Goal: Information Seeking & Learning: Check status

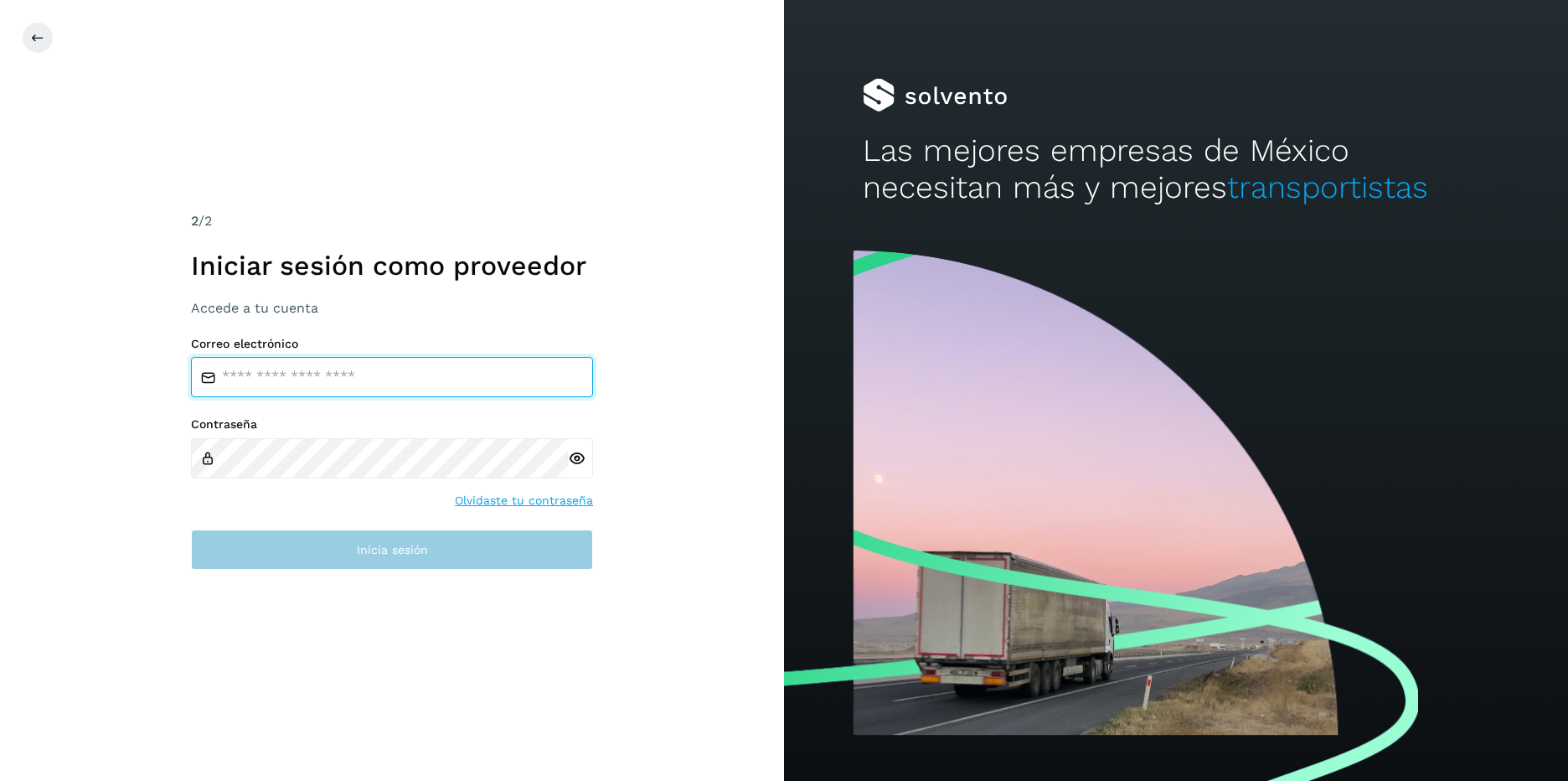
type input "**********"
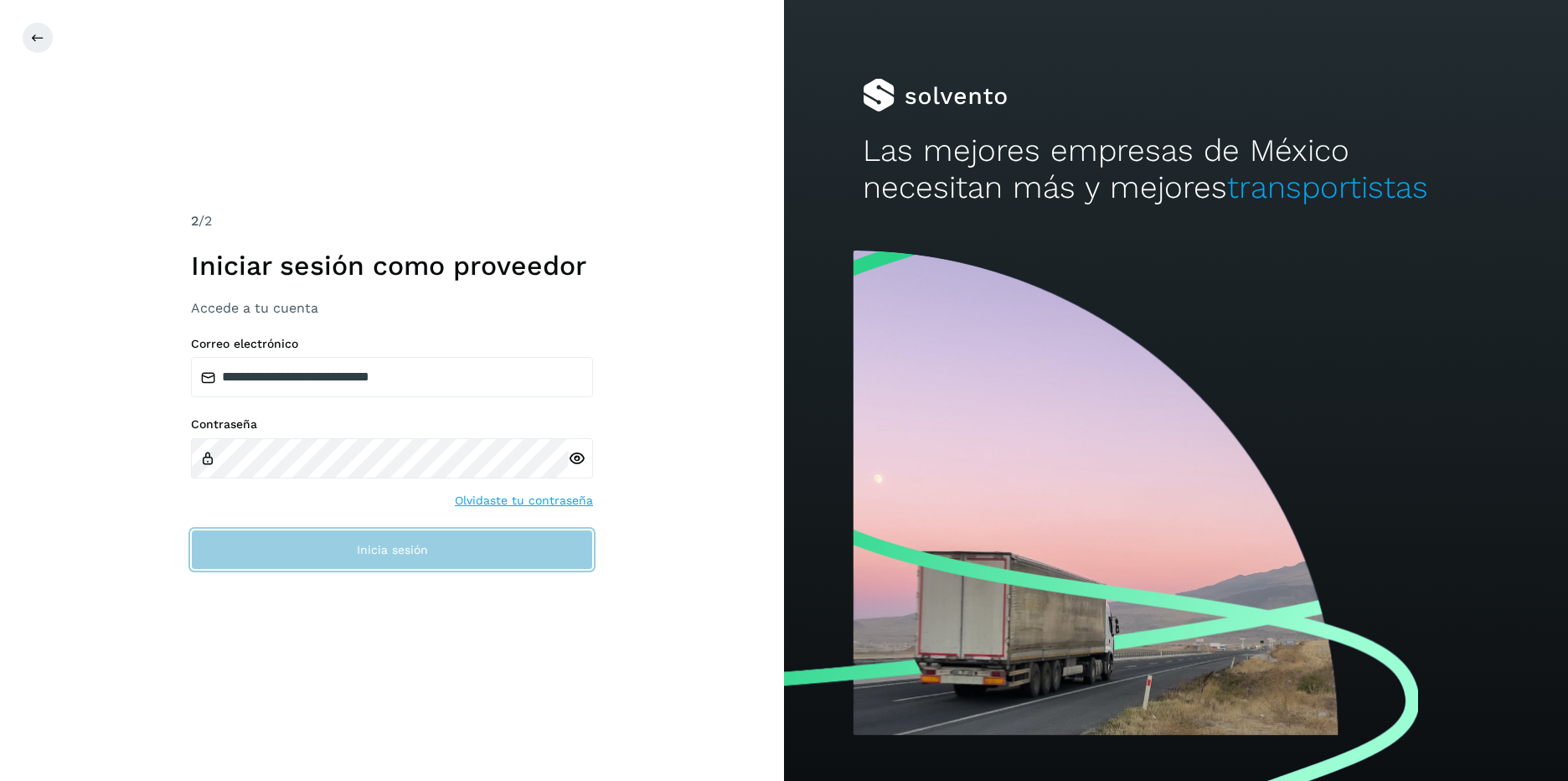
click at [450, 566] on button "Inicia sesión" at bounding box center [392, 549] width 402 height 40
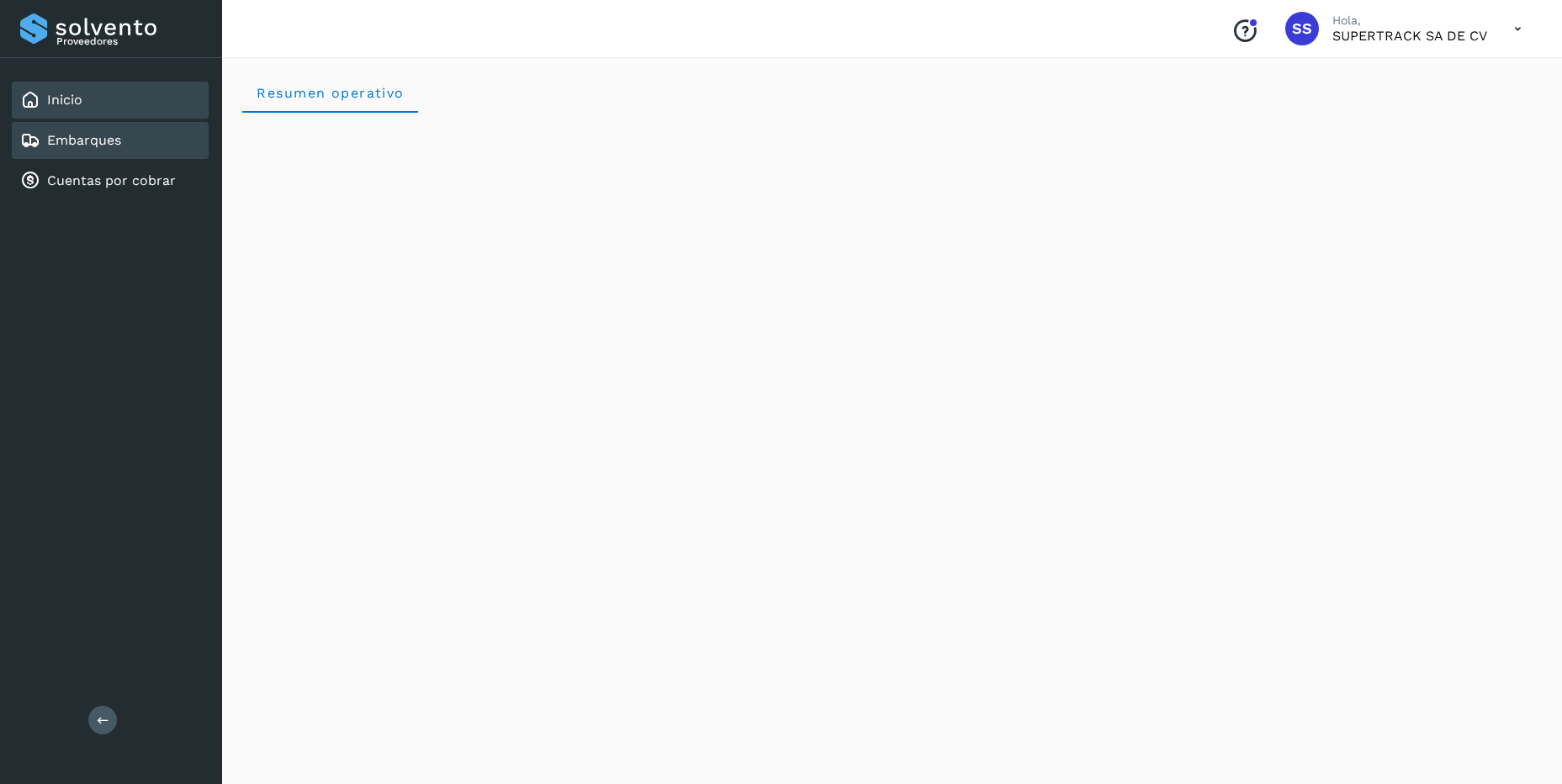
click at [120, 143] on link "Embarques" at bounding box center [84, 140] width 74 height 16
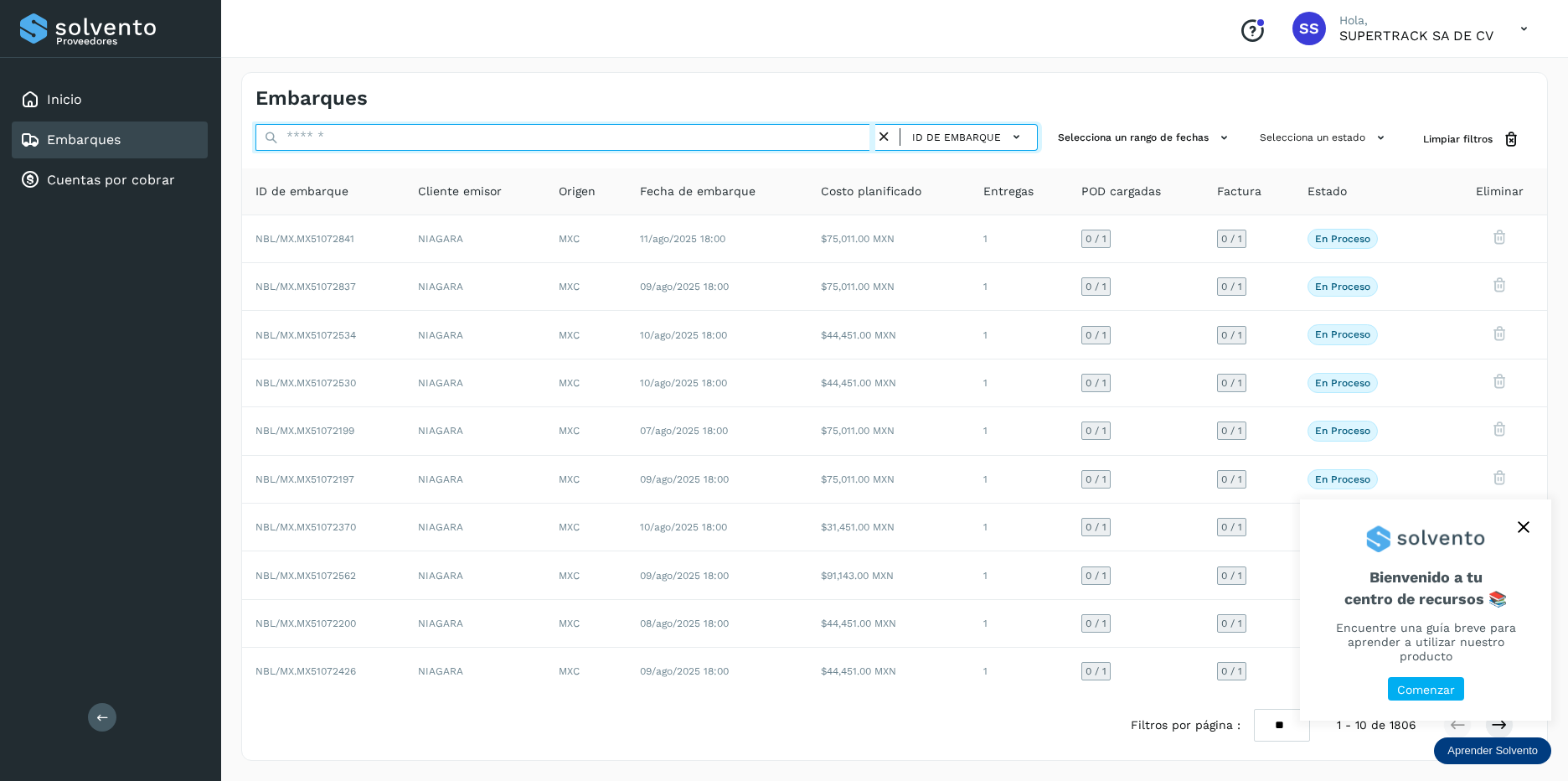
click at [378, 137] on input "text" at bounding box center [565, 137] width 620 height 27
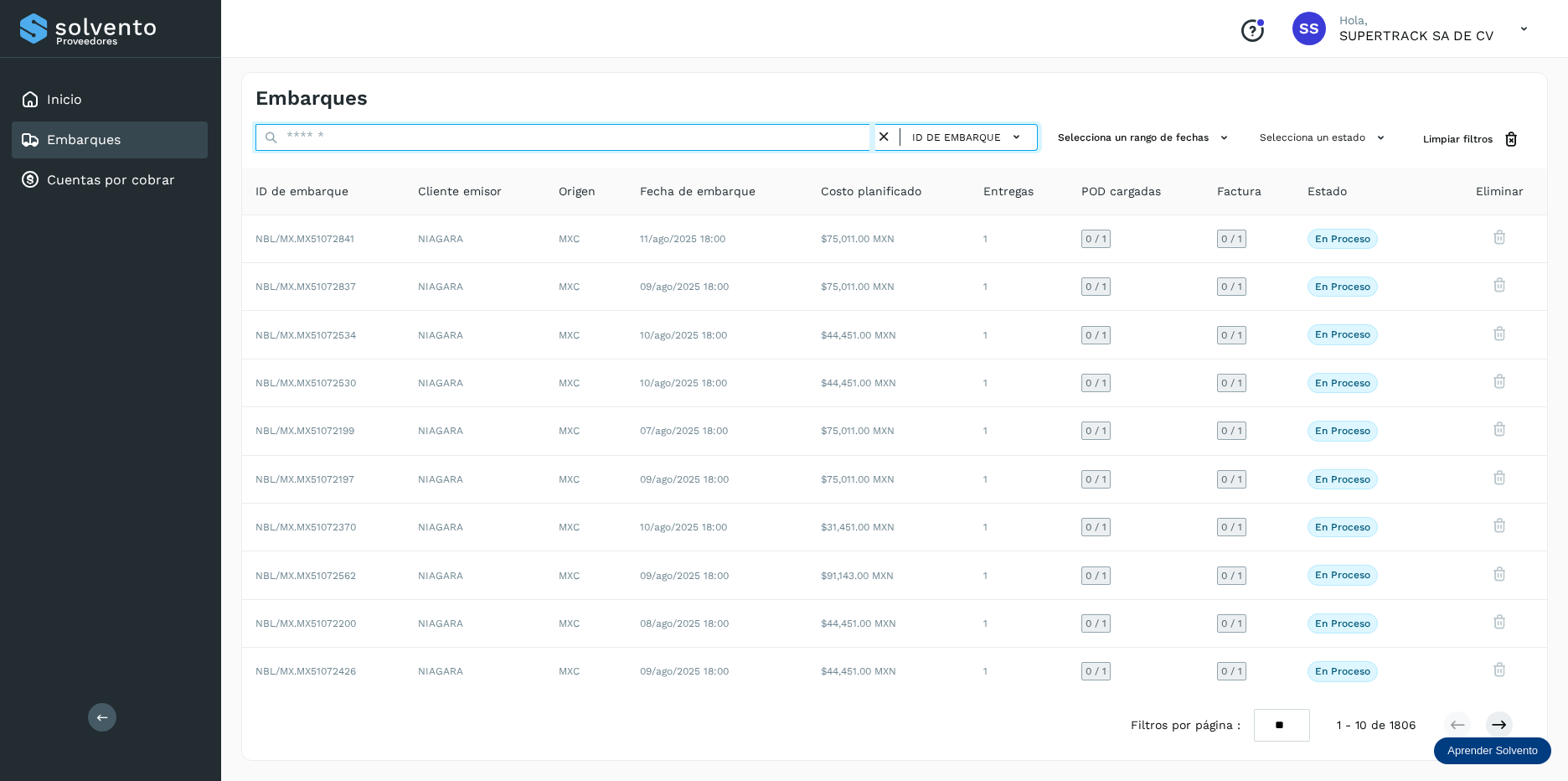
click at [378, 137] on input "text" at bounding box center [565, 137] width 620 height 27
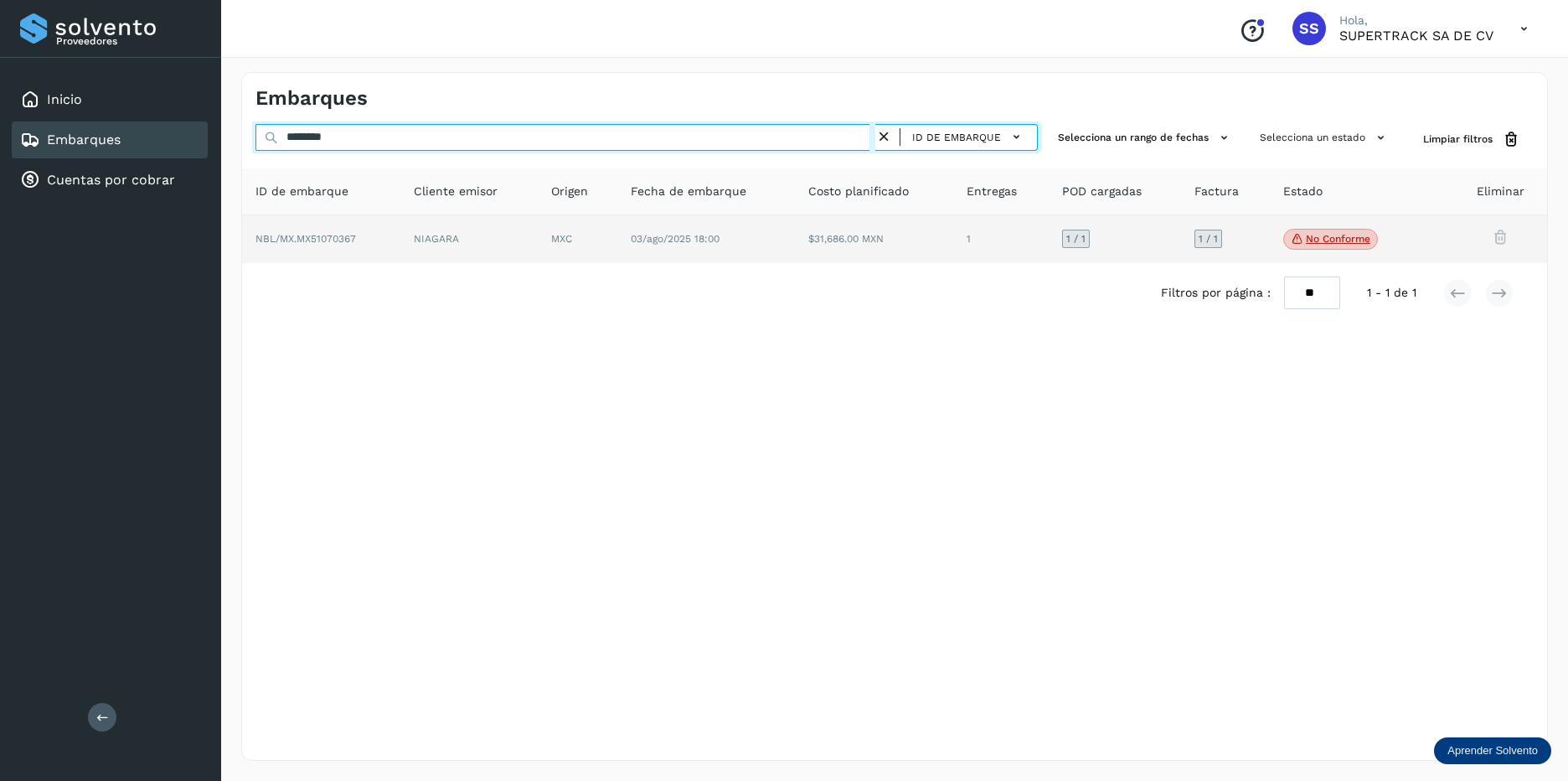
type input "********"
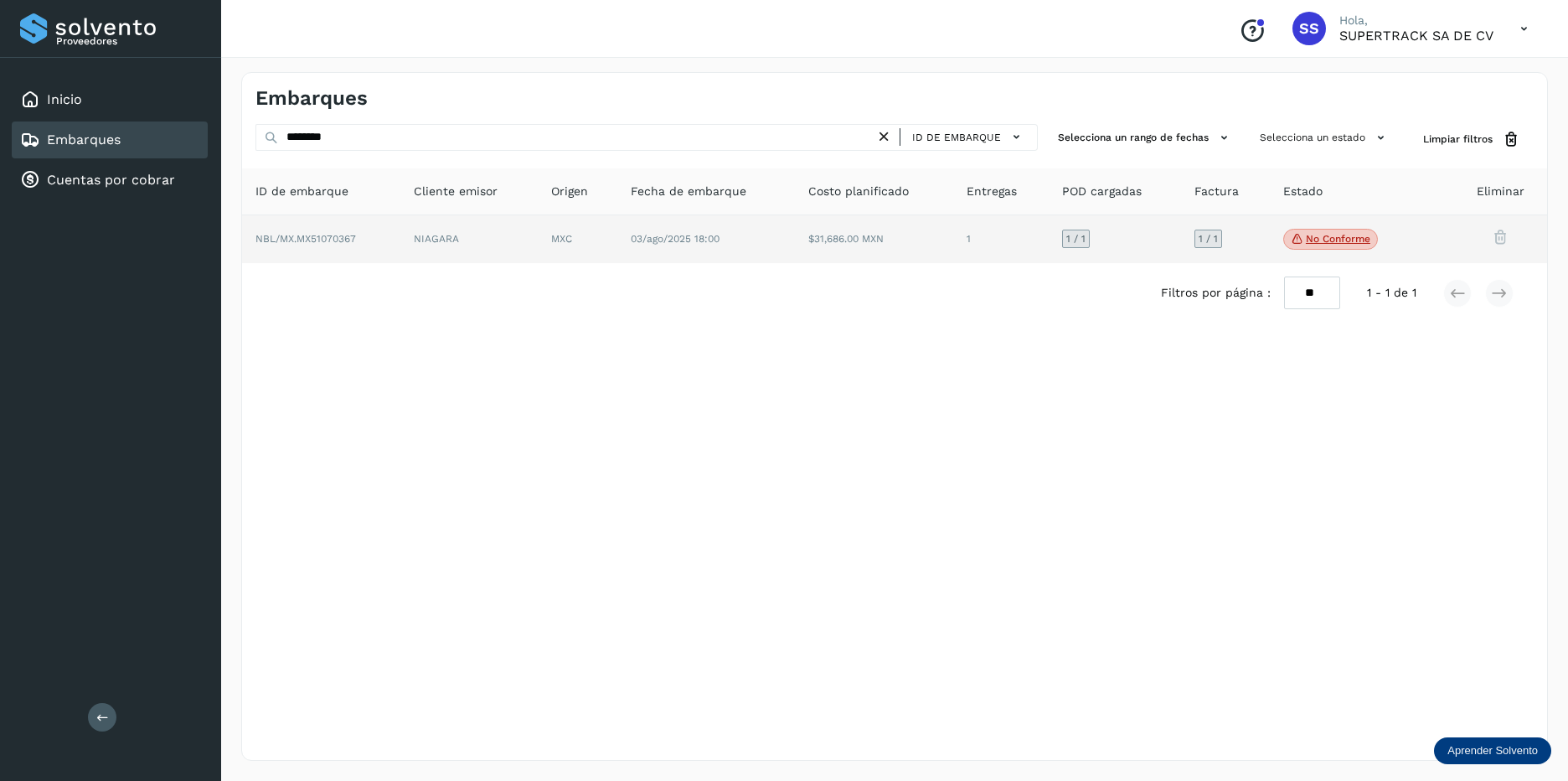
click at [538, 227] on td "NIAGARA" at bounding box center [578, 240] width 80 height 48
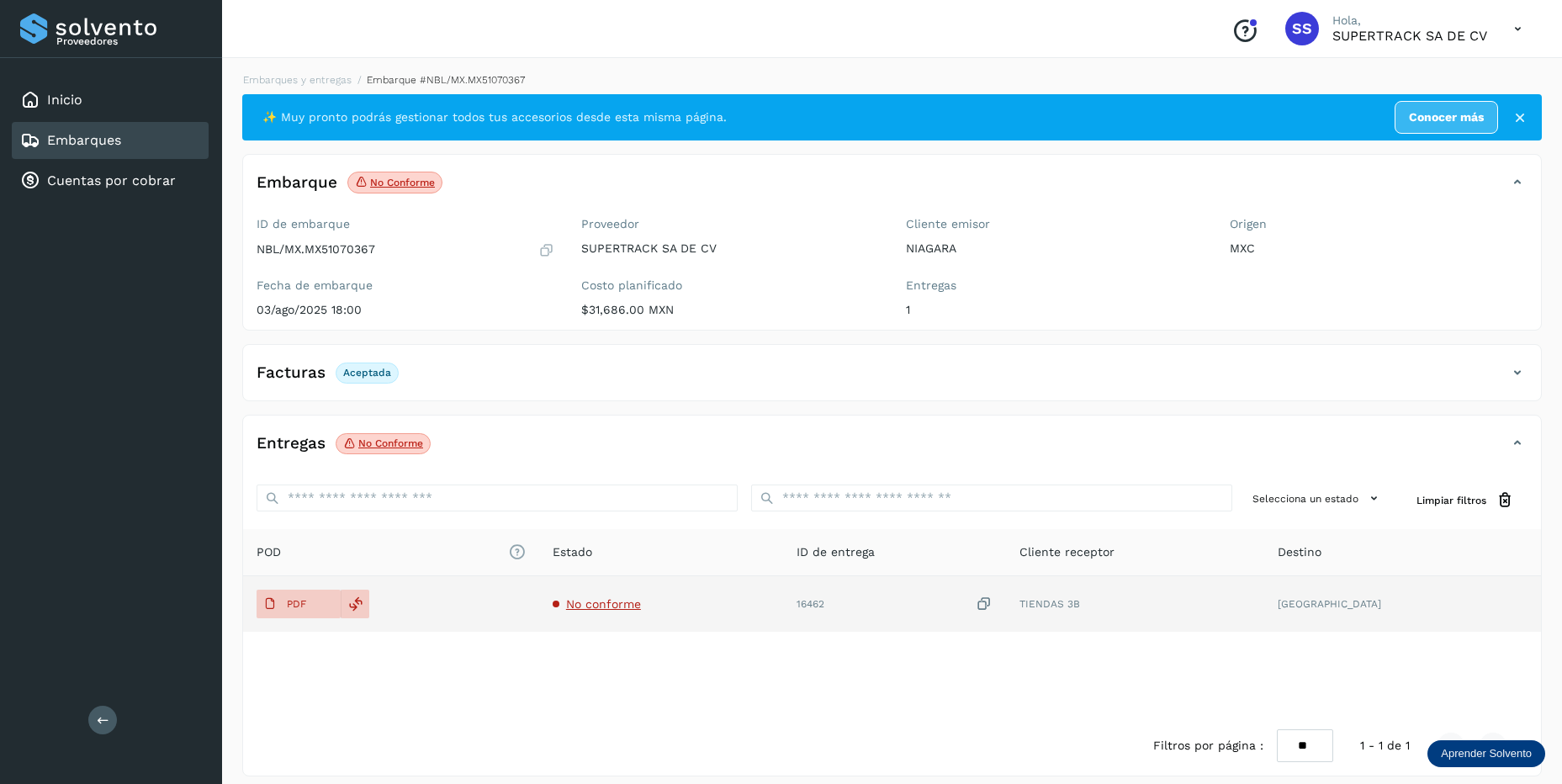
click at [621, 609] on span "No conforme" at bounding box center [603, 603] width 75 height 13
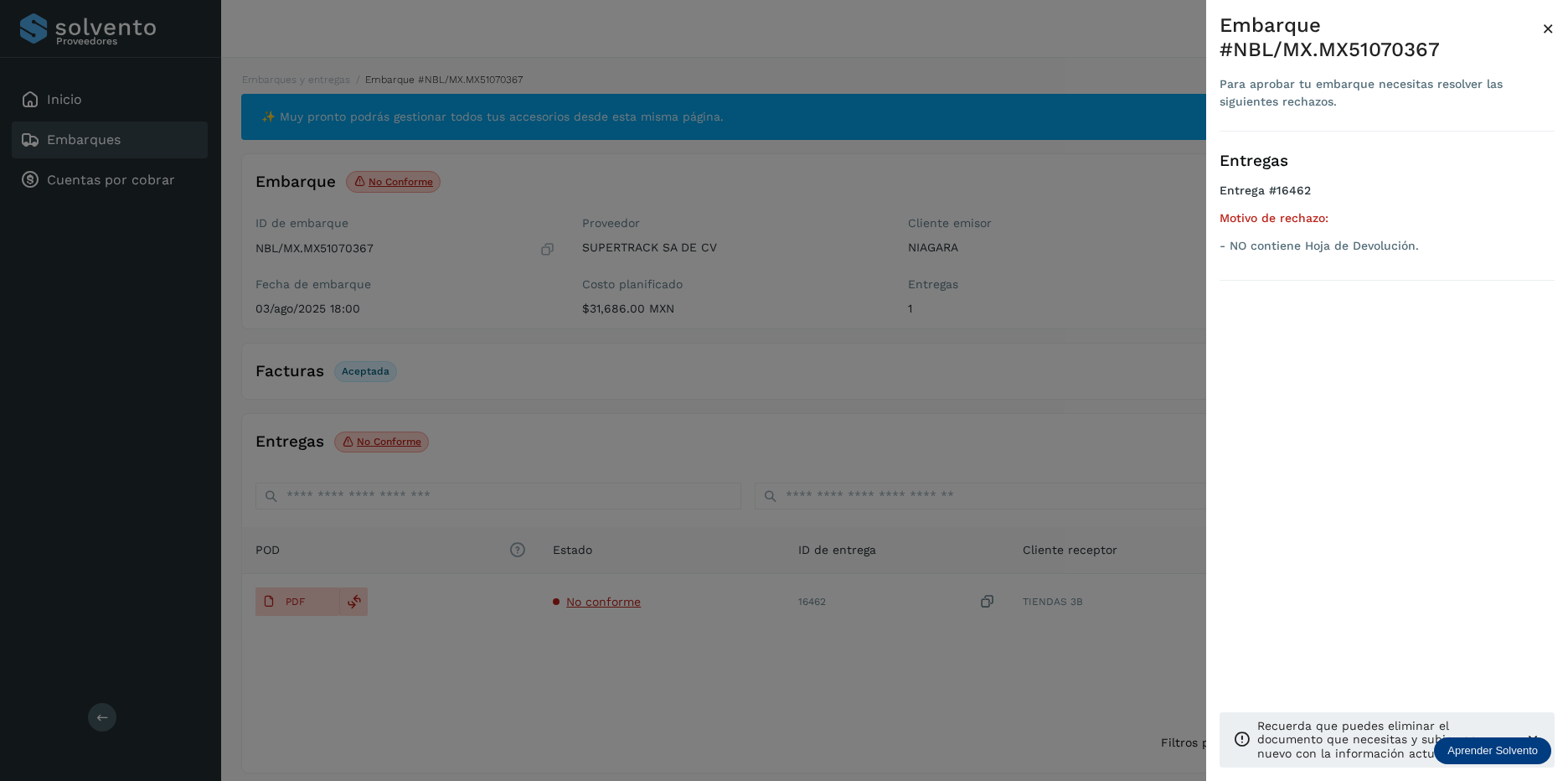
click at [926, 593] on div at bounding box center [784, 390] width 1568 height 781
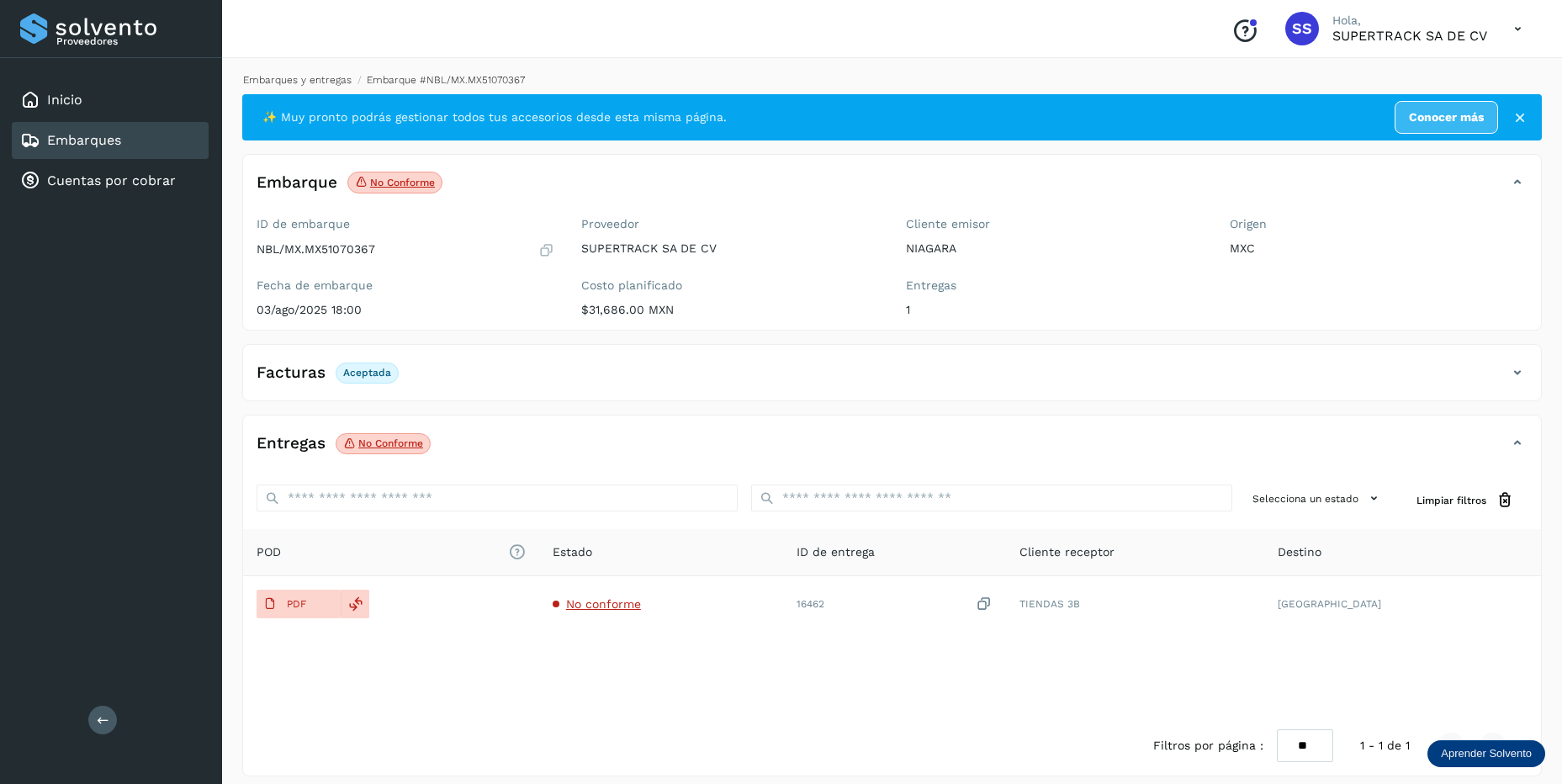
click at [293, 83] on link "Embarques y entregas" at bounding box center [297, 79] width 108 height 12
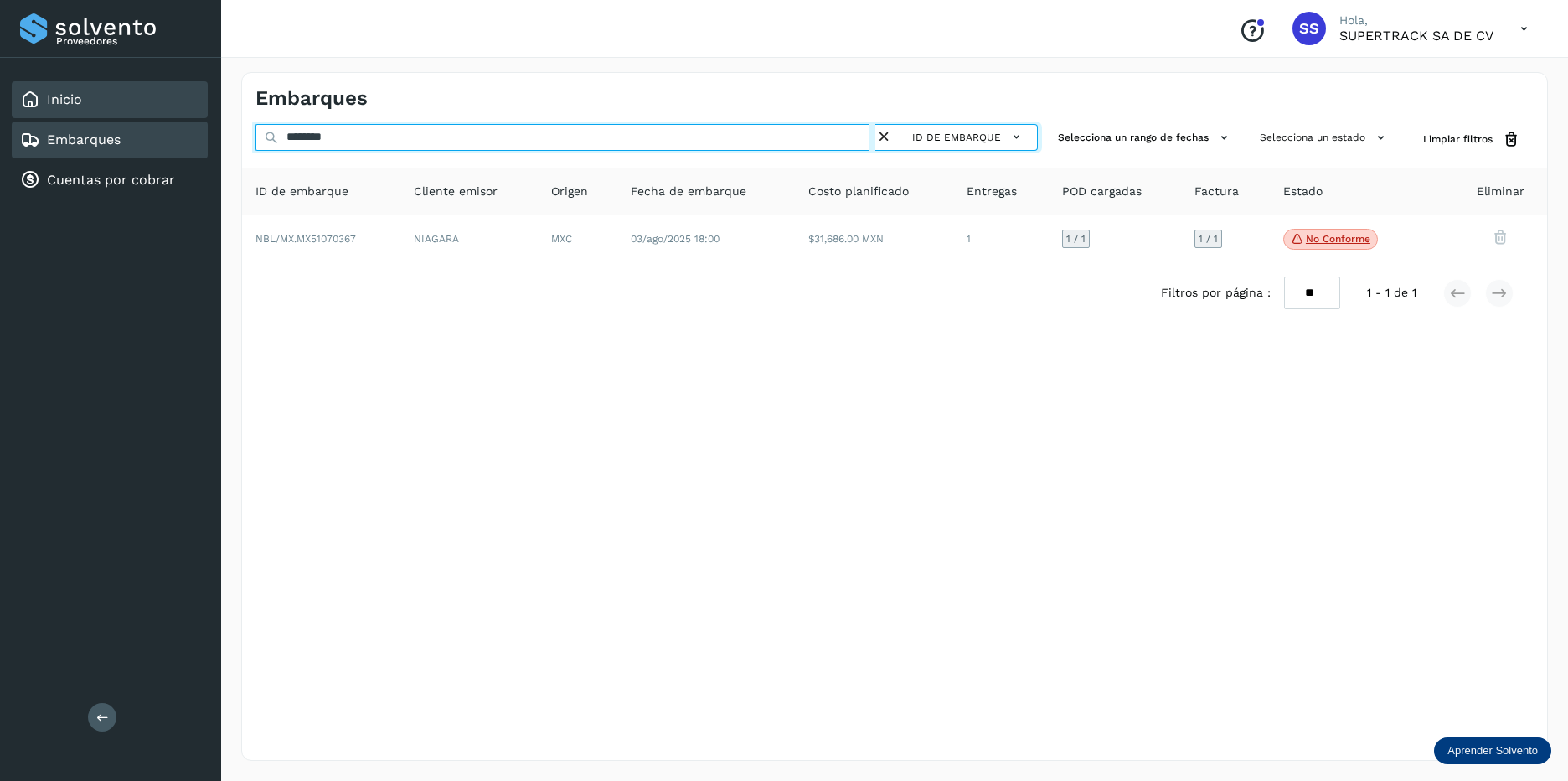
drag, startPoint x: 363, startPoint y: 150, endPoint x: 98, endPoint y: 99, distance: 269.9
click at [98, 99] on div "Proveedores Inicio Embarques Cuentas por cobrar Salir Conoce nuestros beneficio…" at bounding box center [784, 390] width 1568 height 781
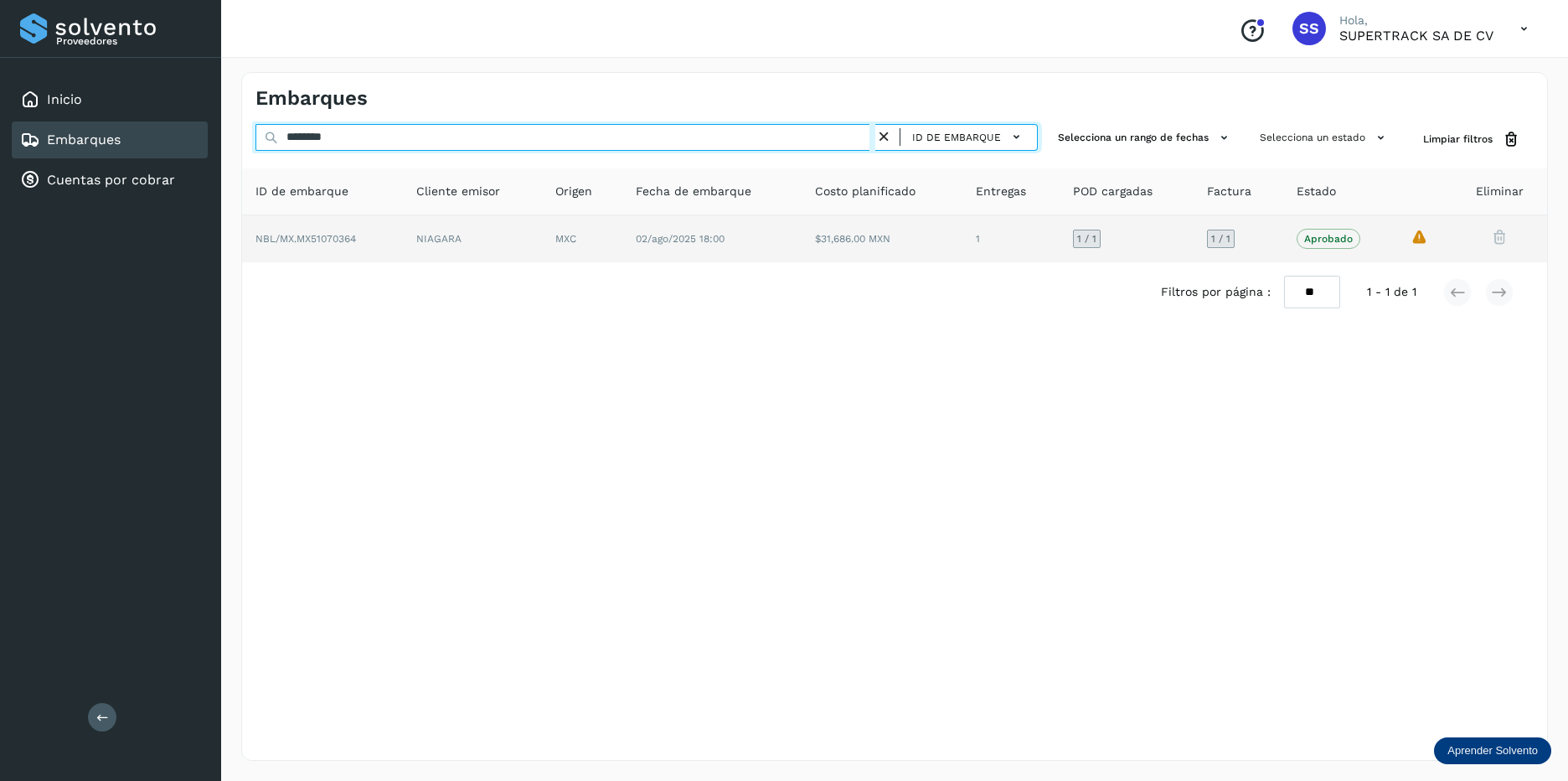
type input "********"
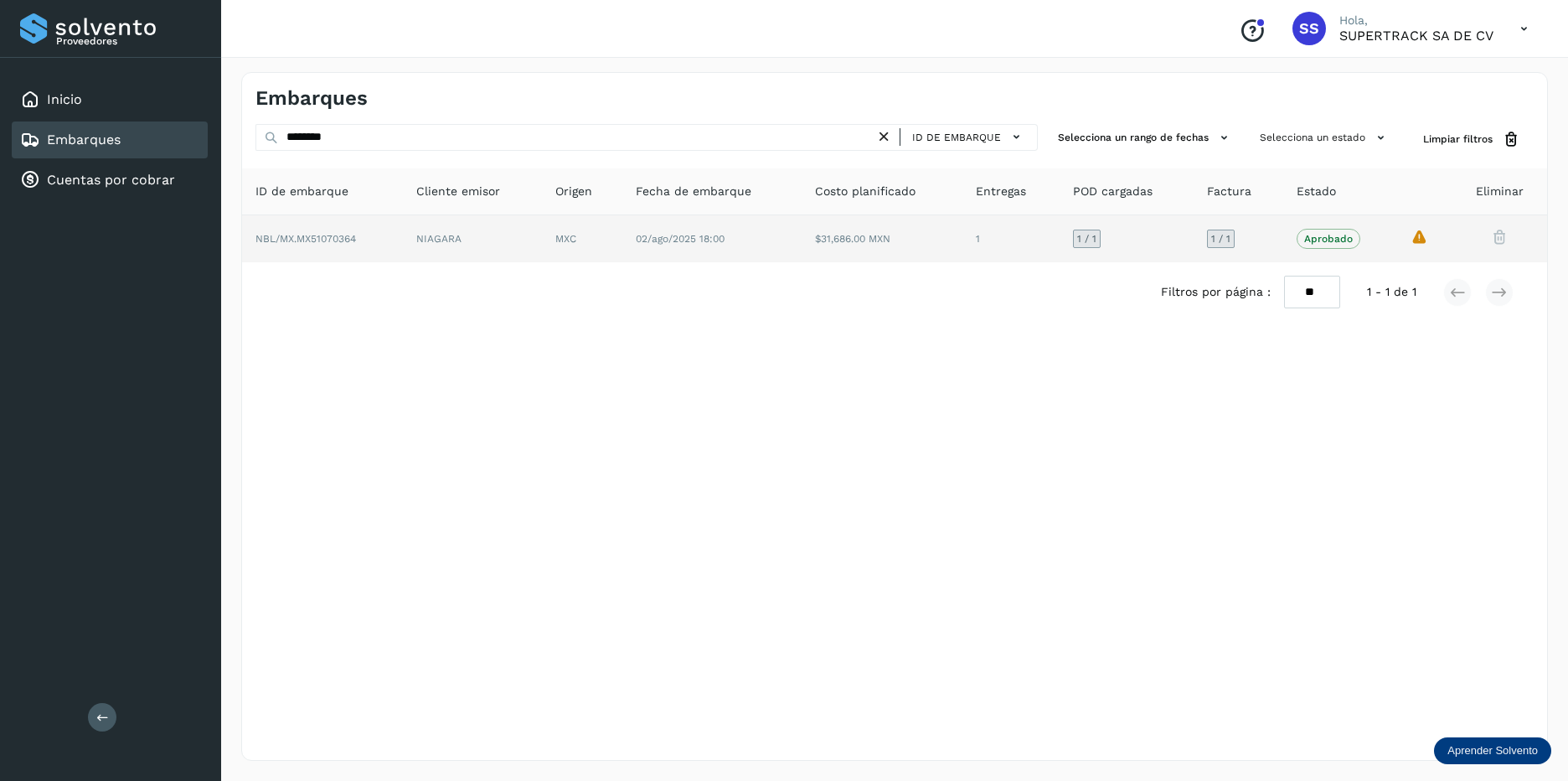
click at [962, 232] on td "$31,686.00 MXN" at bounding box center [1011, 239] width 98 height 47
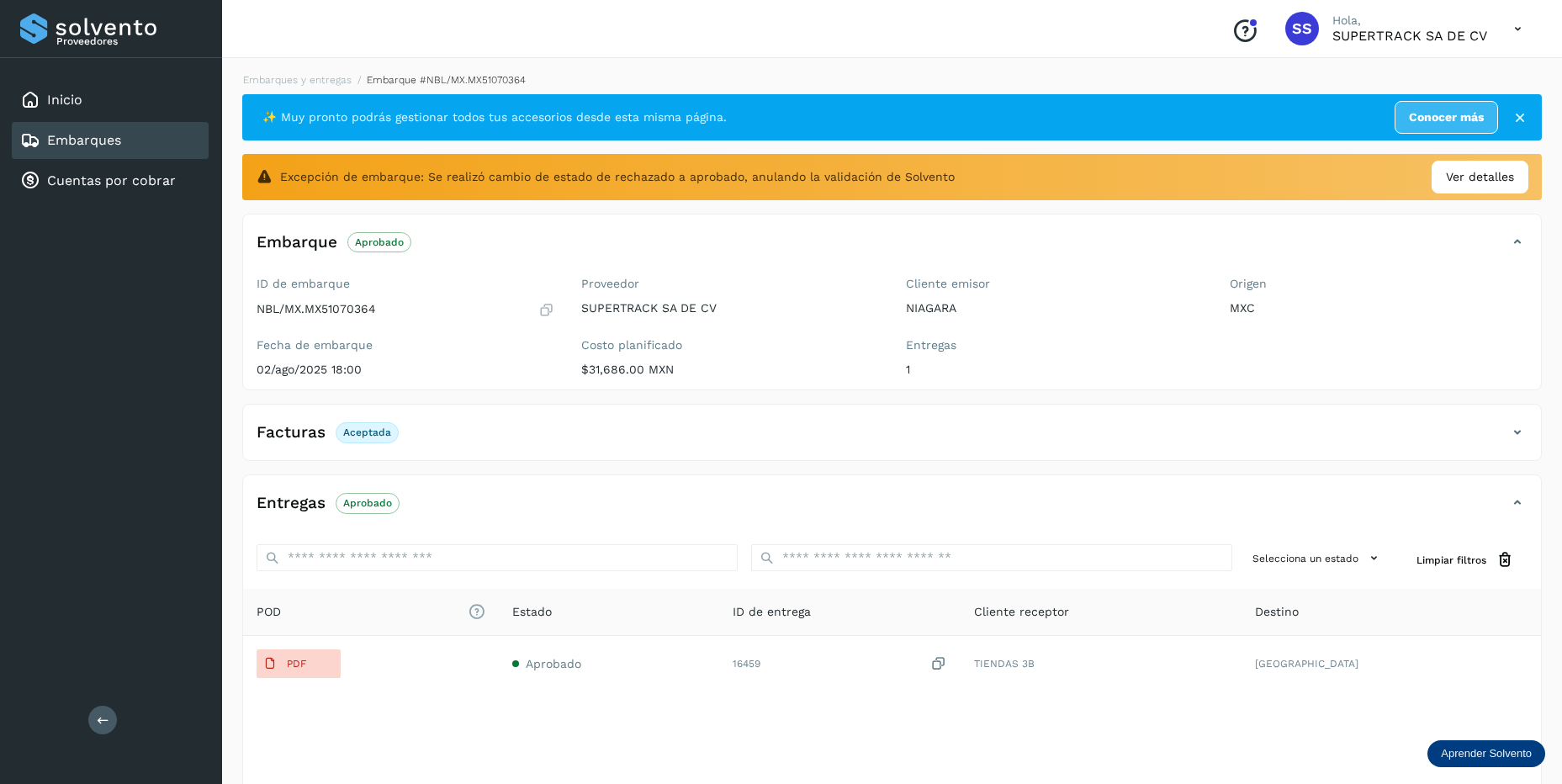
click at [283, 69] on div "Embarques y entregas Embarque #NBL/MX.MX51070364 ✨ Muy pronto podrás gestionar …" at bounding box center [892, 454] width 1340 height 804
click at [287, 78] on link "Embarques y entregas" at bounding box center [297, 79] width 108 height 12
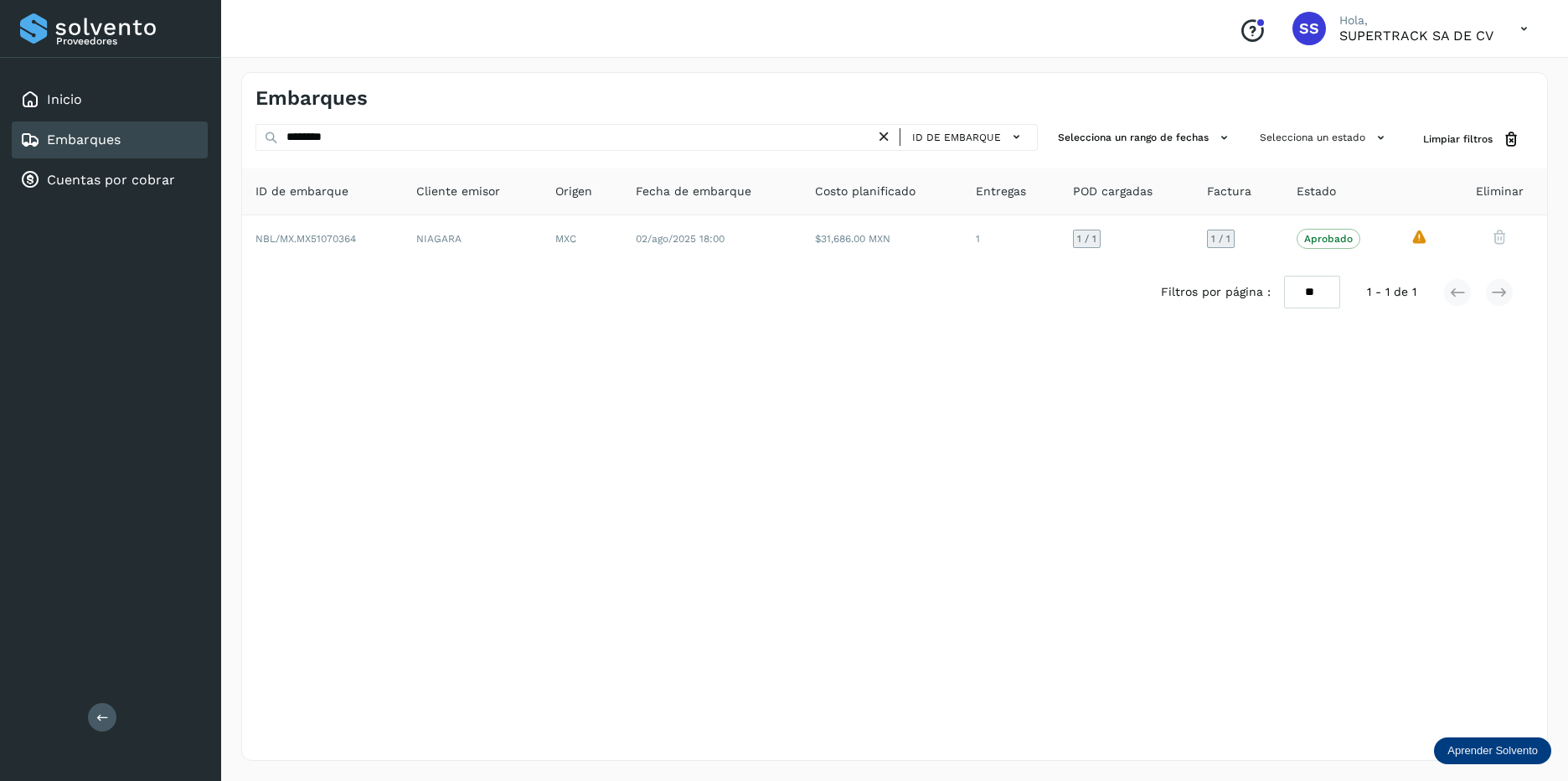
click at [363, 118] on div "Embarques ******** ID de embarque Selecciona un rango de fechas Selecciona un e…" at bounding box center [895, 416] width 1307 height 688
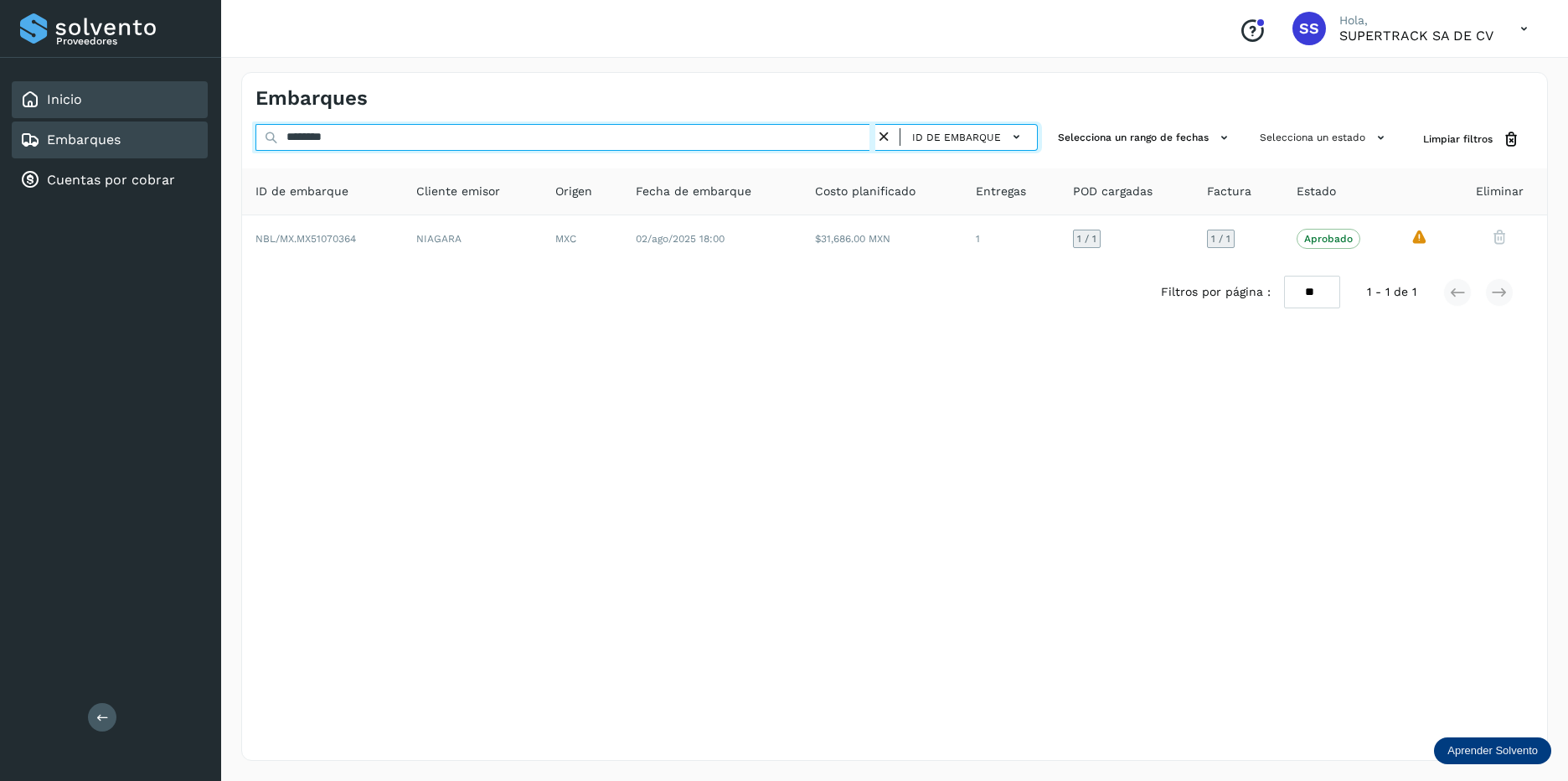
drag, startPoint x: 359, startPoint y: 131, endPoint x: 99, endPoint y: 105, distance: 261.3
click at [99, 105] on div "Proveedores Inicio Embarques Cuentas por cobrar Salir Conoce nuestros beneficio…" at bounding box center [784, 390] width 1568 height 781
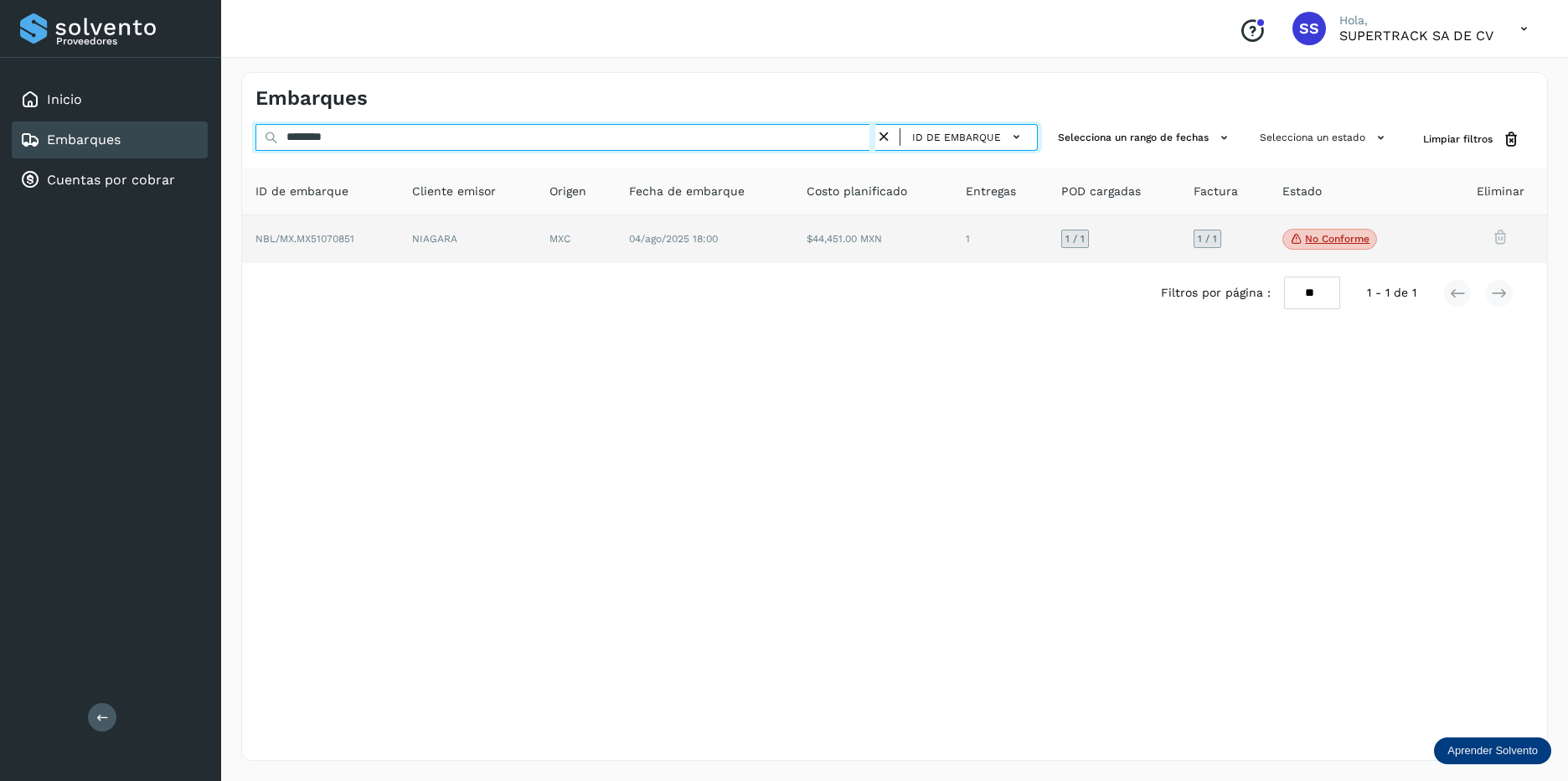
type input "********"
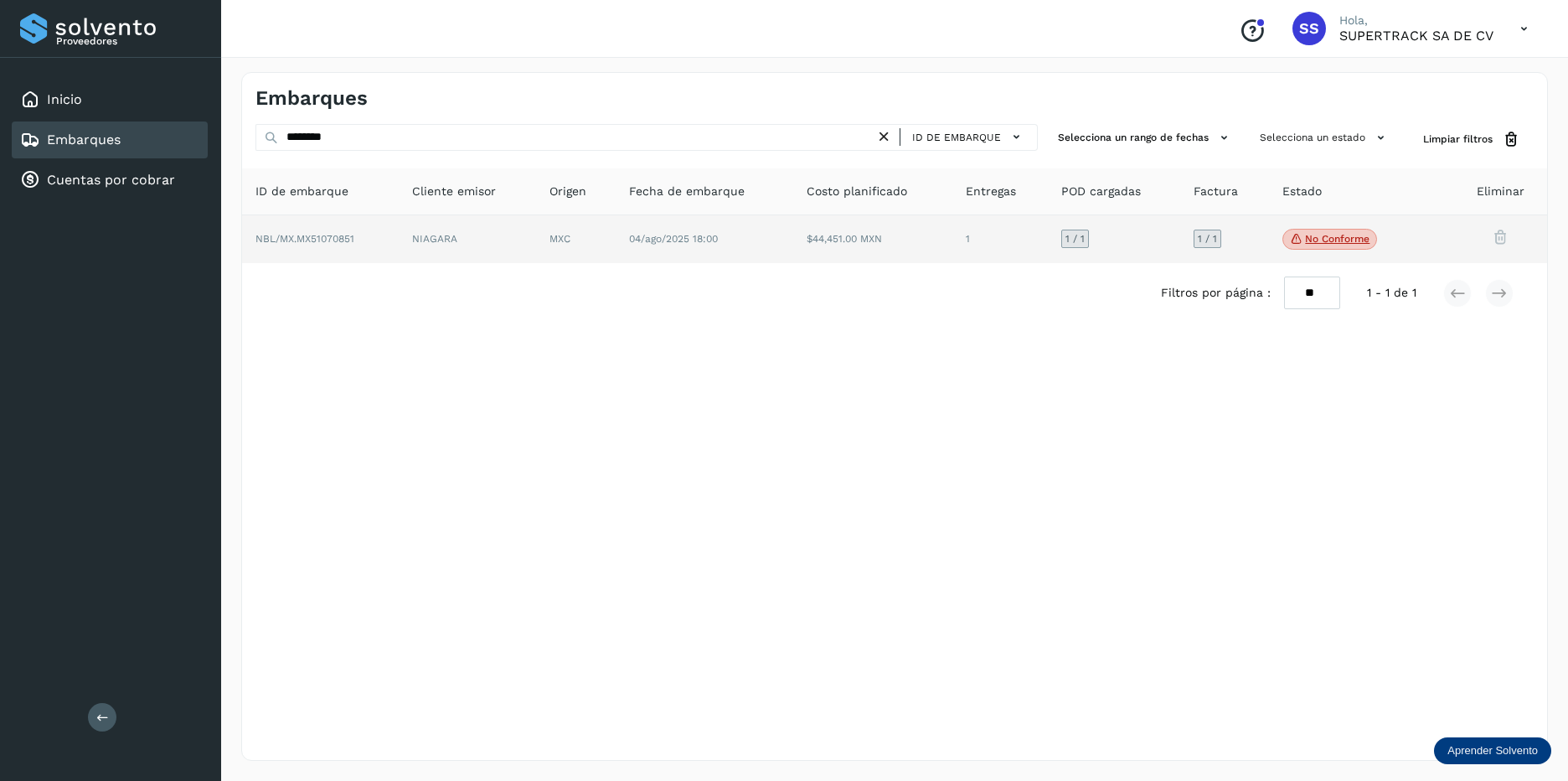
click at [952, 235] on td "$44,451.00 MXN" at bounding box center [1000, 240] width 97 height 48
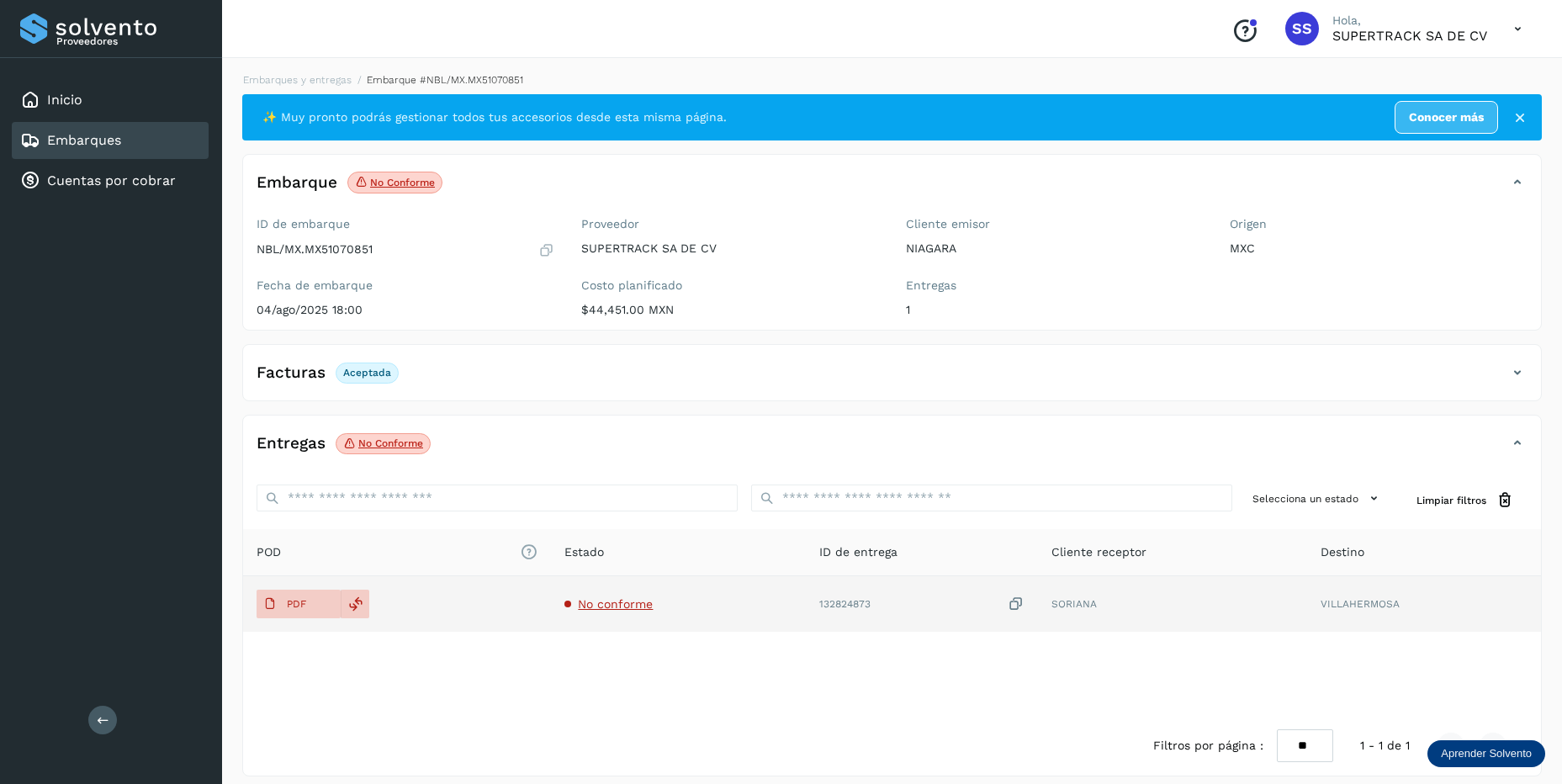
click at [605, 604] on span "No conforme" at bounding box center [615, 603] width 75 height 13
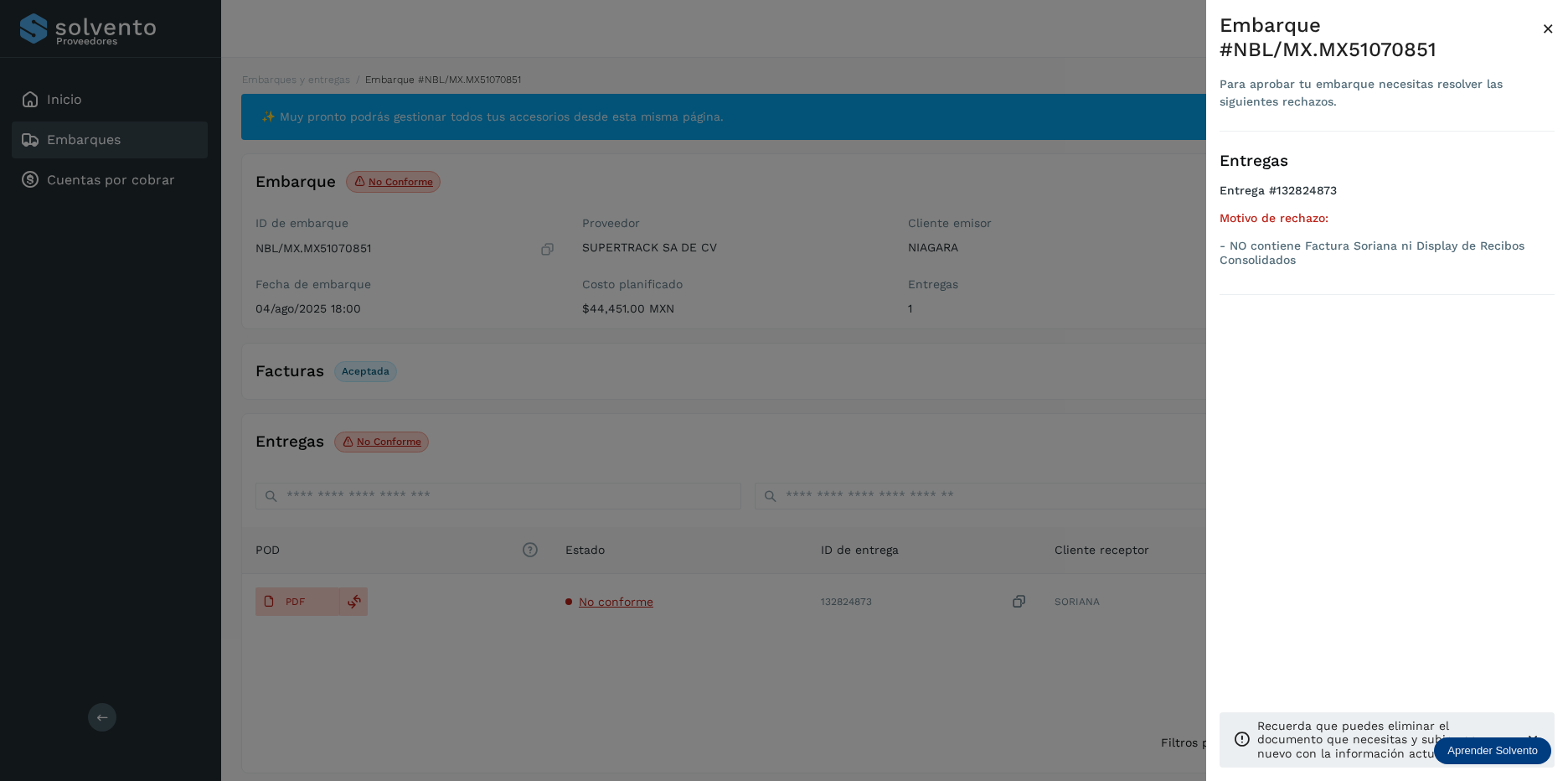
click at [696, 544] on div at bounding box center [784, 390] width 1568 height 781
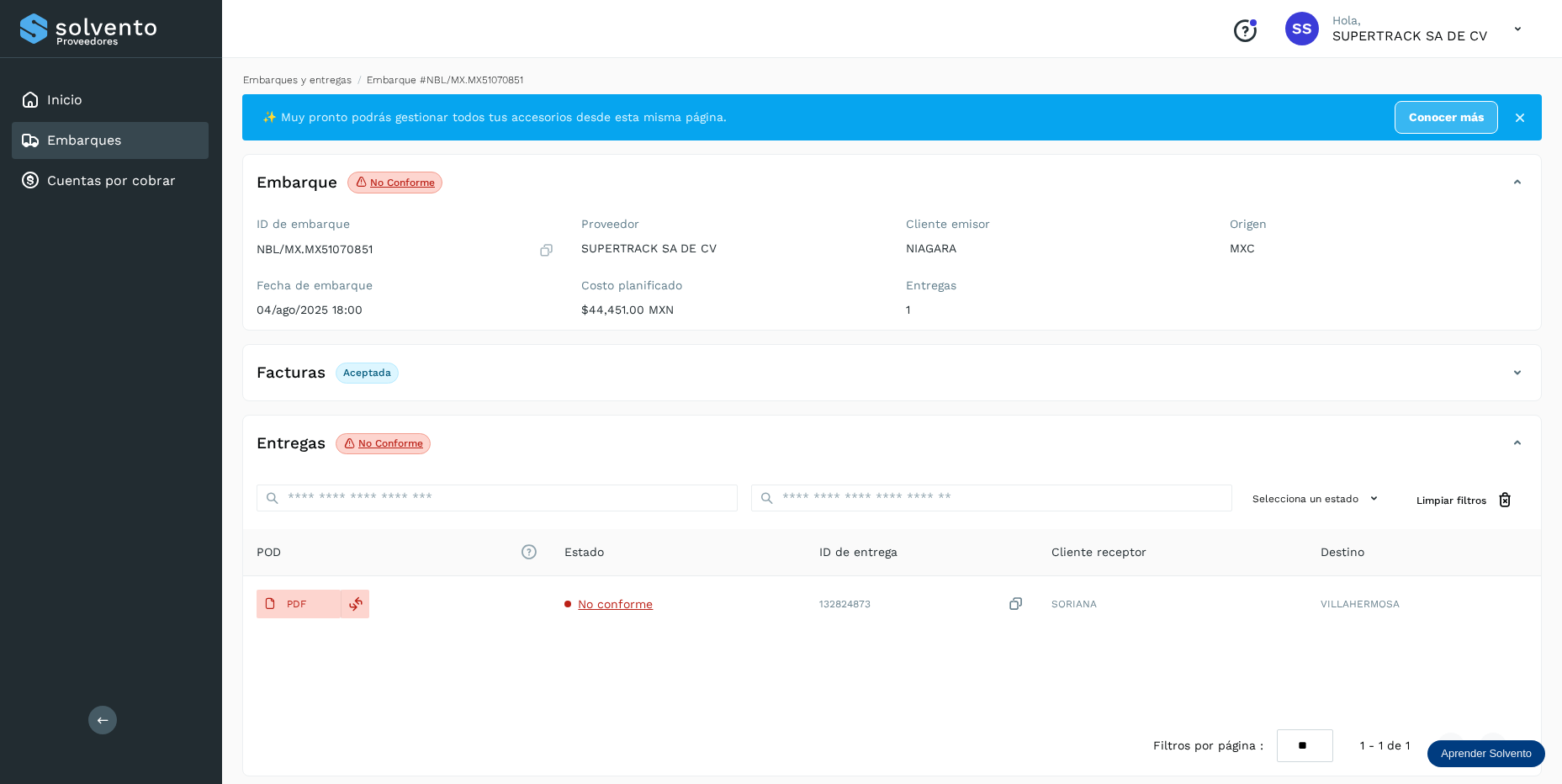
click at [313, 77] on link "Embarques y entregas" at bounding box center [297, 79] width 108 height 12
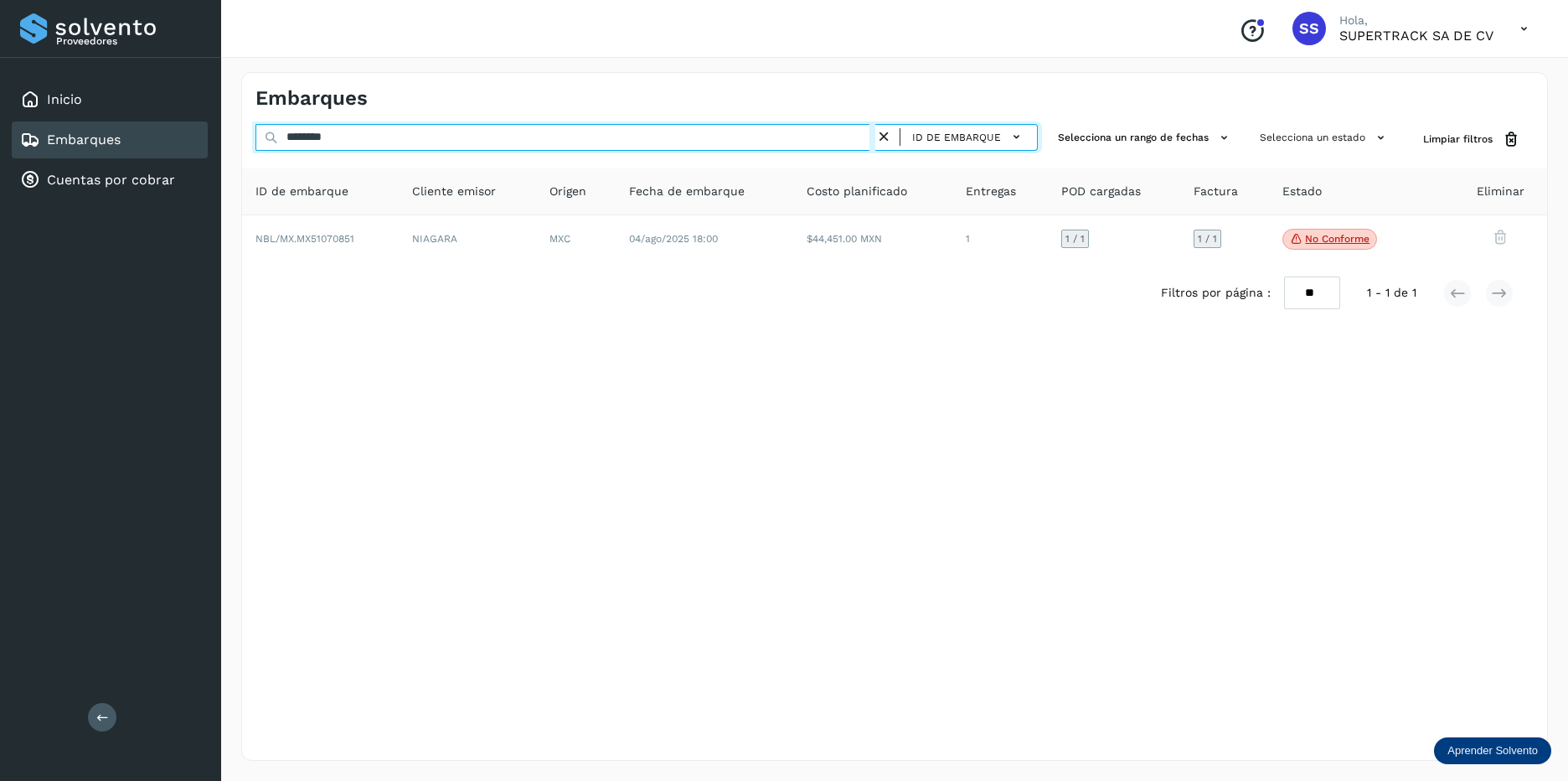
drag, startPoint x: 337, startPoint y: 136, endPoint x: -4, endPoint y: 76, distance: 346.2
click at [0, 76] on html "Proveedores Inicio Embarques Cuentas por cobrar Salir Conoce nuestros beneficio…" at bounding box center [784, 390] width 1568 height 781
type input "*"
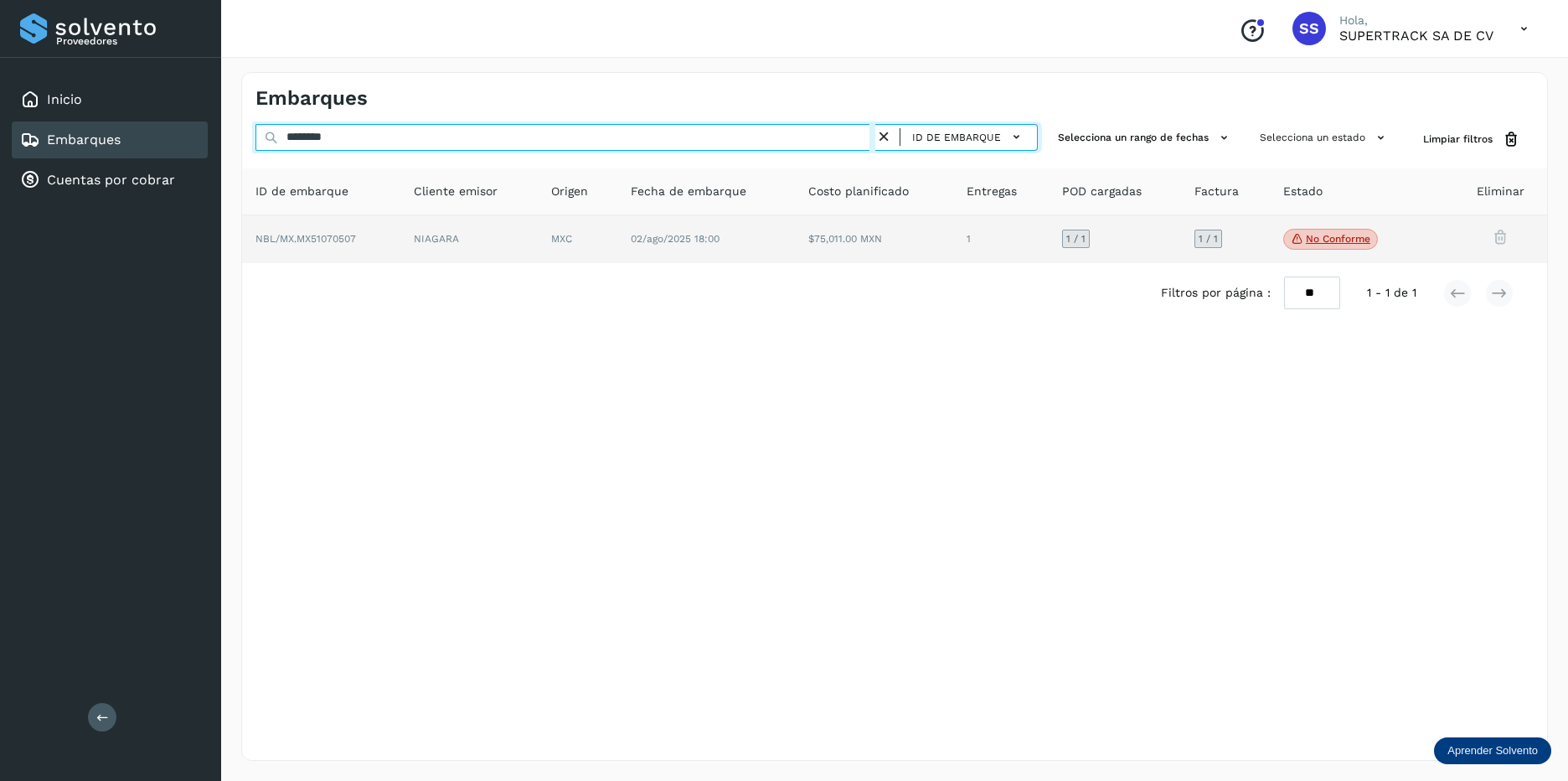
type input "********"
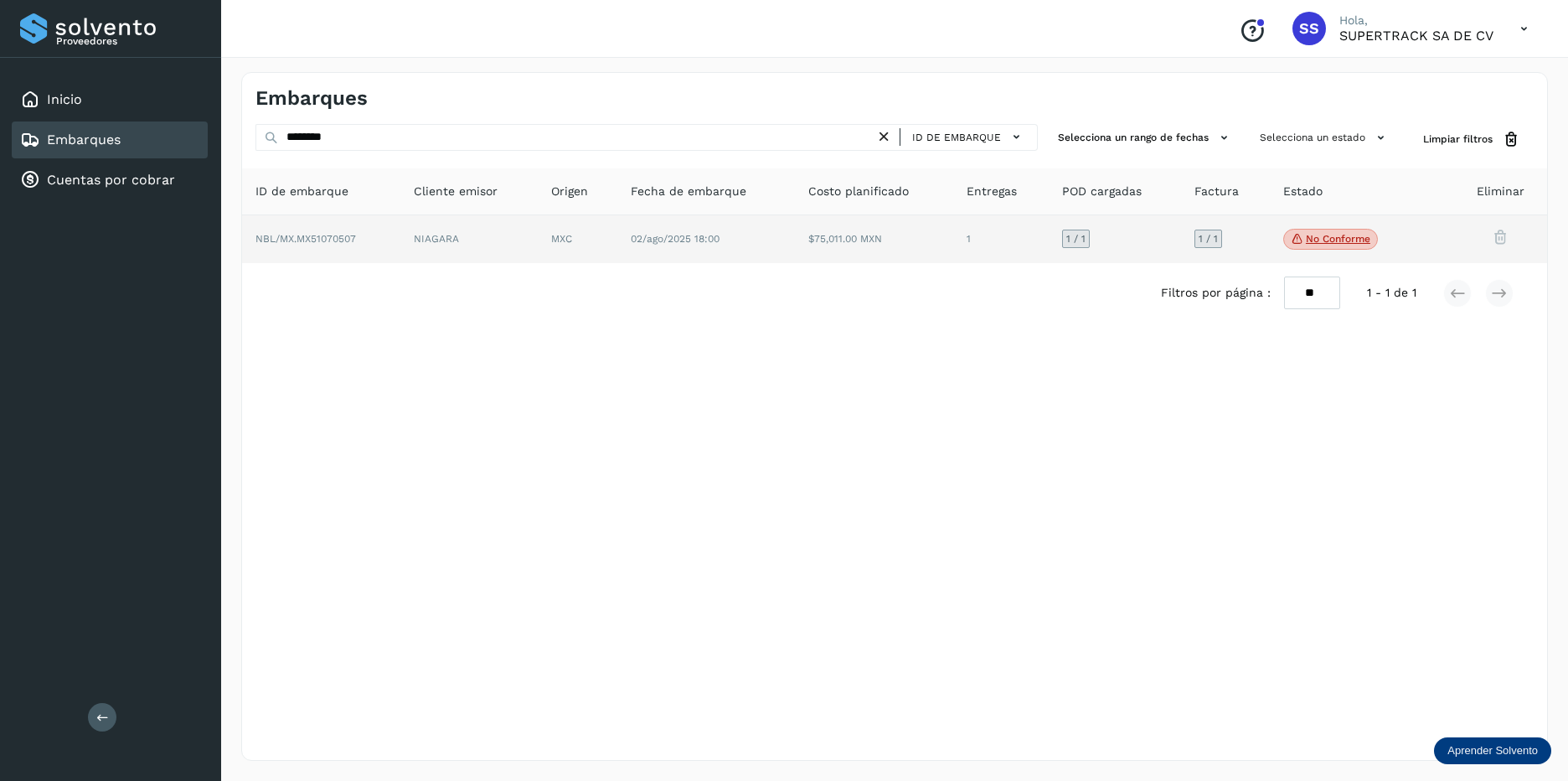
click at [538, 239] on td "NIAGARA" at bounding box center [578, 240] width 80 height 48
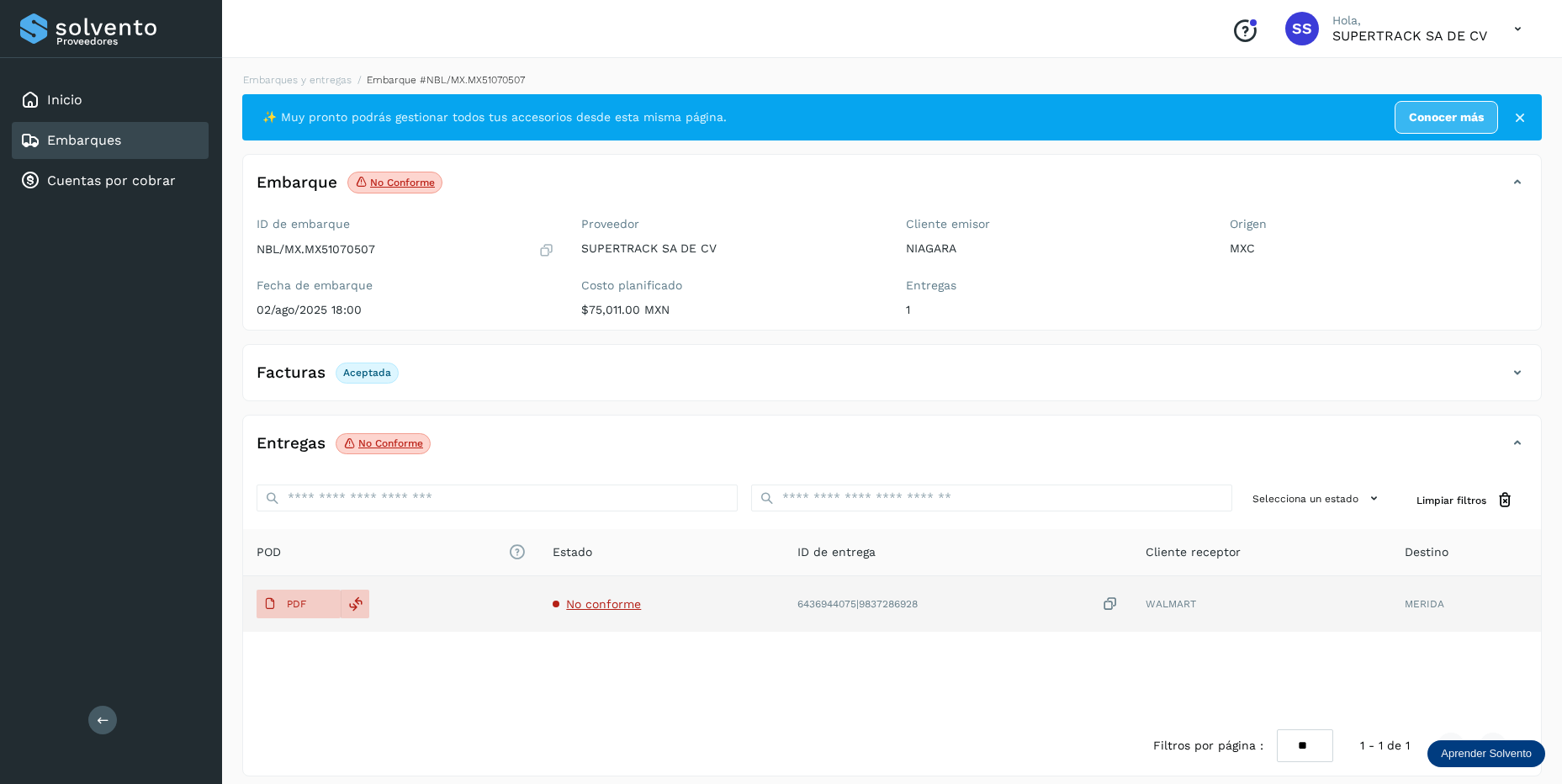
click at [612, 602] on span "No conforme" at bounding box center [603, 603] width 75 height 13
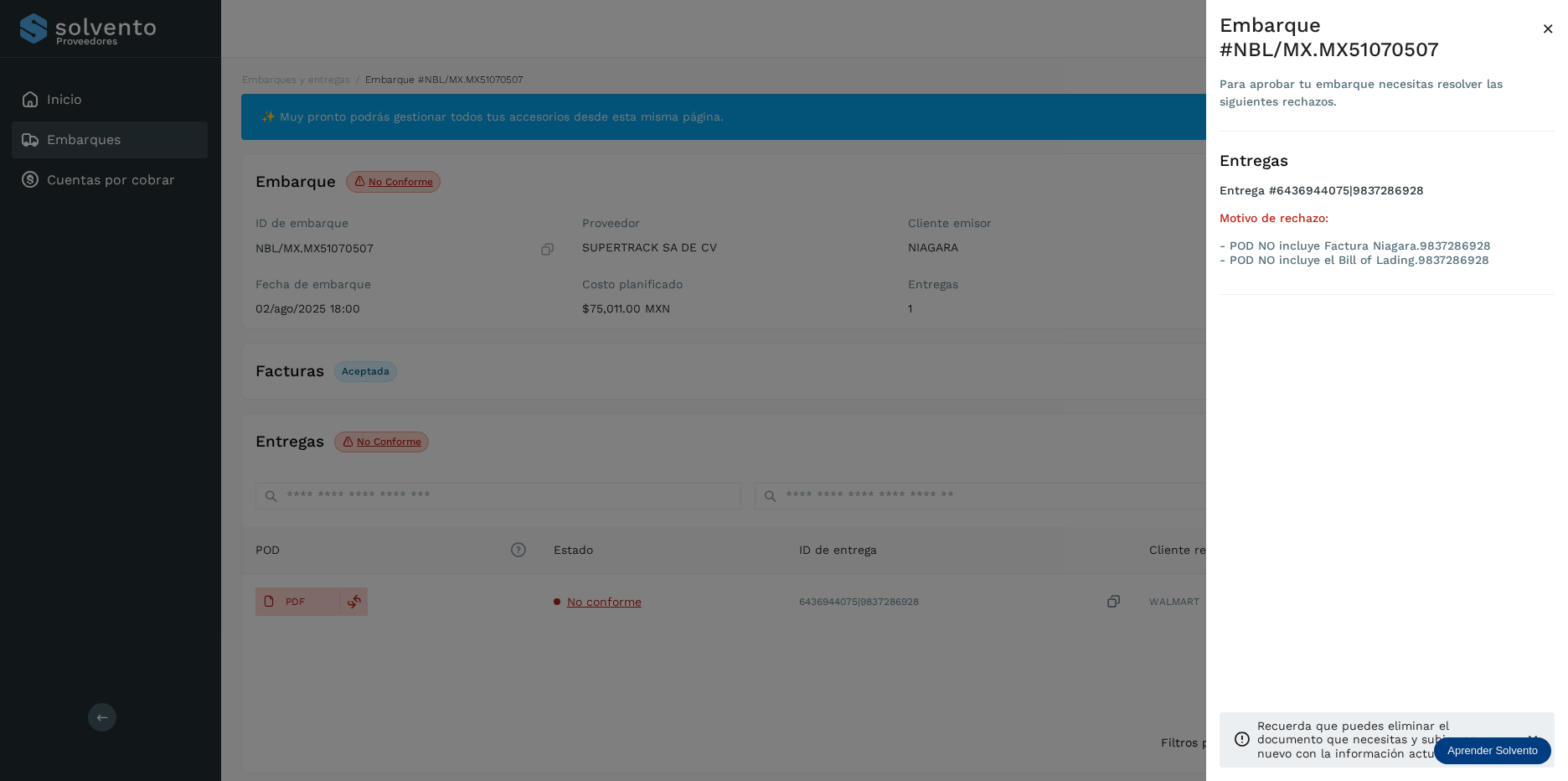
click at [559, 379] on div at bounding box center [784, 390] width 1568 height 781
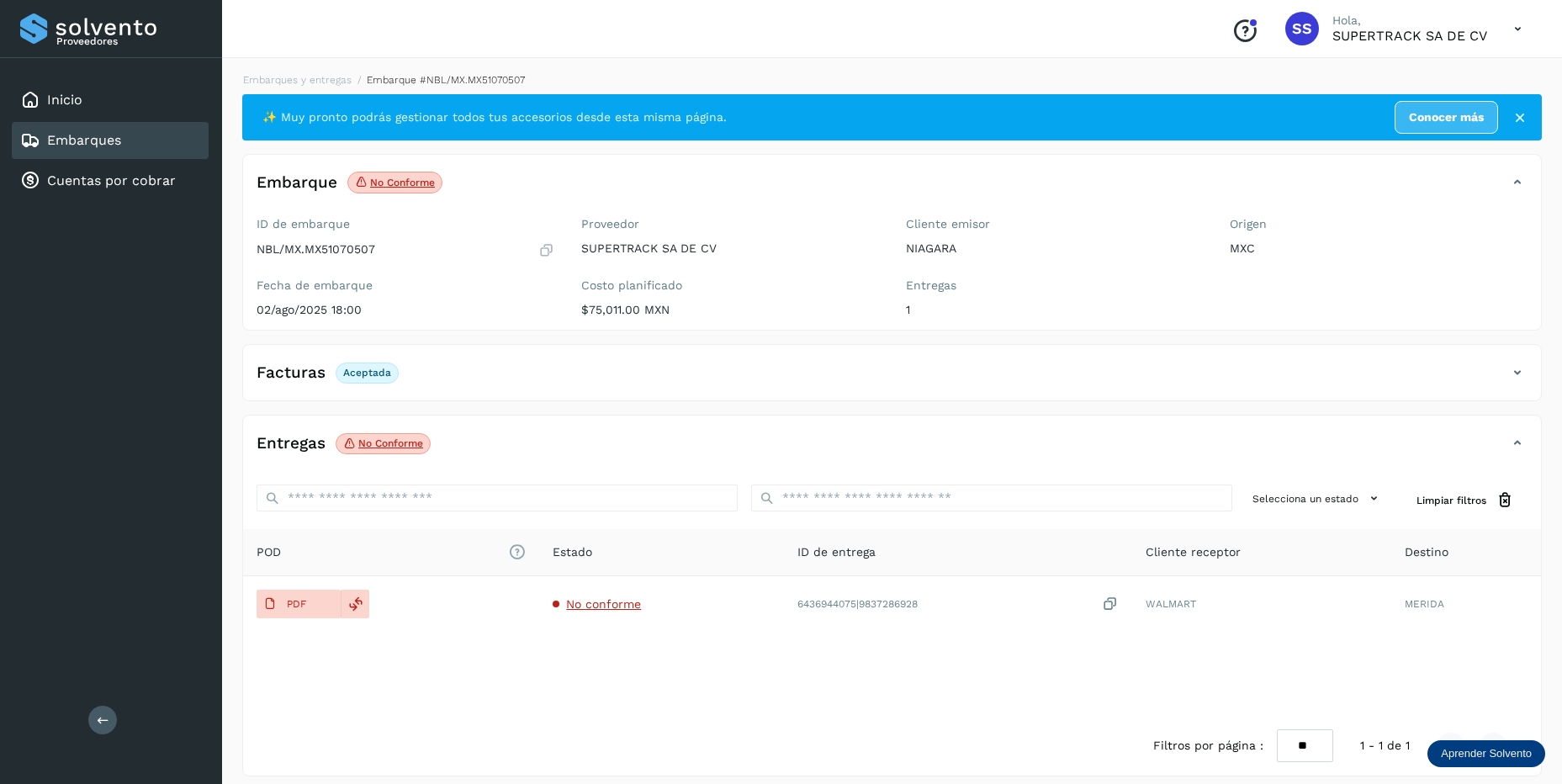
click at [322, 72] on div "Embarques y entregas Embarque #NBL/MX.MX51070507 ✨ Muy pronto podrás gestionar …" at bounding box center [892, 424] width 1340 height 744
click at [322, 81] on link "Embarques y entregas" at bounding box center [297, 79] width 108 height 12
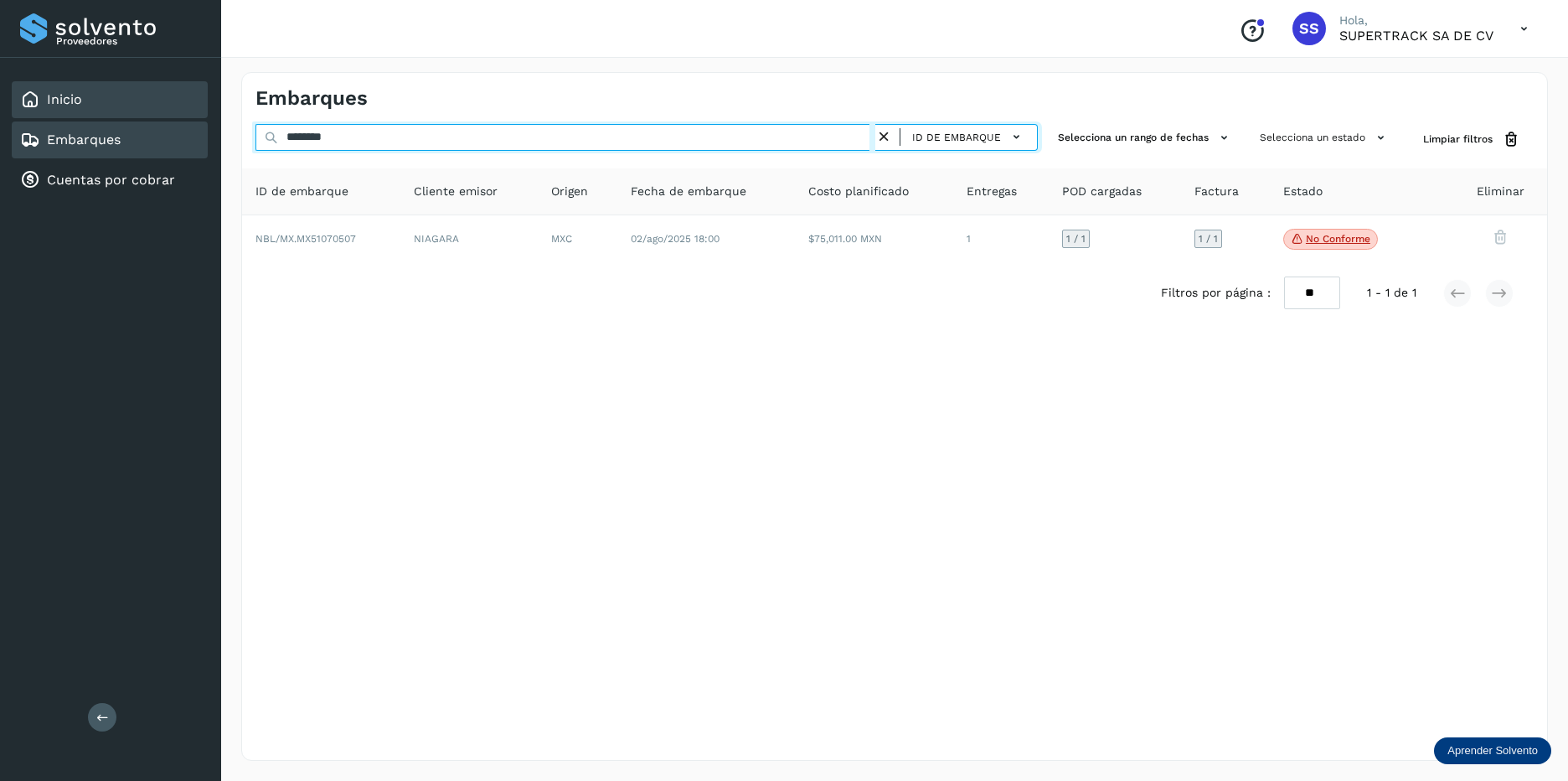
drag, startPoint x: 366, startPoint y: 141, endPoint x: 100, endPoint y: 89, distance: 271.0
click at [100, 89] on div "Proveedores Inicio Embarques Cuentas por cobrar Salir Conoce nuestros beneficio…" at bounding box center [784, 390] width 1568 height 781
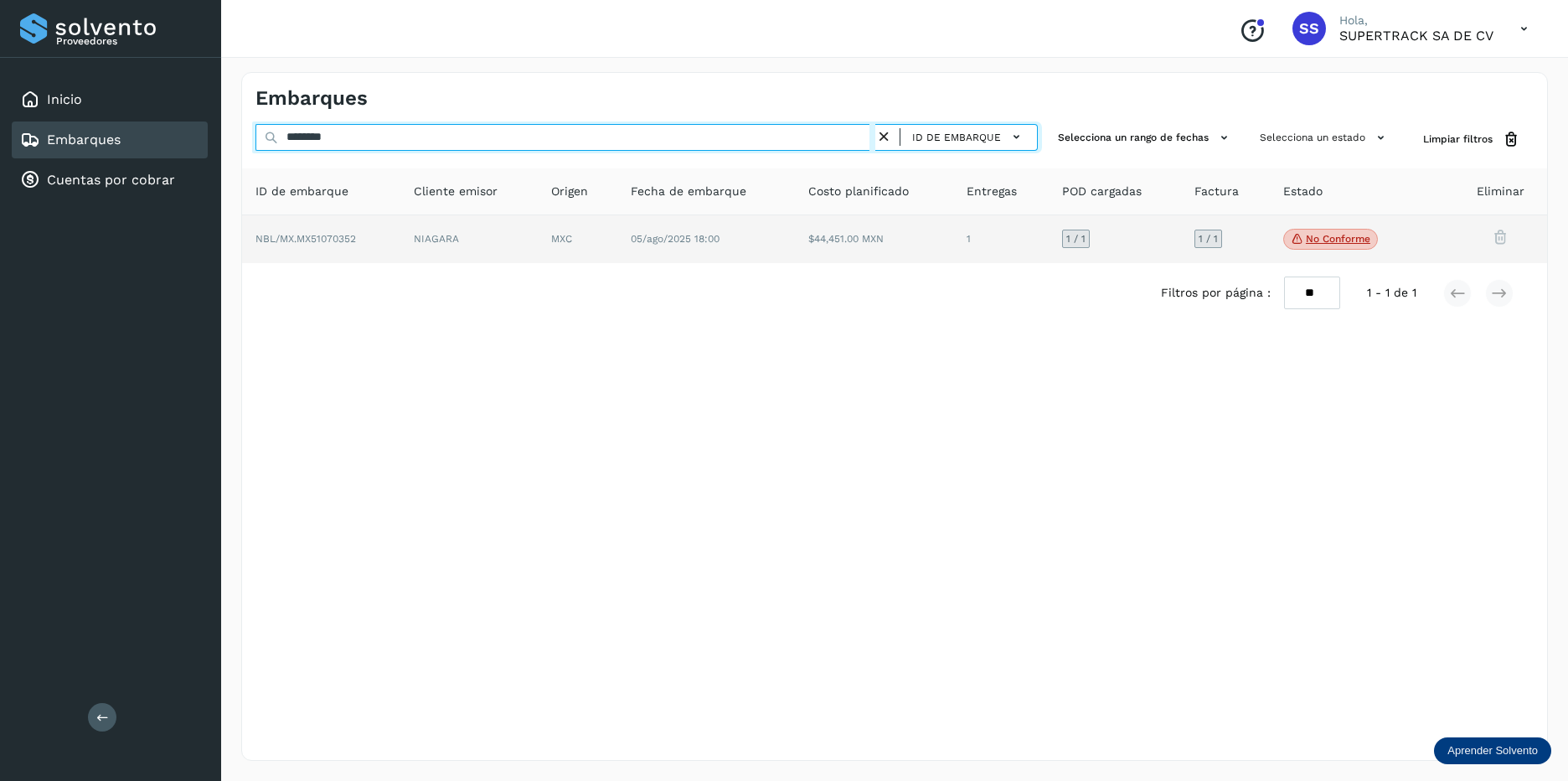
type input "********"
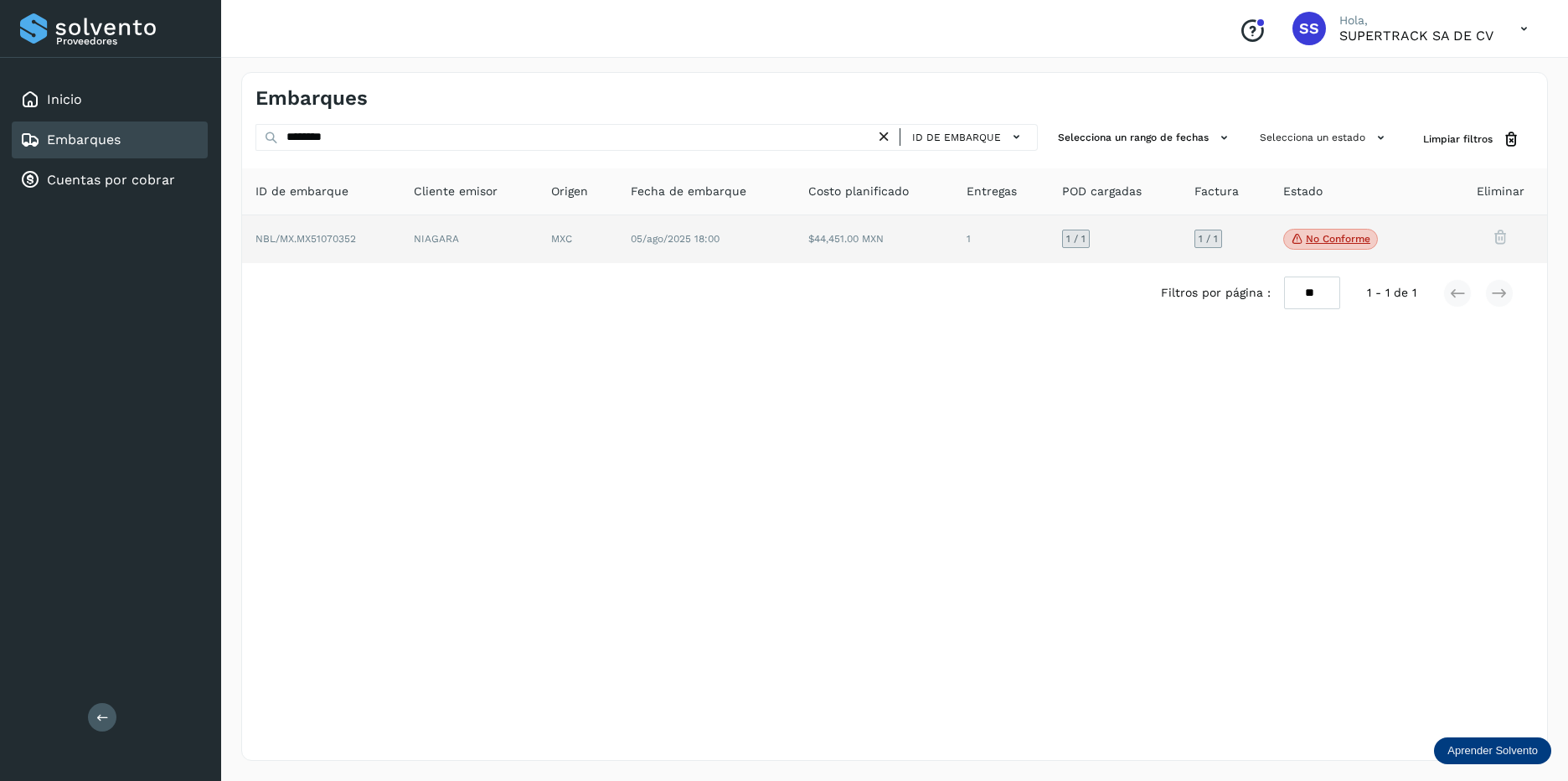
click at [1049, 259] on td "1" at bounding box center [1115, 240] width 133 height 48
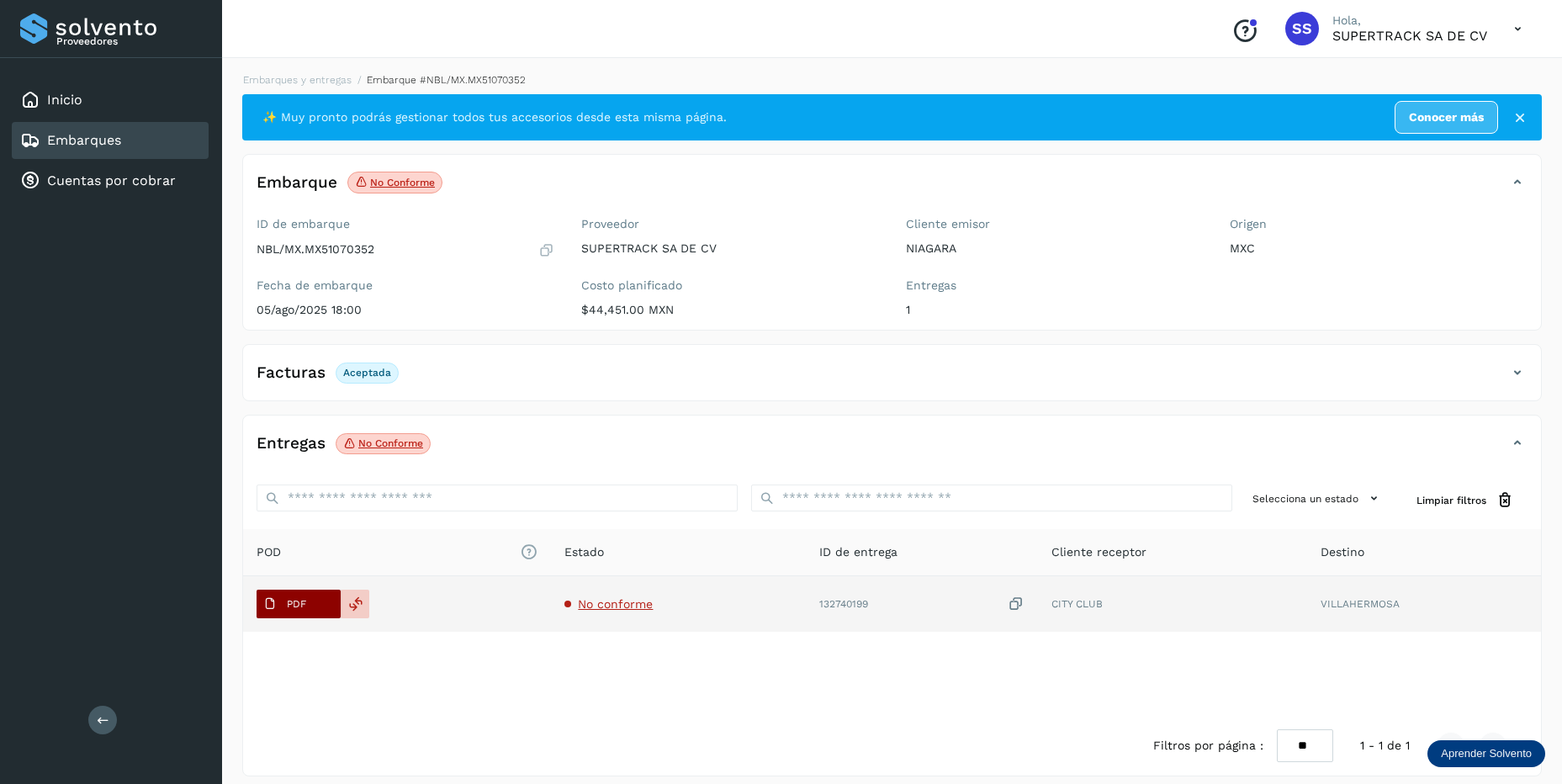
click at [324, 612] on button "PDF" at bounding box center [298, 603] width 84 height 29
click at [806, 595] on td "No conforme" at bounding box center [921, 604] width 232 height 56
click at [608, 602] on span "No conforme" at bounding box center [615, 603] width 75 height 13
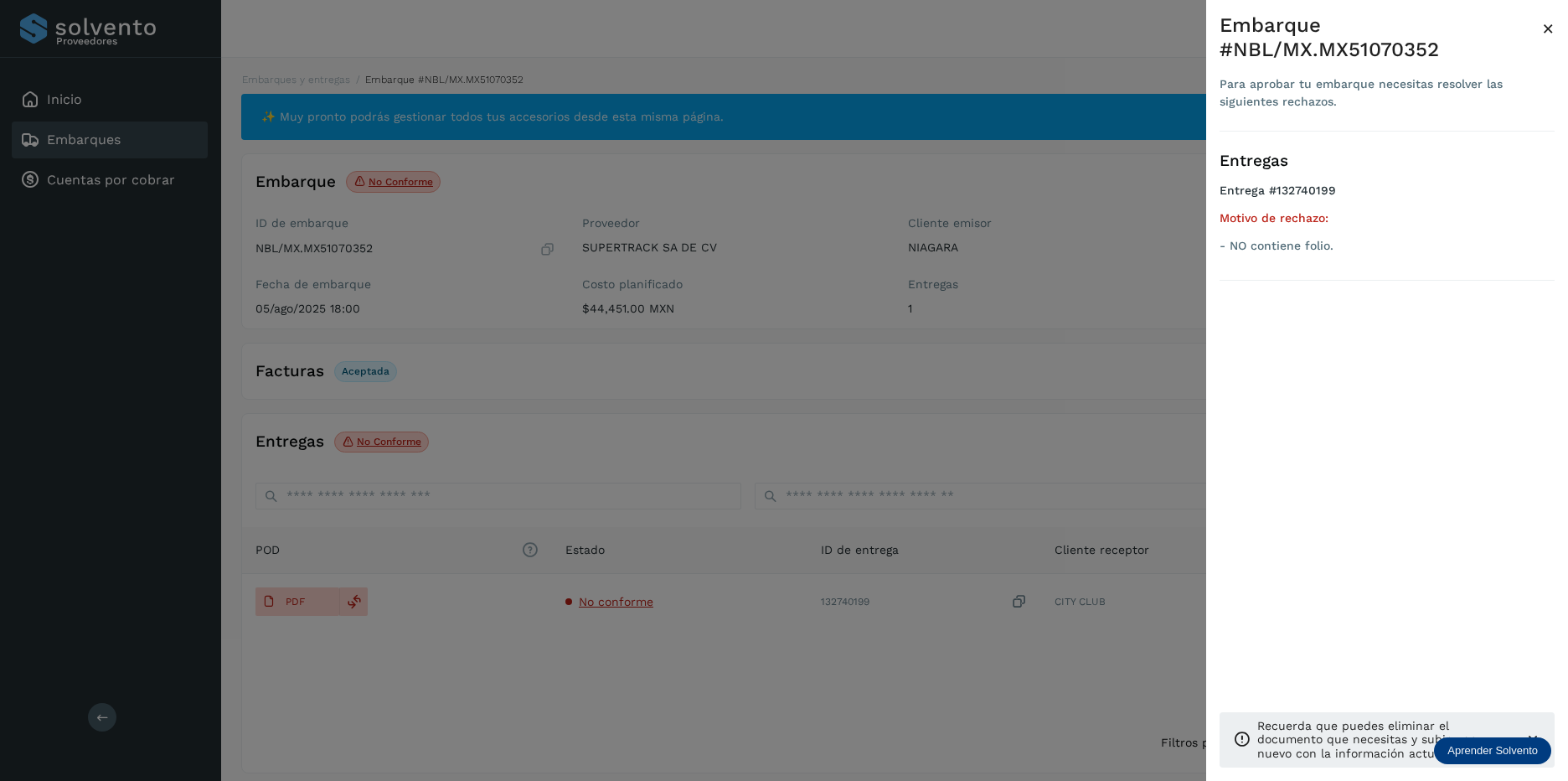
drag, startPoint x: 659, startPoint y: 532, endPoint x: 647, endPoint y: 539, distance: 13.9
click at [654, 534] on div at bounding box center [784, 390] width 1568 height 781
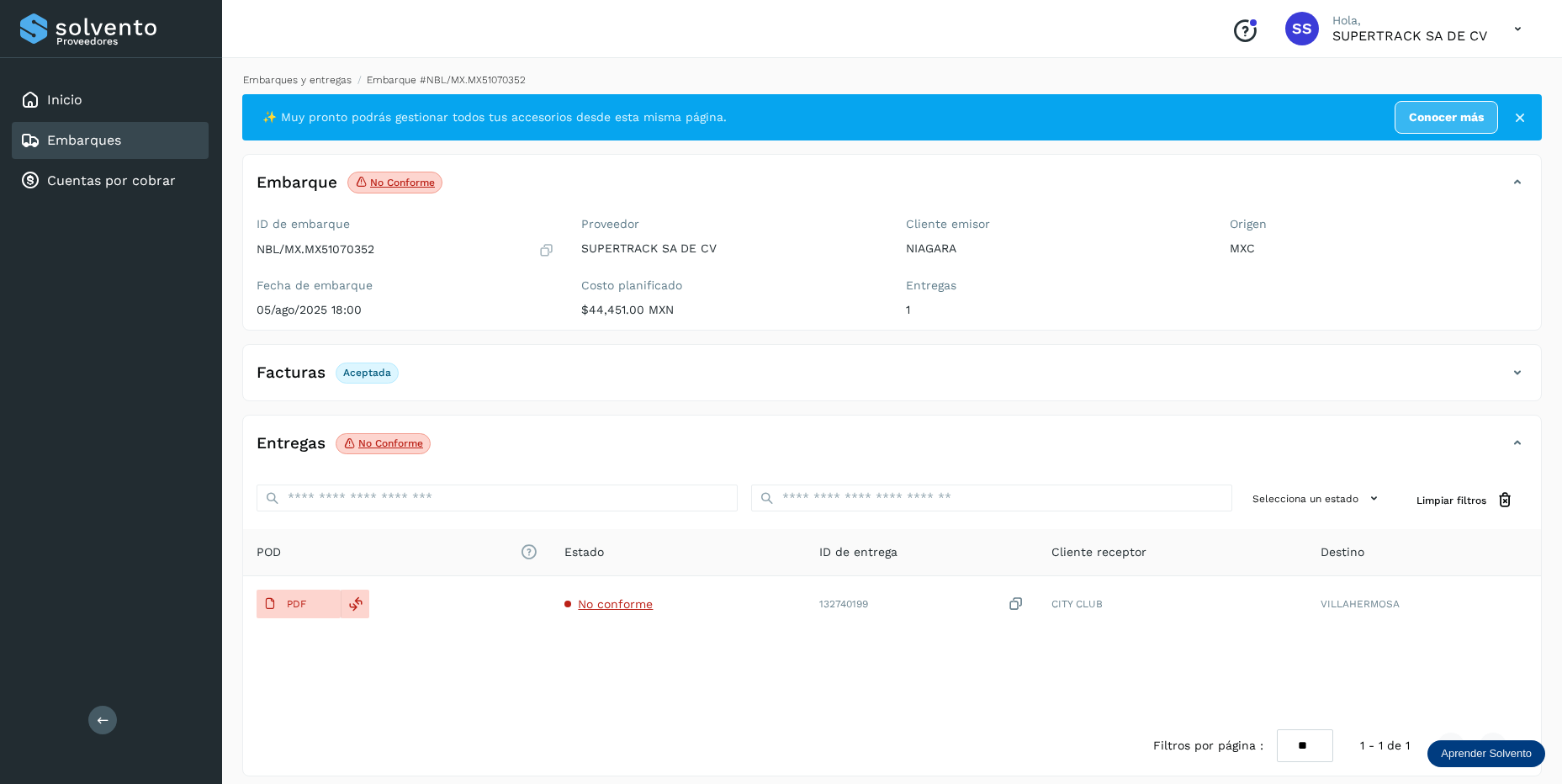
click at [300, 82] on link "Embarques y entregas" at bounding box center [297, 79] width 108 height 12
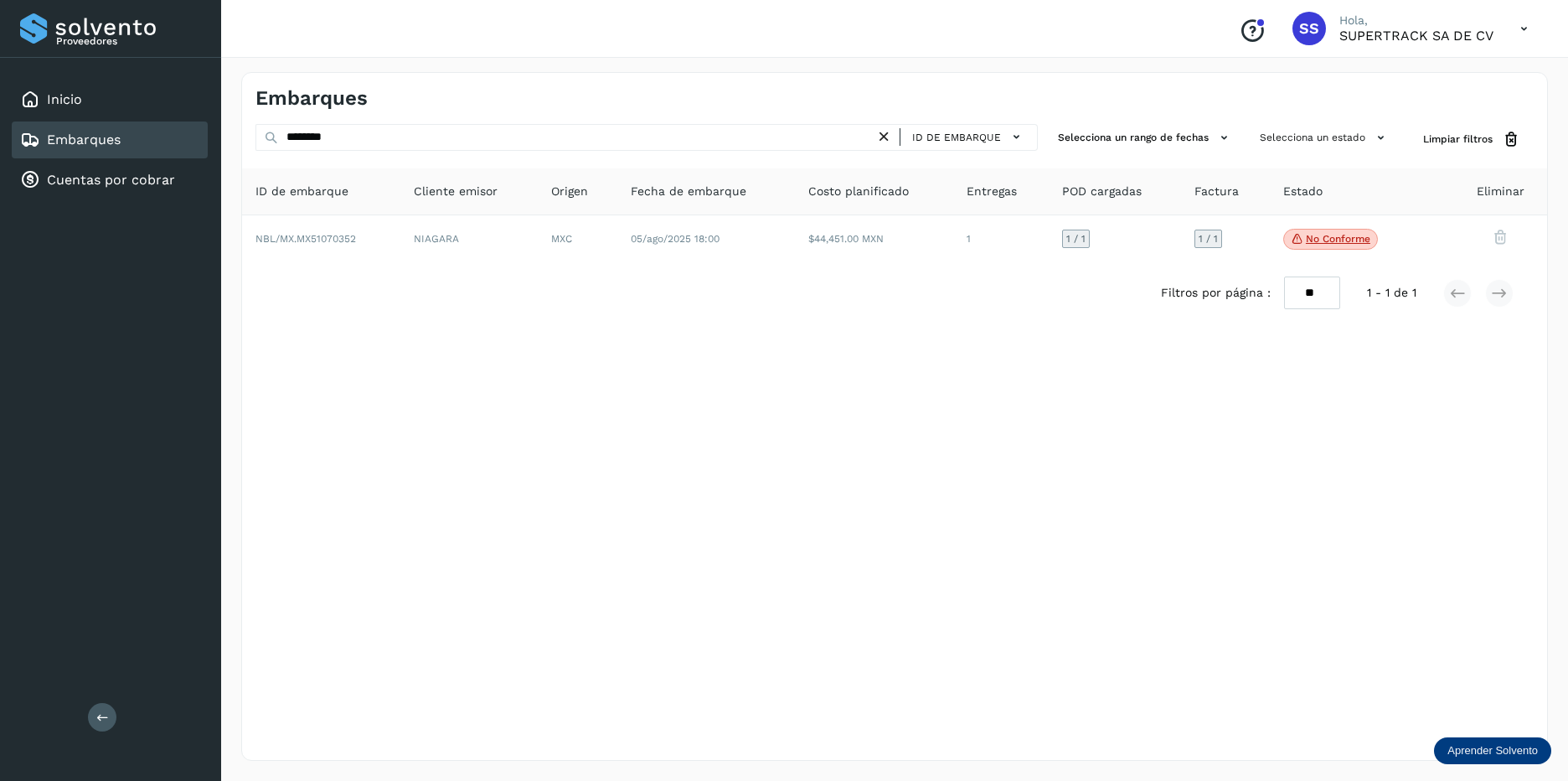
click at [884, 139] on icon at bounding box center [883, 137] width 18 height 18
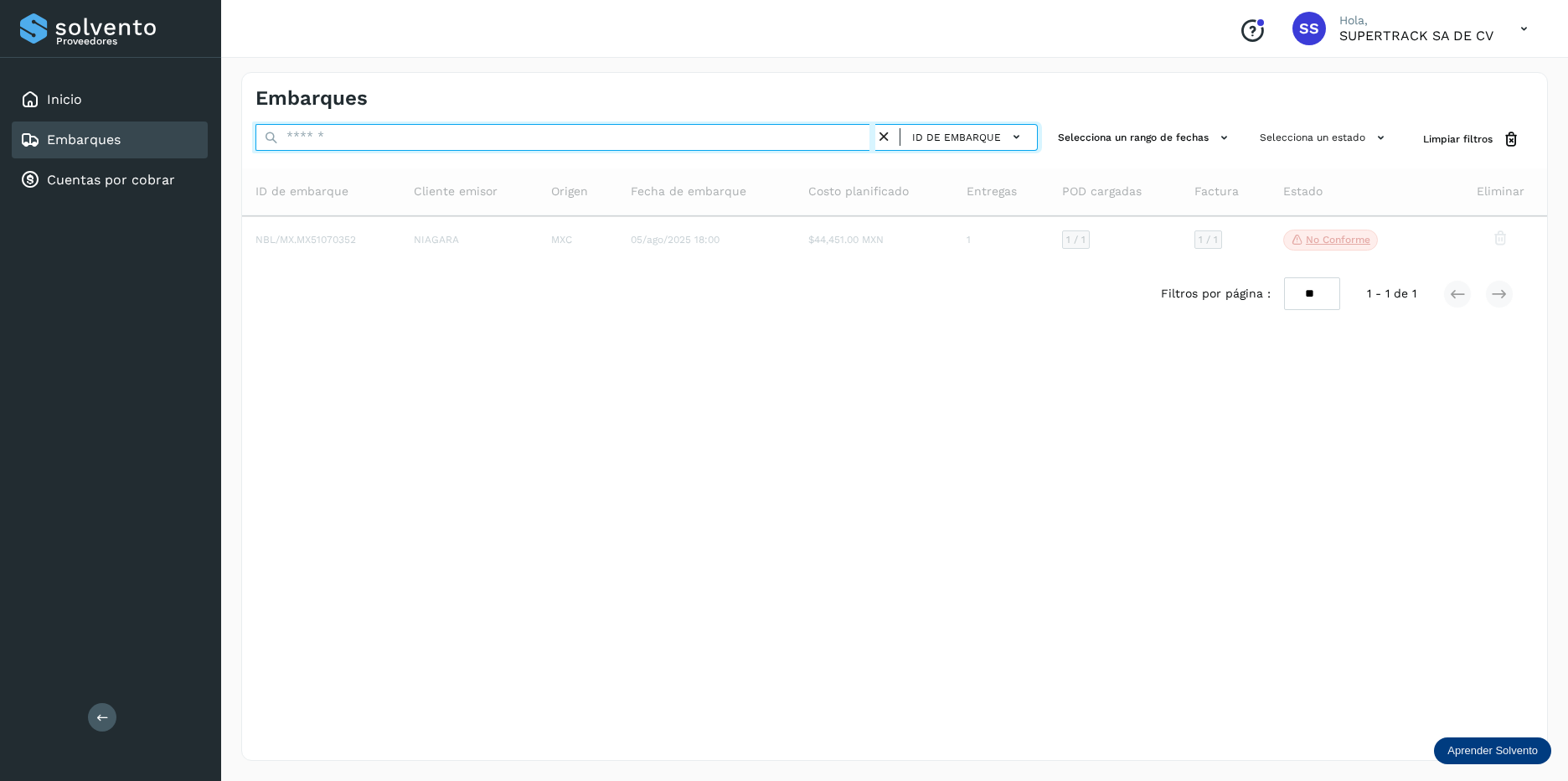
click at [837, 145] on input "text" at bounding box center [565, 137] width 620 height 27
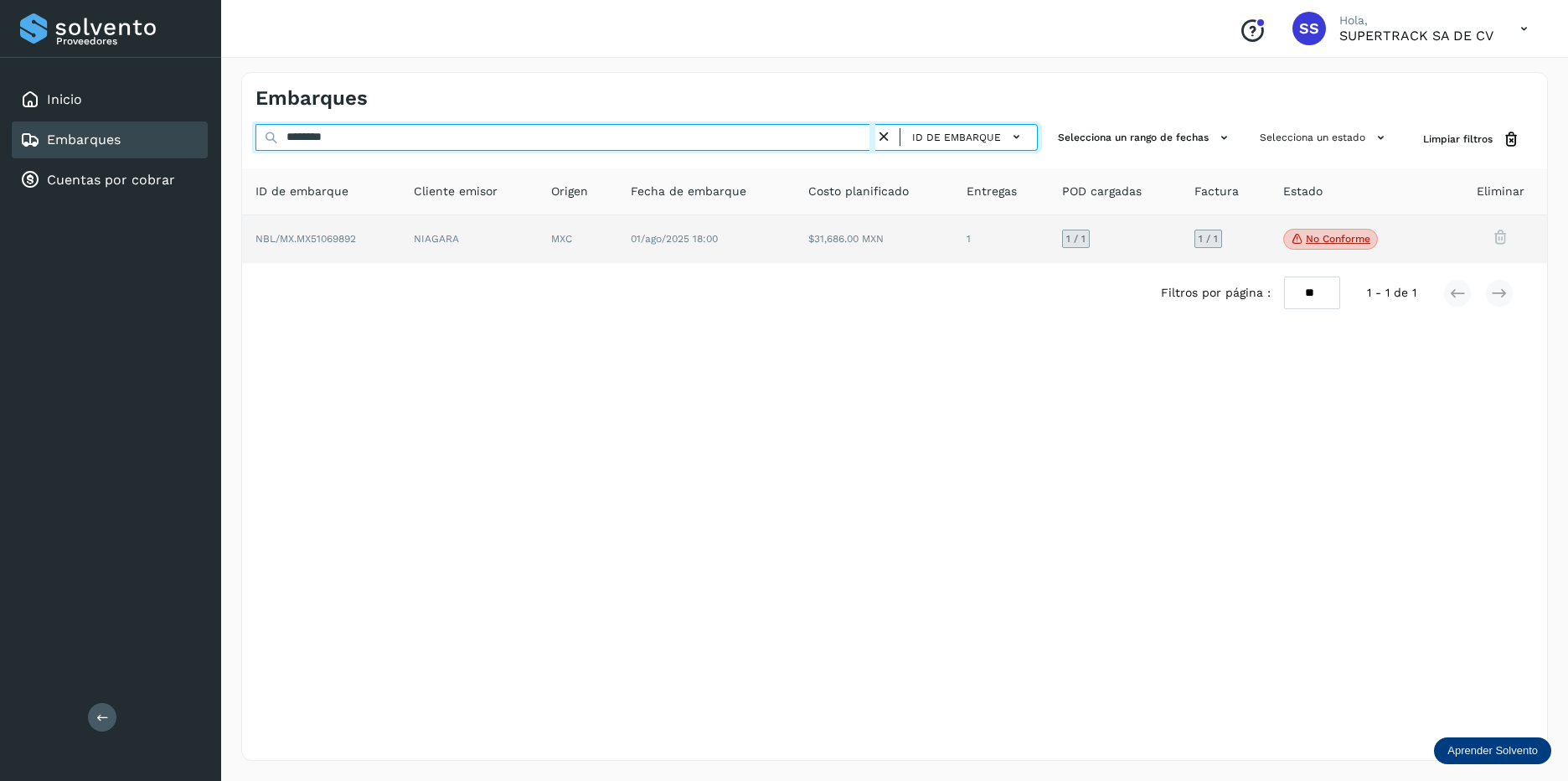
type input "********"
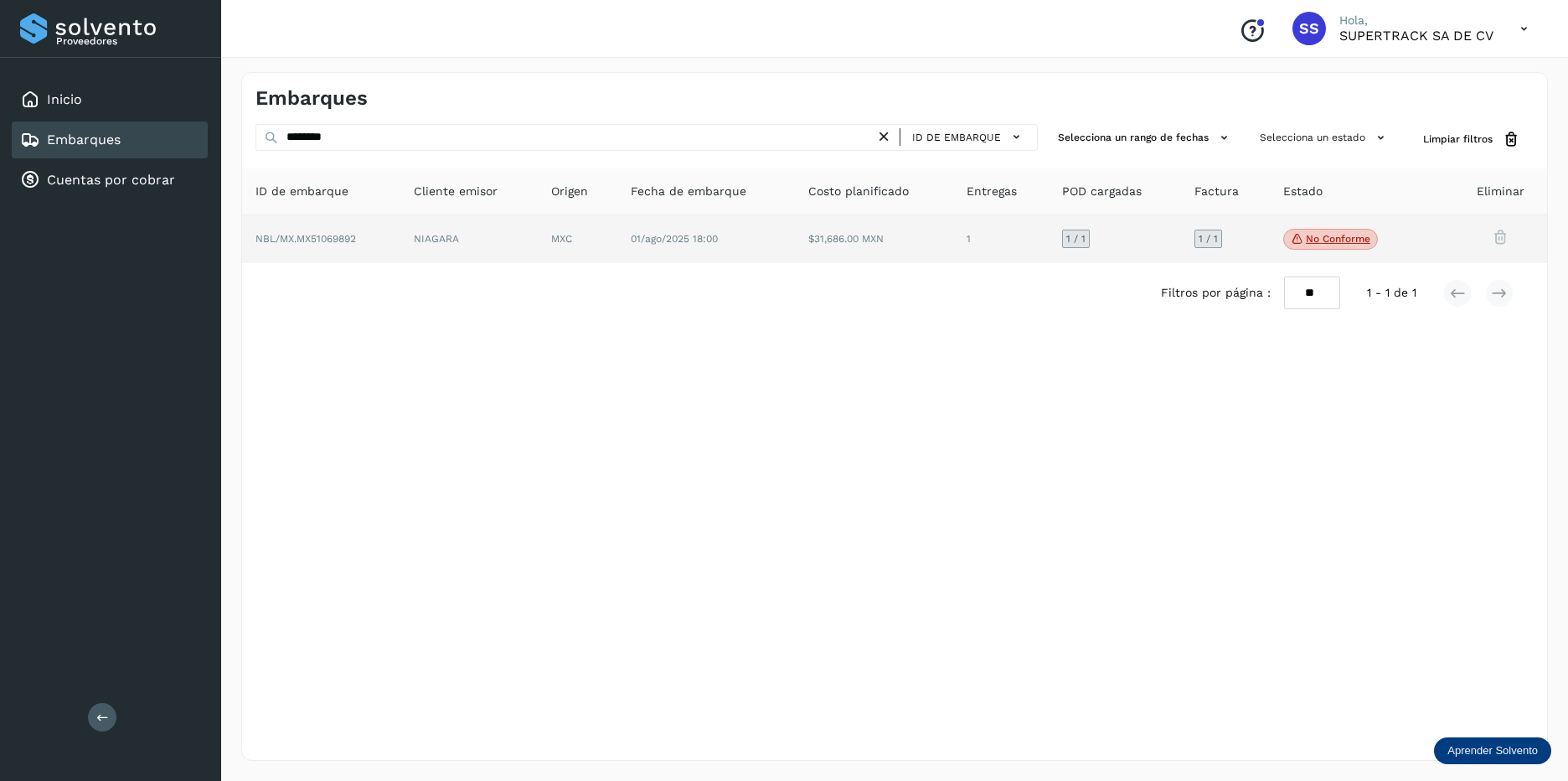
click at [1182, 244] on td "1 / 1" at bounding box center [1226, 240] width 89 height 48
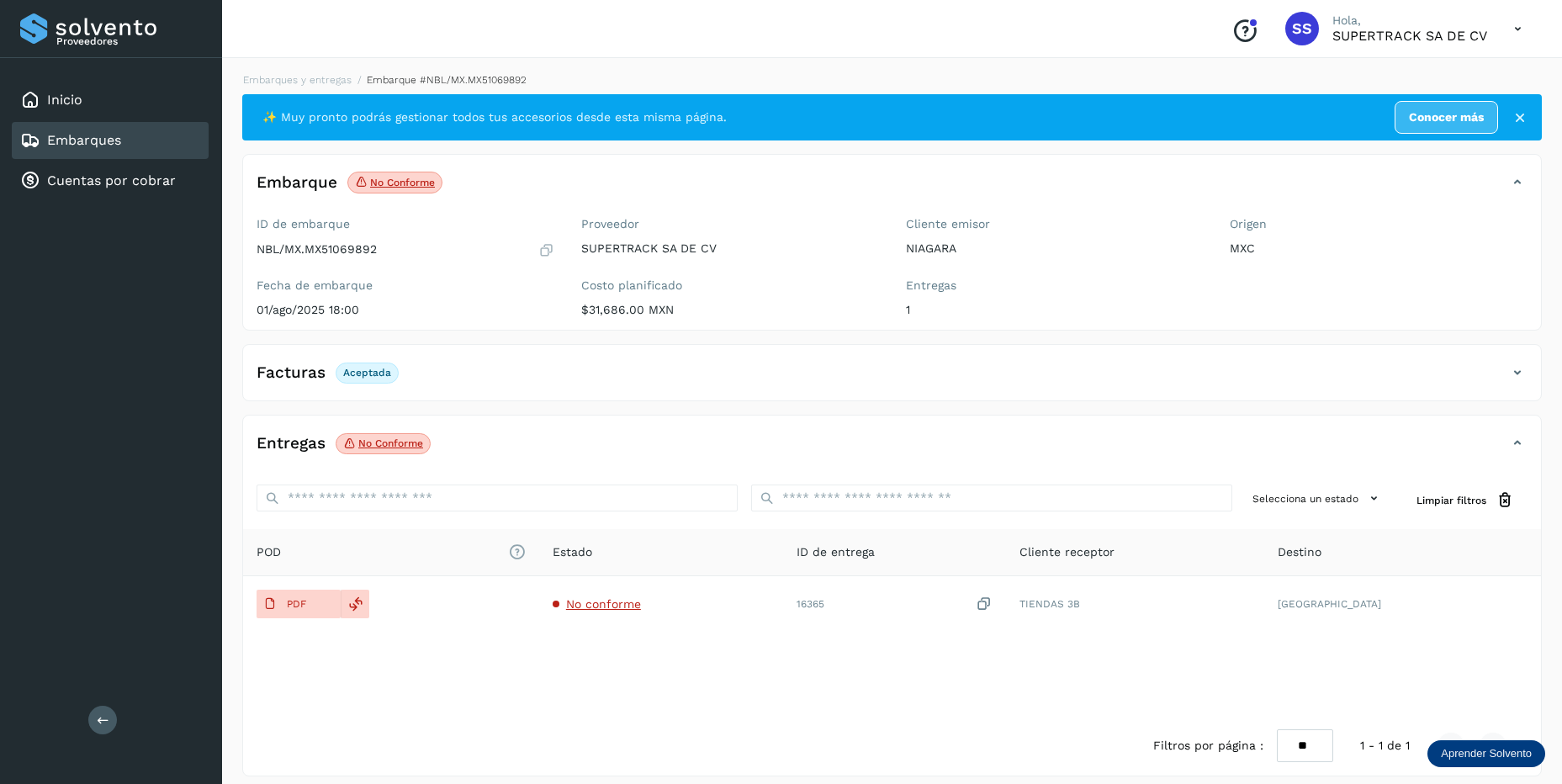
scroll to position [13, 0]
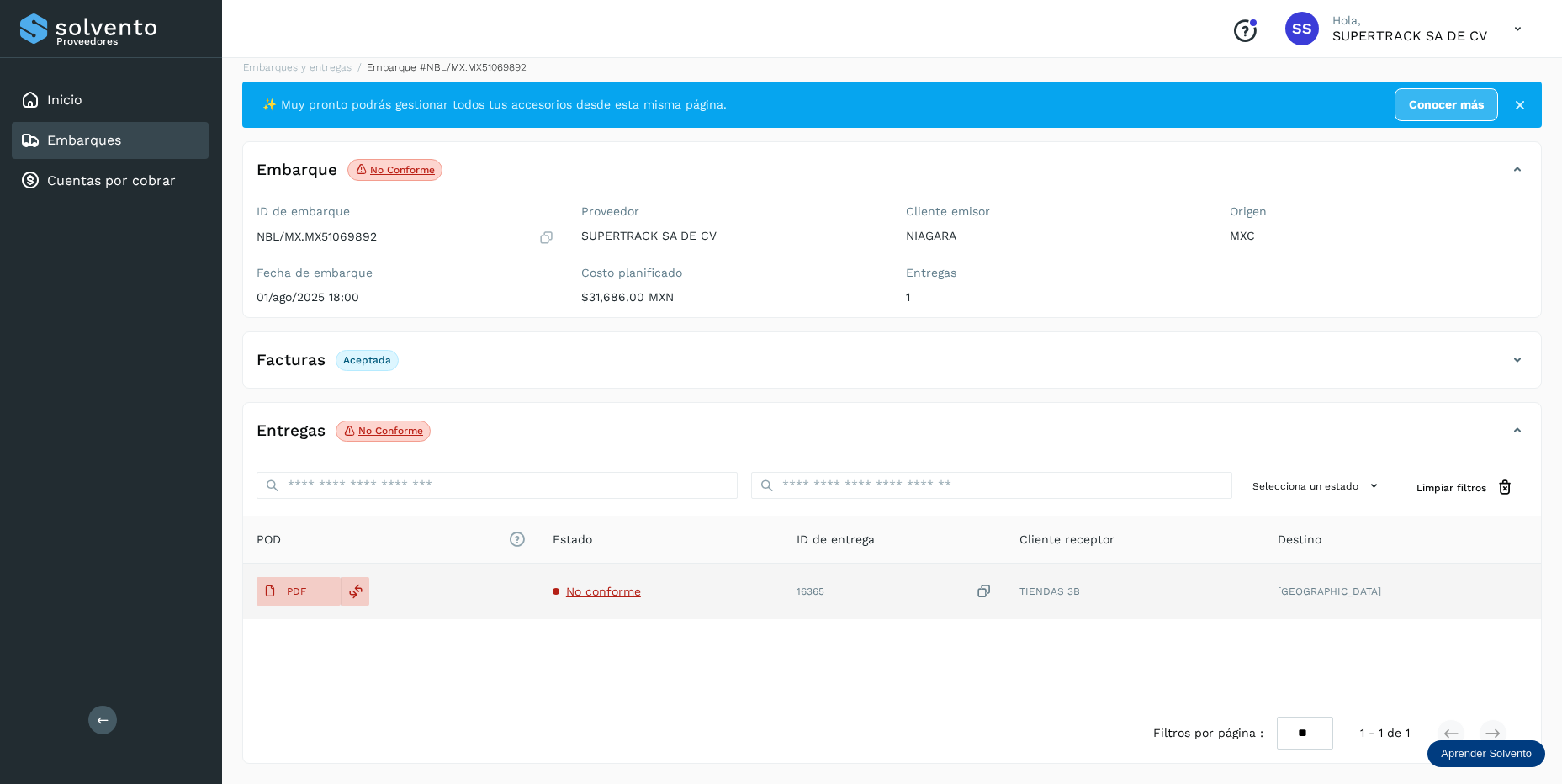
click at [608, 592] on span "No conforme" at bounding box center [603, 591] width 75 height 13
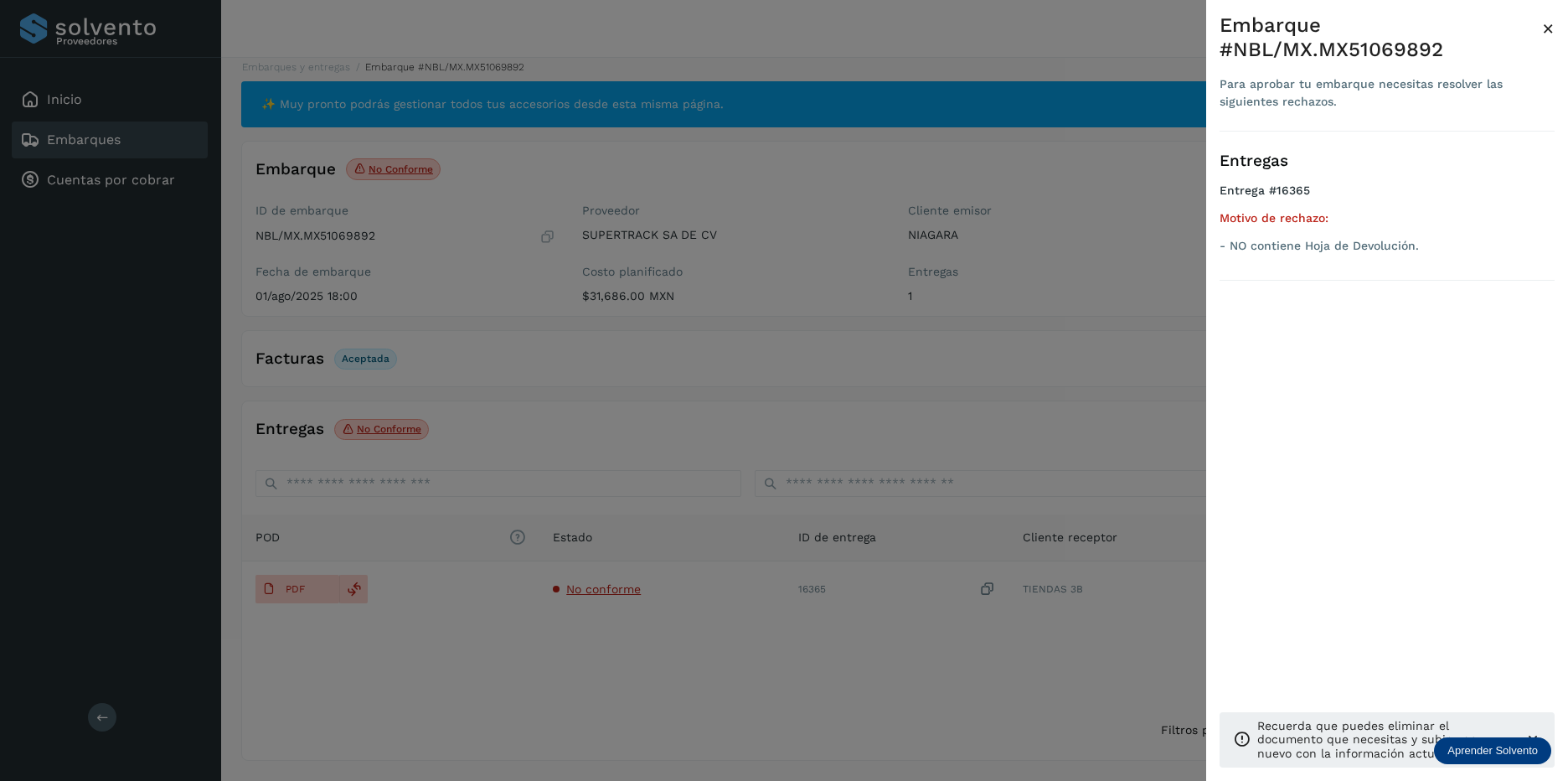
click at [705, 576] on div at bounding box center [784, 390] width 1568 height 781
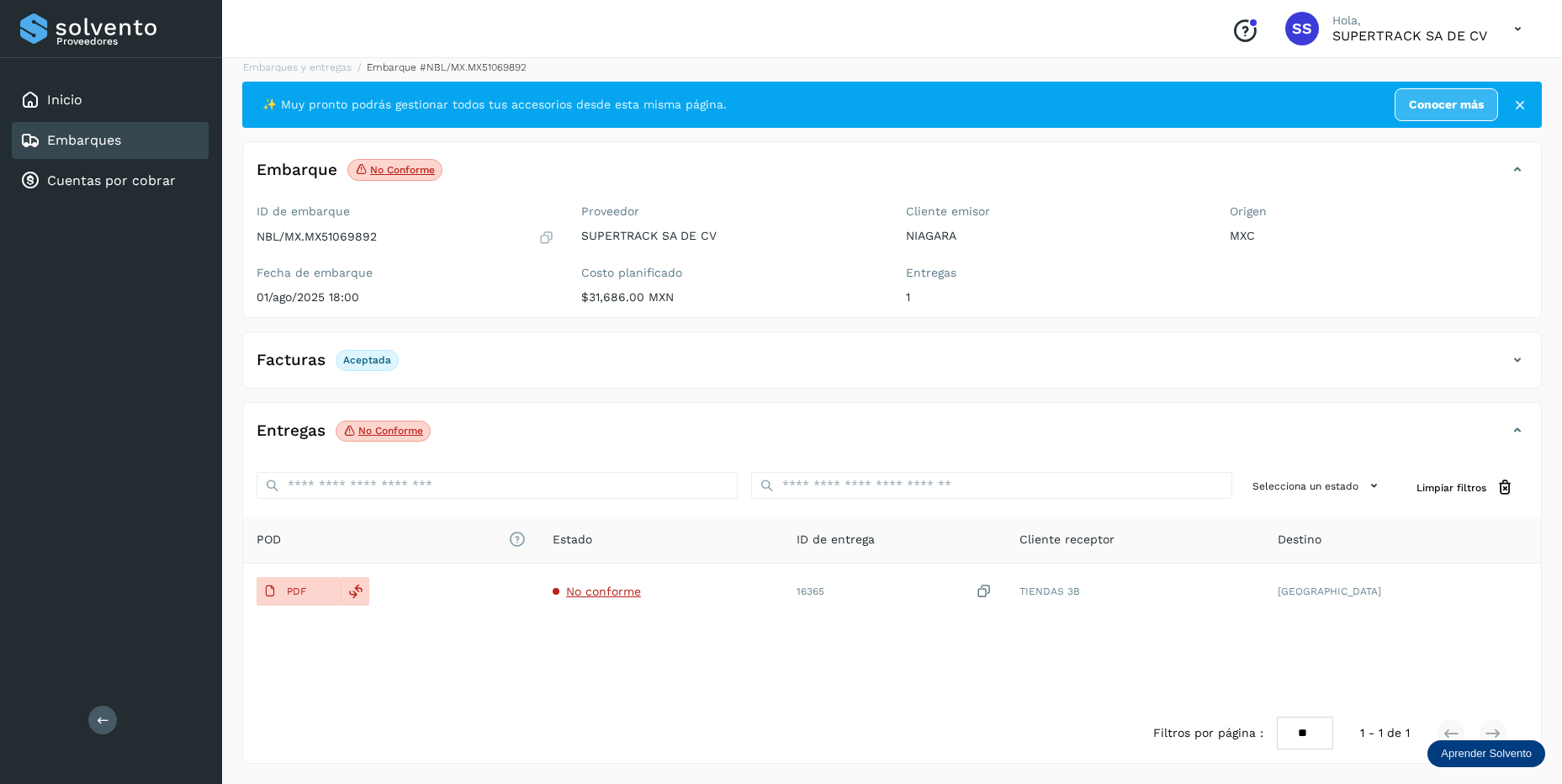
click at [282, 54] on div "Conoce nuestros beneficios SS Hola, SUPERTRACK SA DE CV" at bounding box center [892, 29] width 1340 height 58
click at [281, 62] on link "Embarques y entregas" at bounding box center [297, 67] width 108 height 12
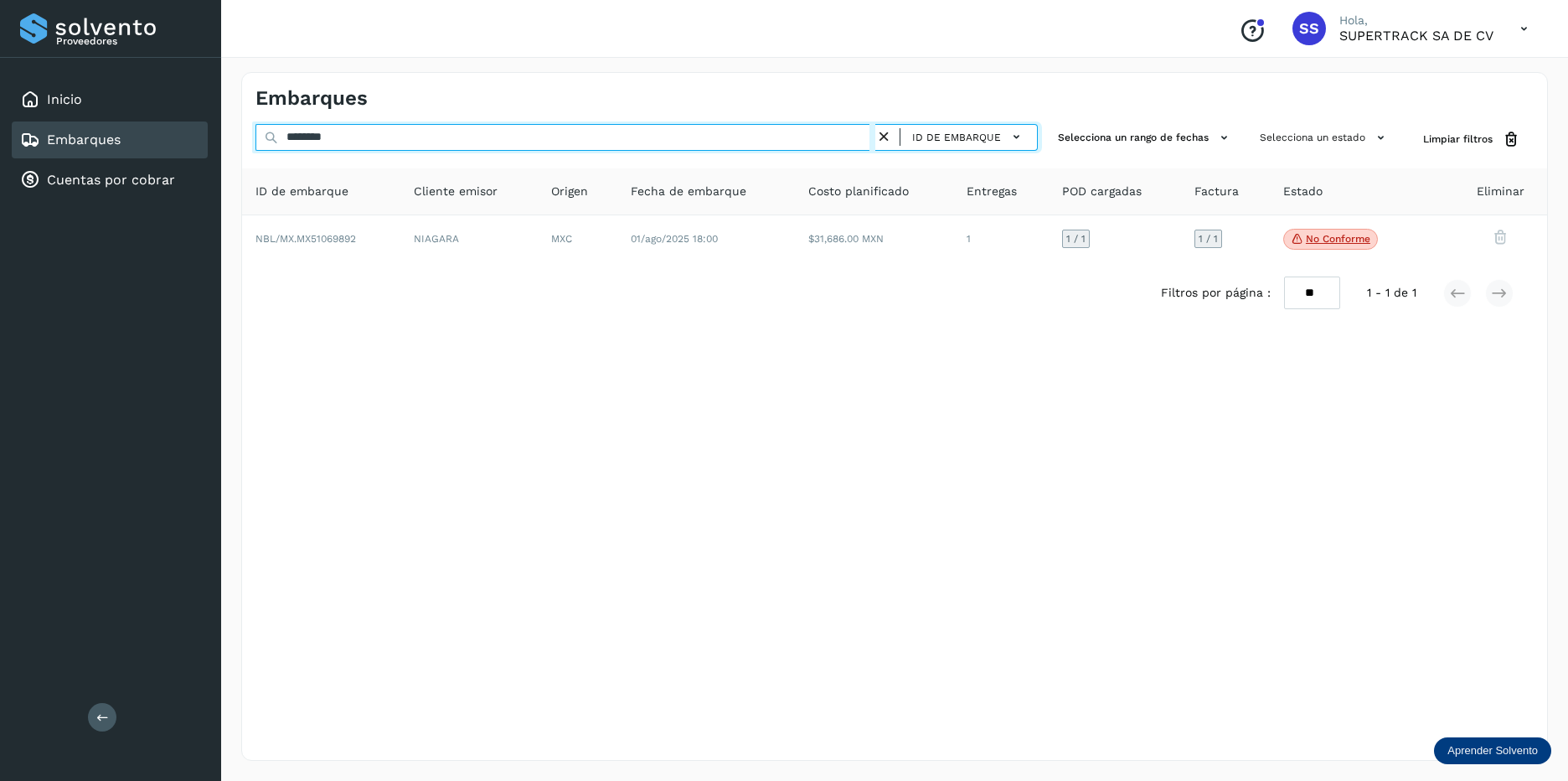
drag, startPoint x: 370, startPoint y: 142, endPoint x: -4, endPoint y: 47, distance: 385.9
click at [0, 47] on html "Proveedores Inicio Embarques Cuentas por cobrar Salir Conoce nuestros beneficio…" at bounding box center [784, 390] width 1568 height 781
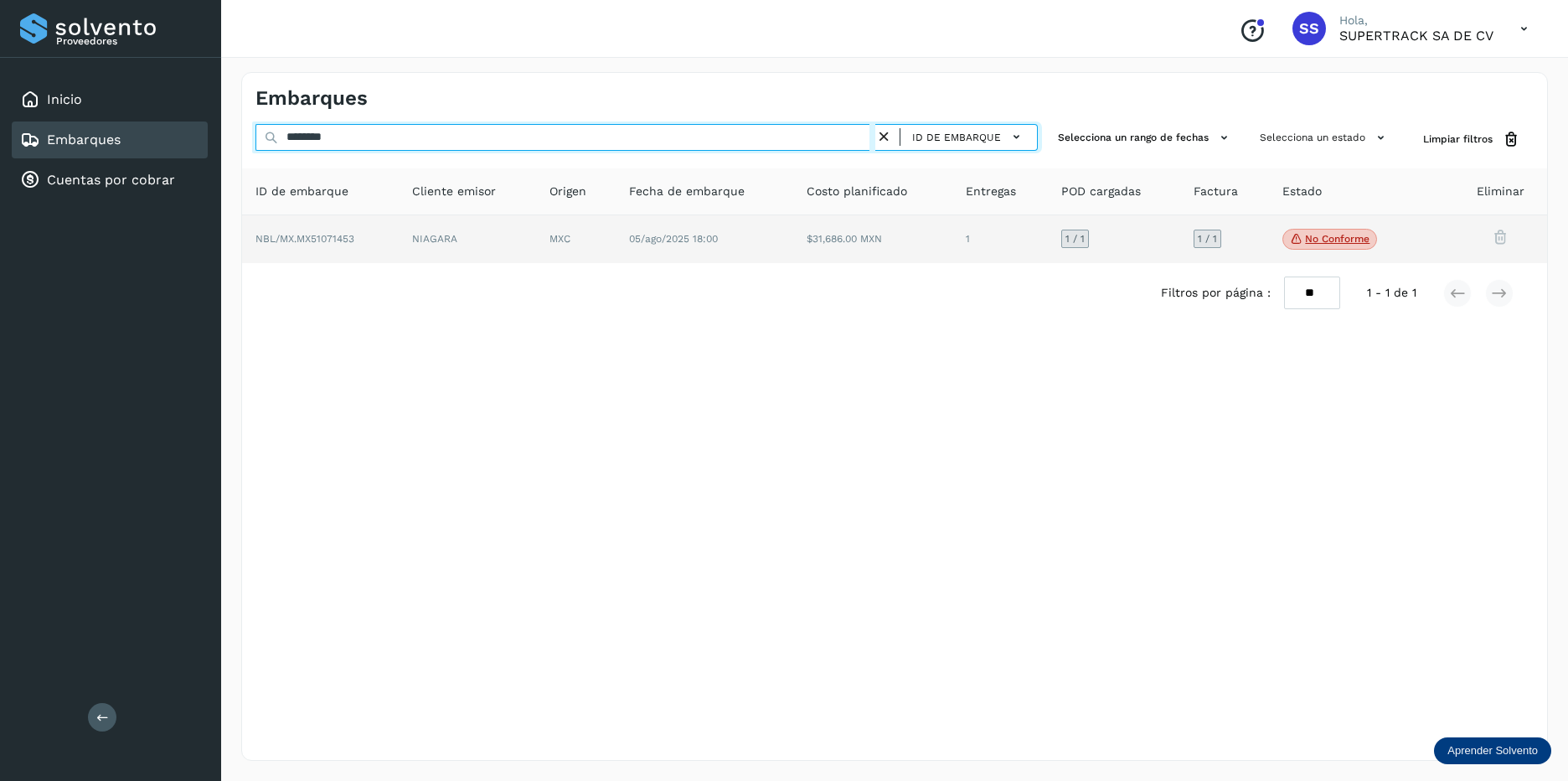
type input "********"
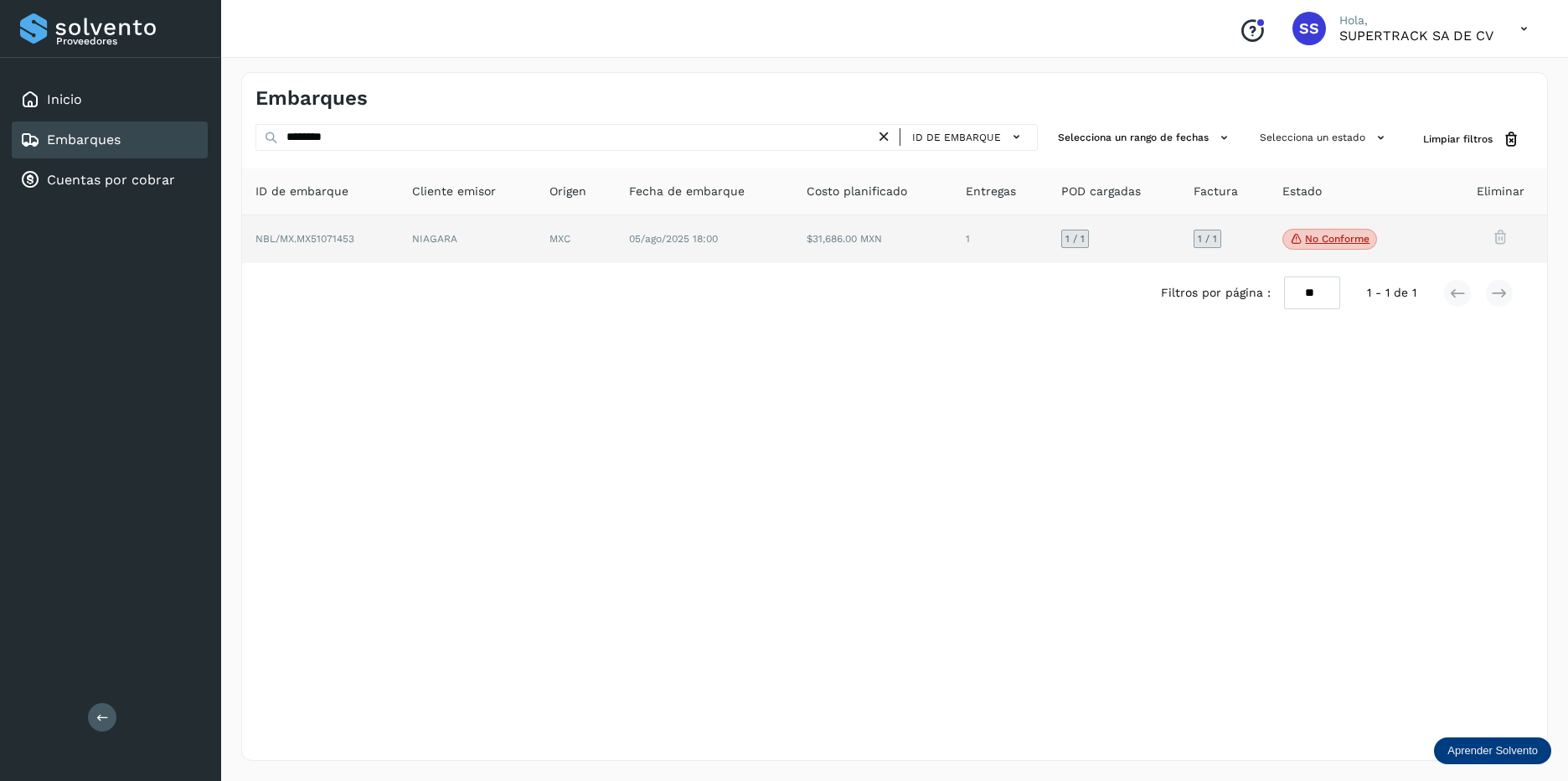
click at [793, 260] on td "05/ago/2025 18:00" at bounding box center [872, 240] width 158 height 48
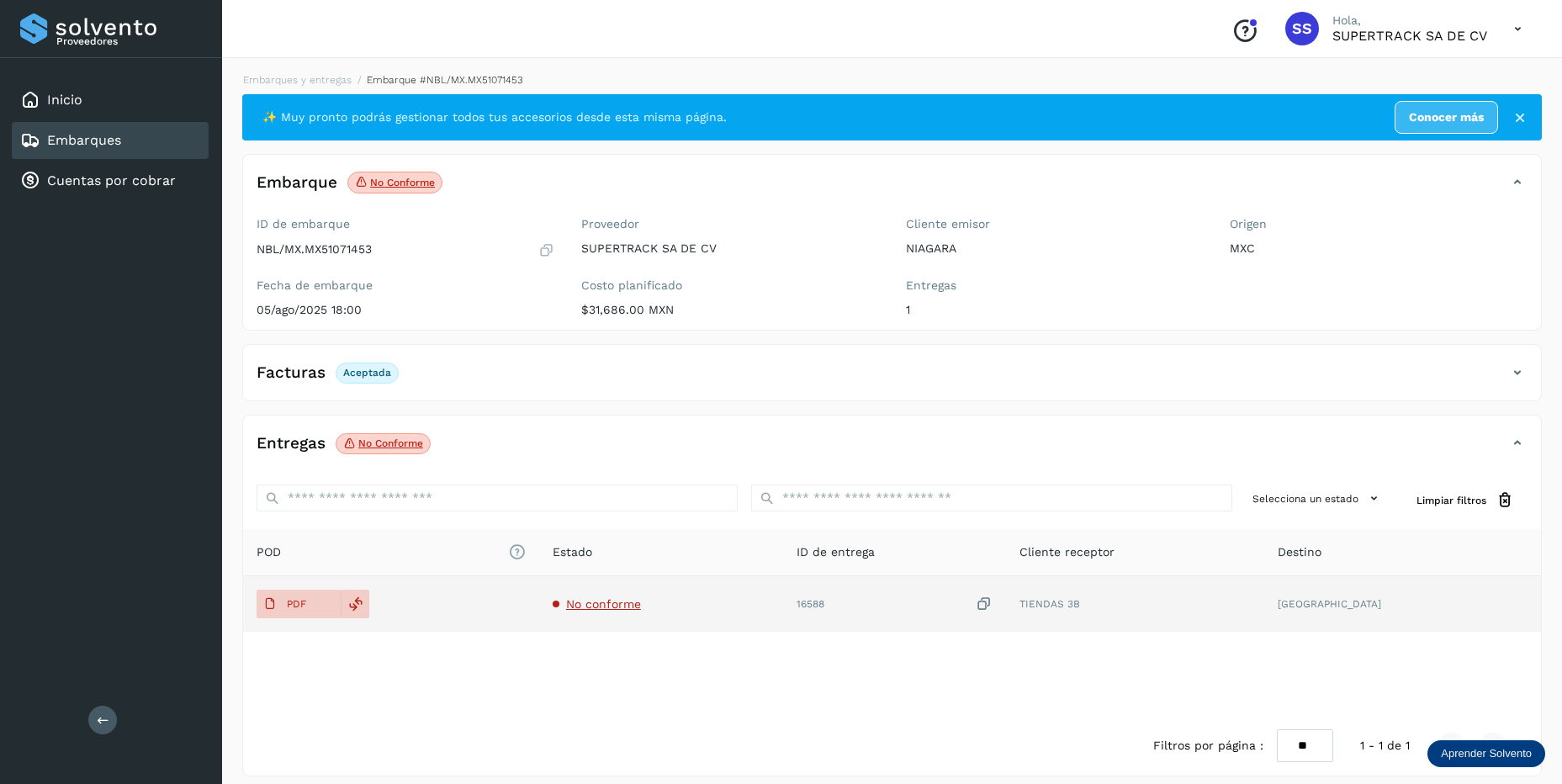
click at [638, 602] on span "No conforme" at bounding box center [603, 603] width 75 height 13
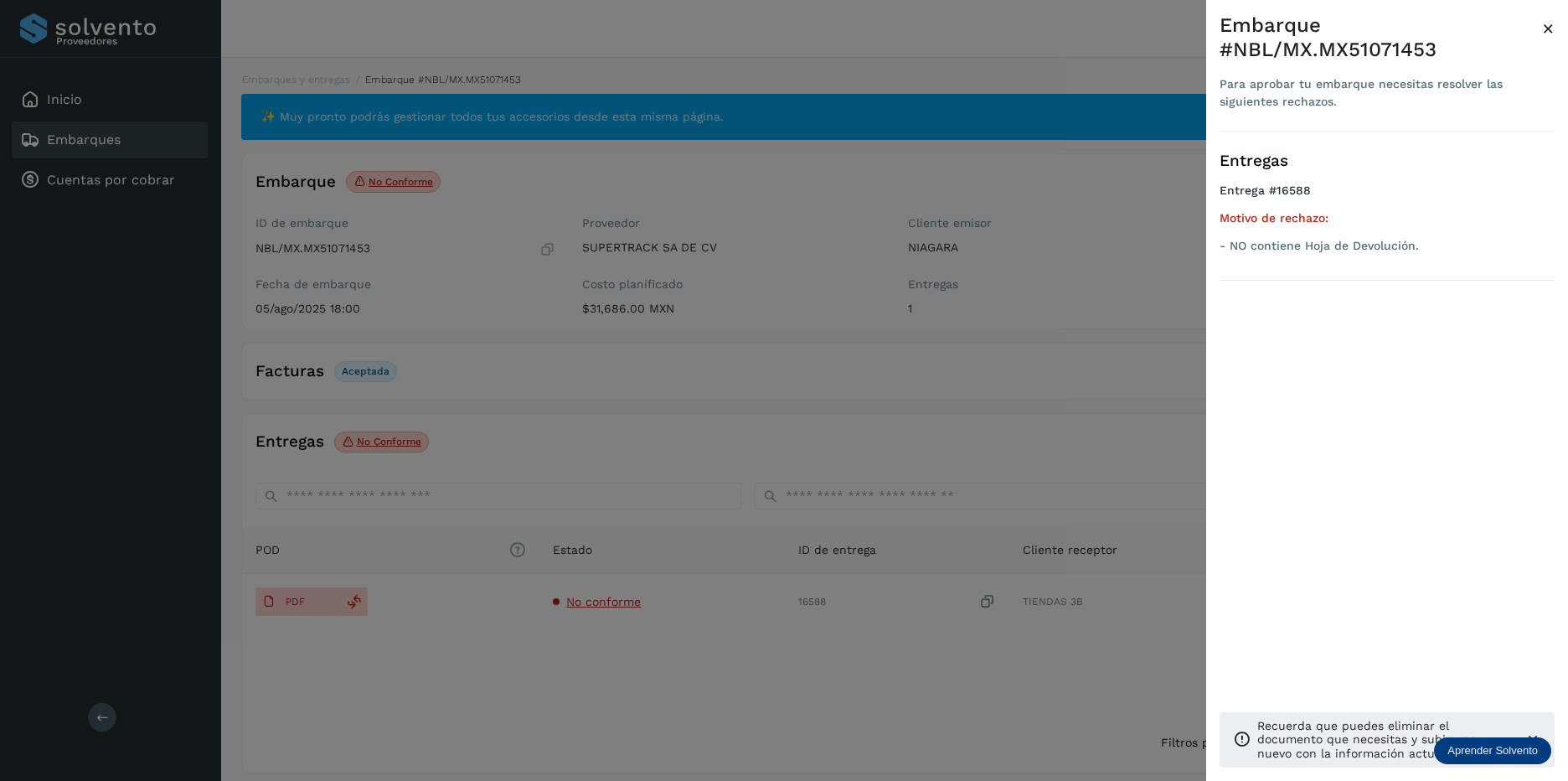
click at [500, 610] on div at bounding box center [784, 390] width 1568 height 781
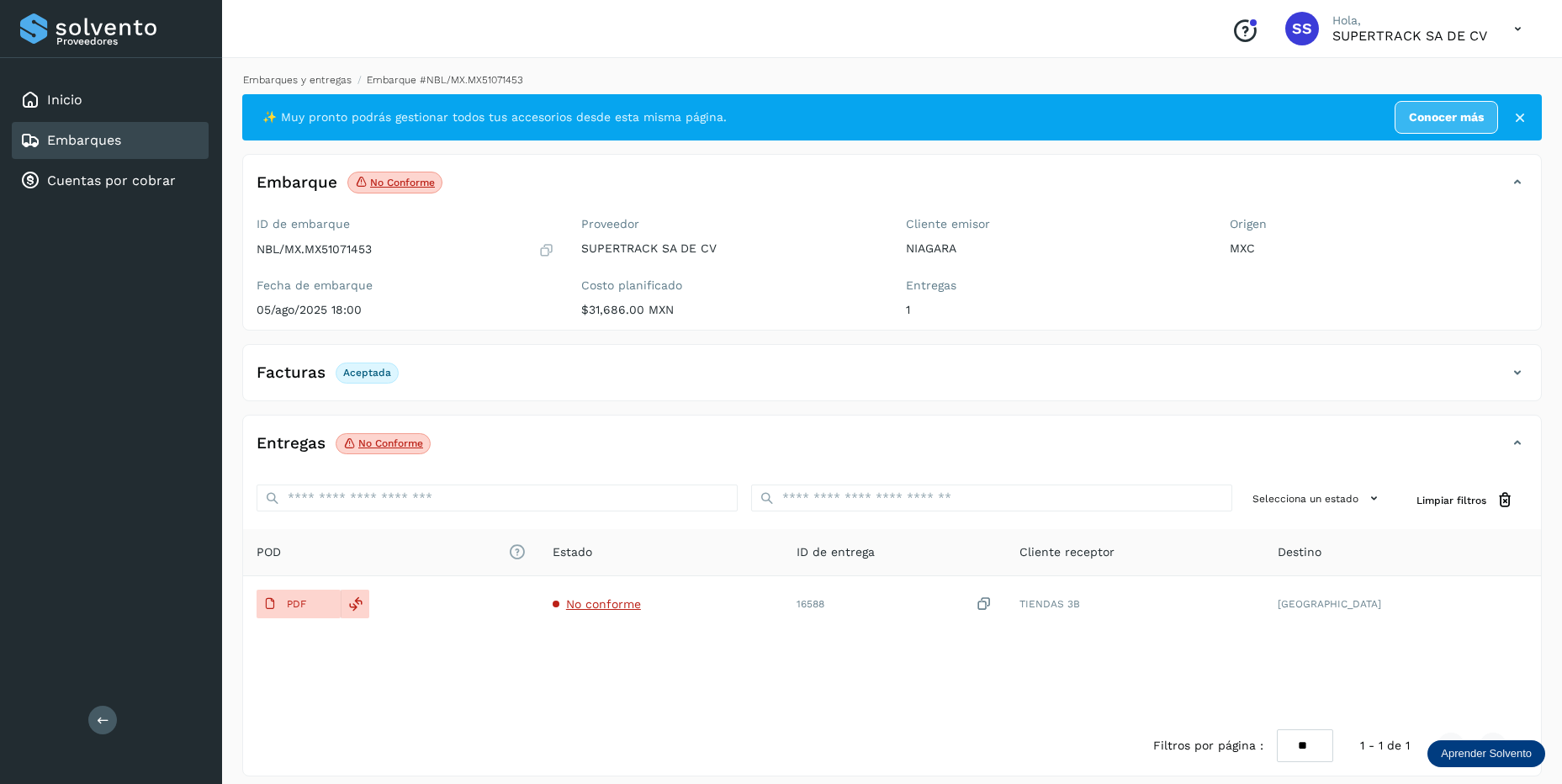
click at [320, 75] on link "Embarques y entregas" at bounding box center [297, 79] width 108 height 12
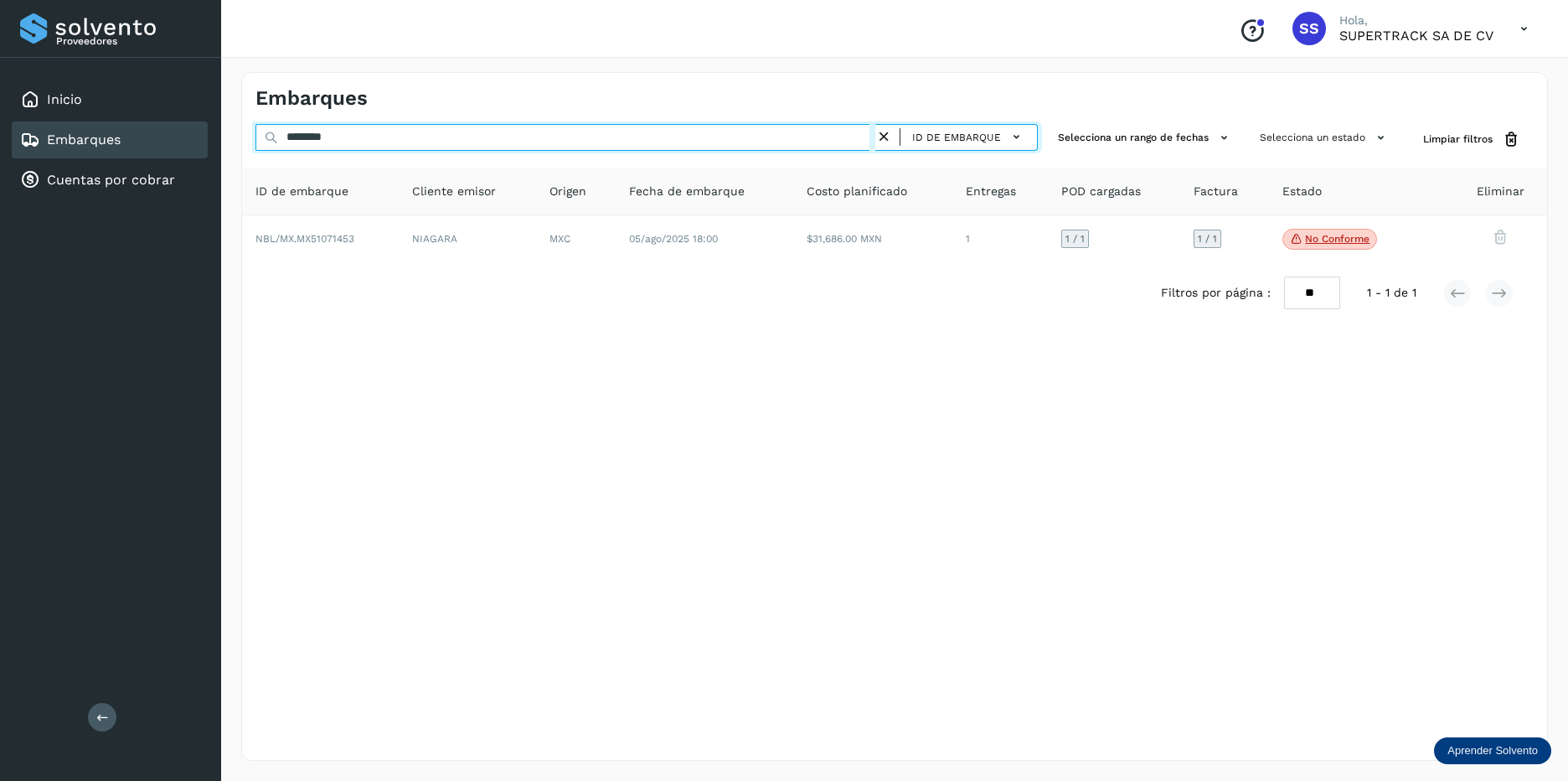
drag, startPoint x: 381, startPoint y: 150, endPoint x: 120, endPoint y: 71, distance: 272.7
click at [119, 72] on div "Proveedores Inicio Embarques Cuentas por cobrar Salir Conoce nuestros beneficio…" at bounding box center [784, 390] width 1568 height 781
type input "*"
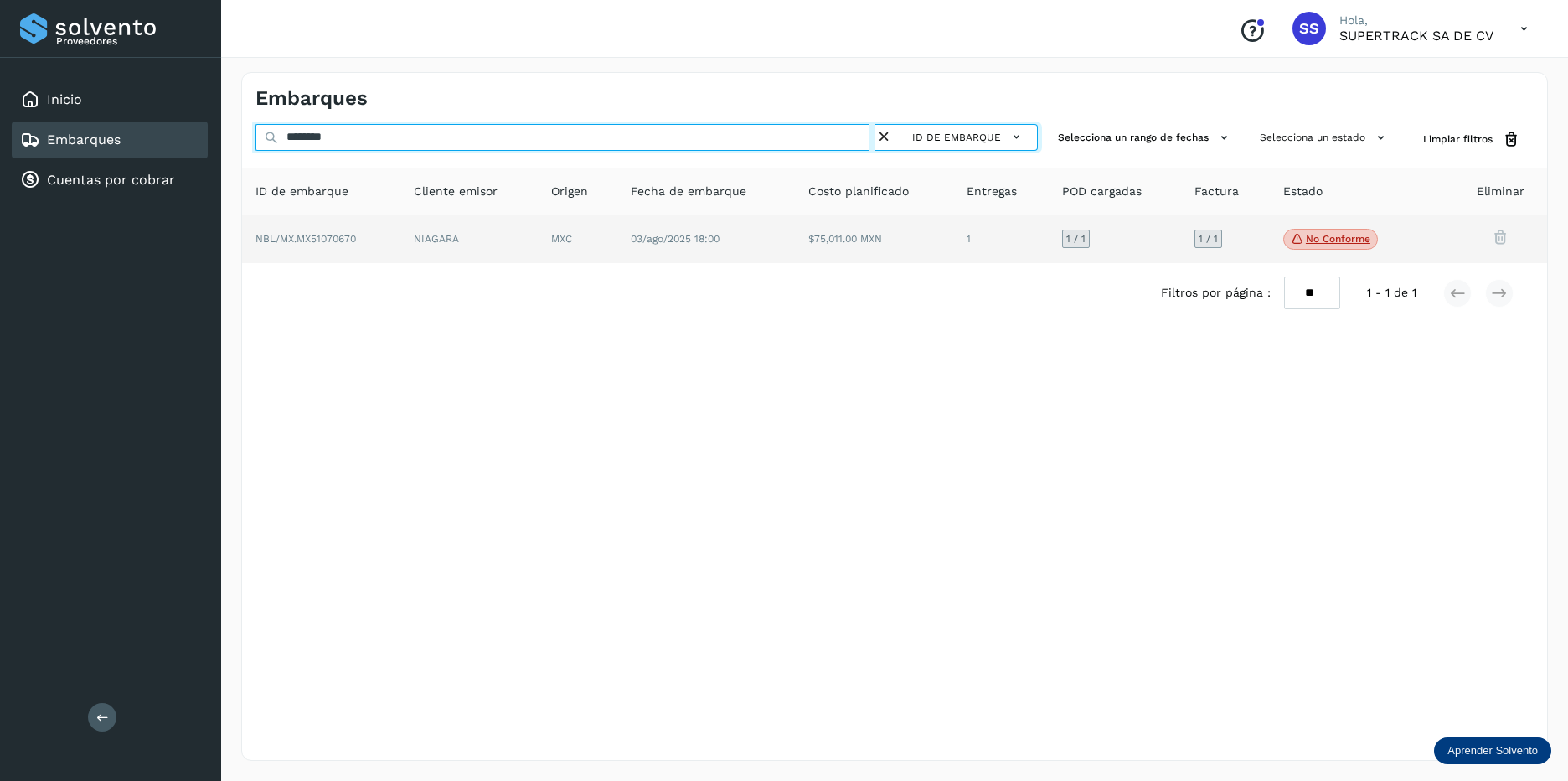
type input "********"
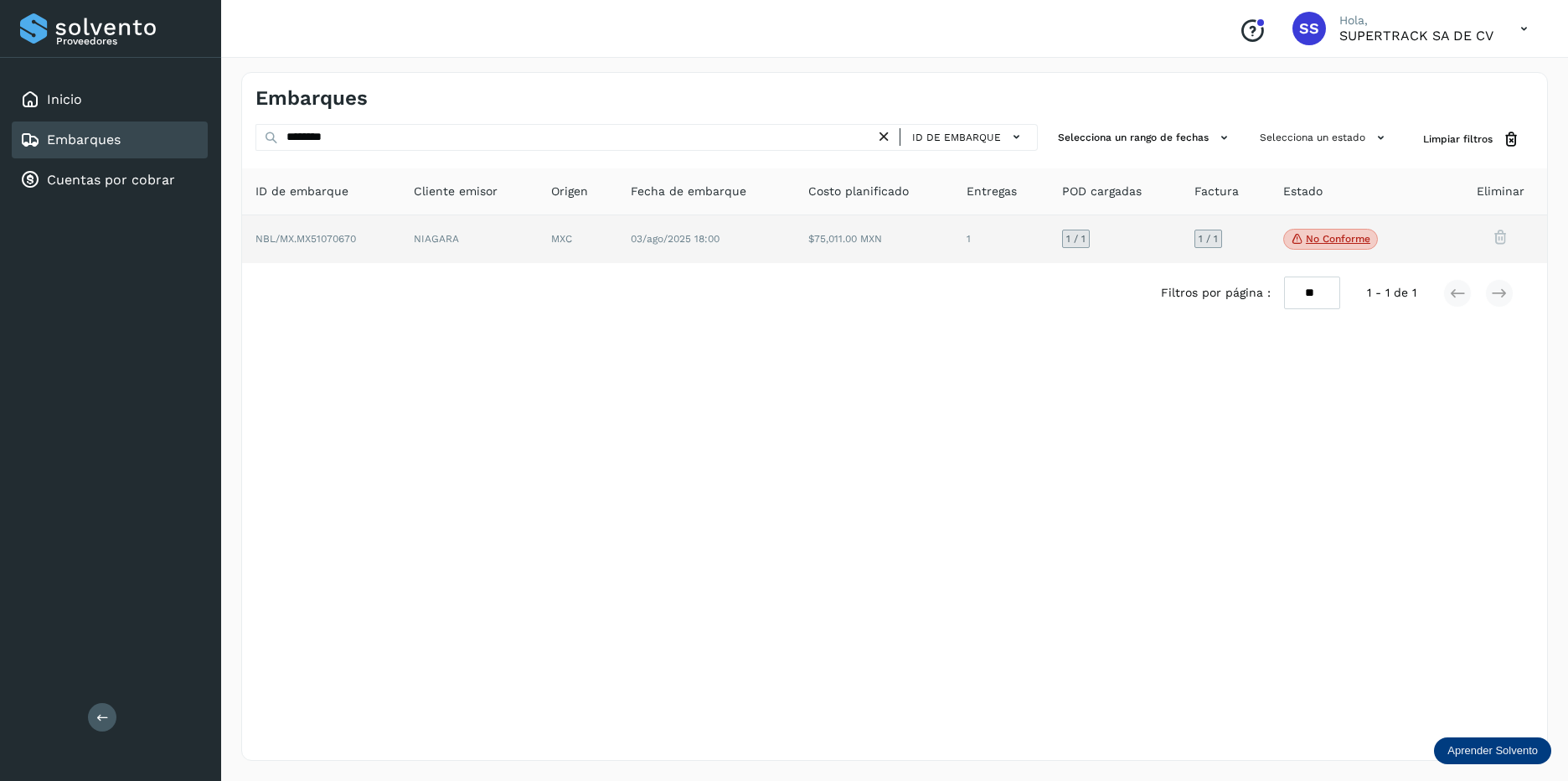
click at [953, 249] on td "$75,011.00 MXN" at bounding box center [1000, 240] width 96 height 48
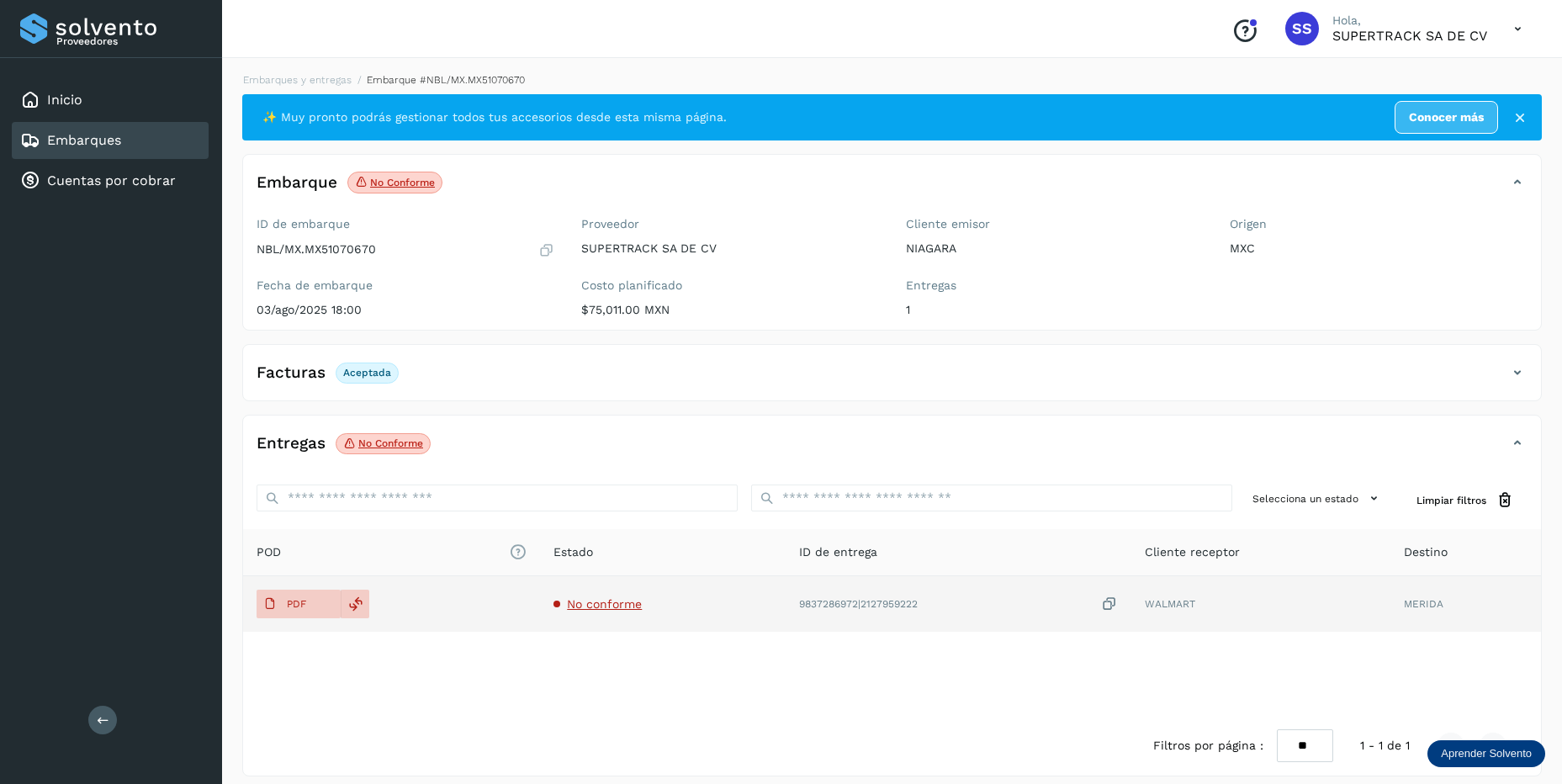
click at [785, 596] on td "No conforme" at bounding box center [958, 604] width 346 height 56
click at [622, 601] on span "No conforme" at bounding box center [604, 603] width 75 height 13
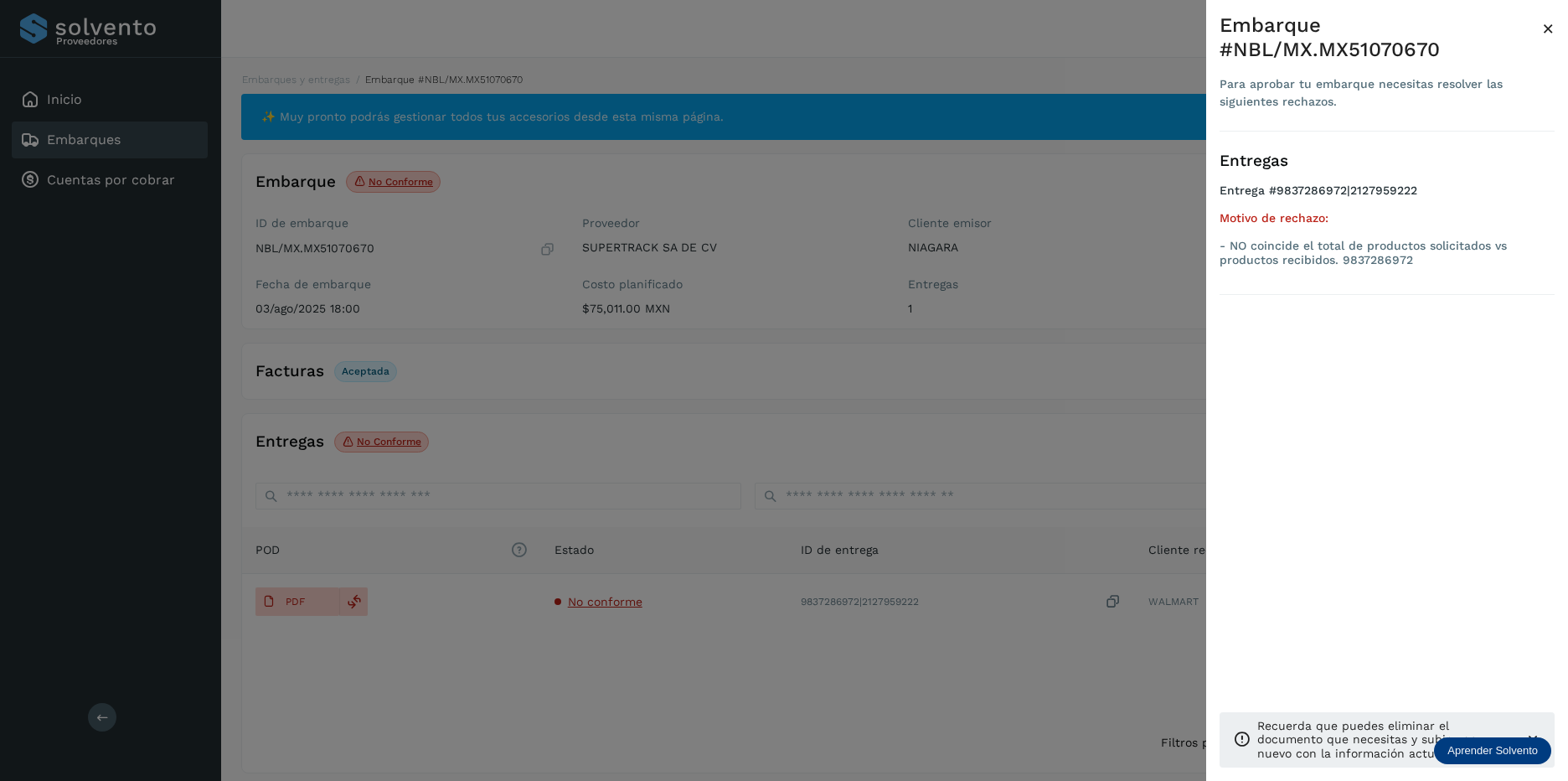
click at [832, 419] on div at bounding box center [784, 390] width 1568 height 781
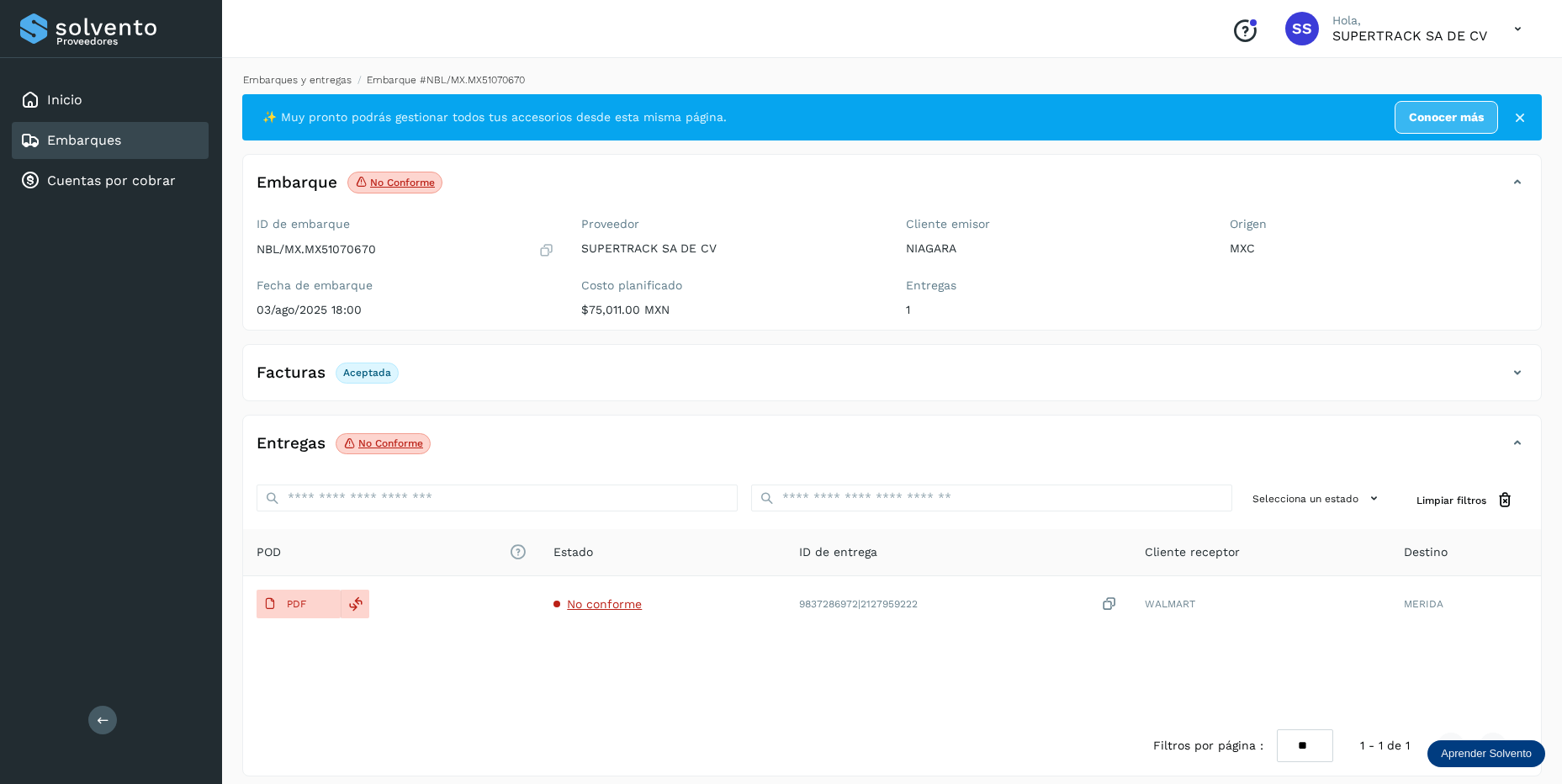
click at [322, 76] on link "Embarques y entregas" at bounding box center [297, 79] width 108 height 12
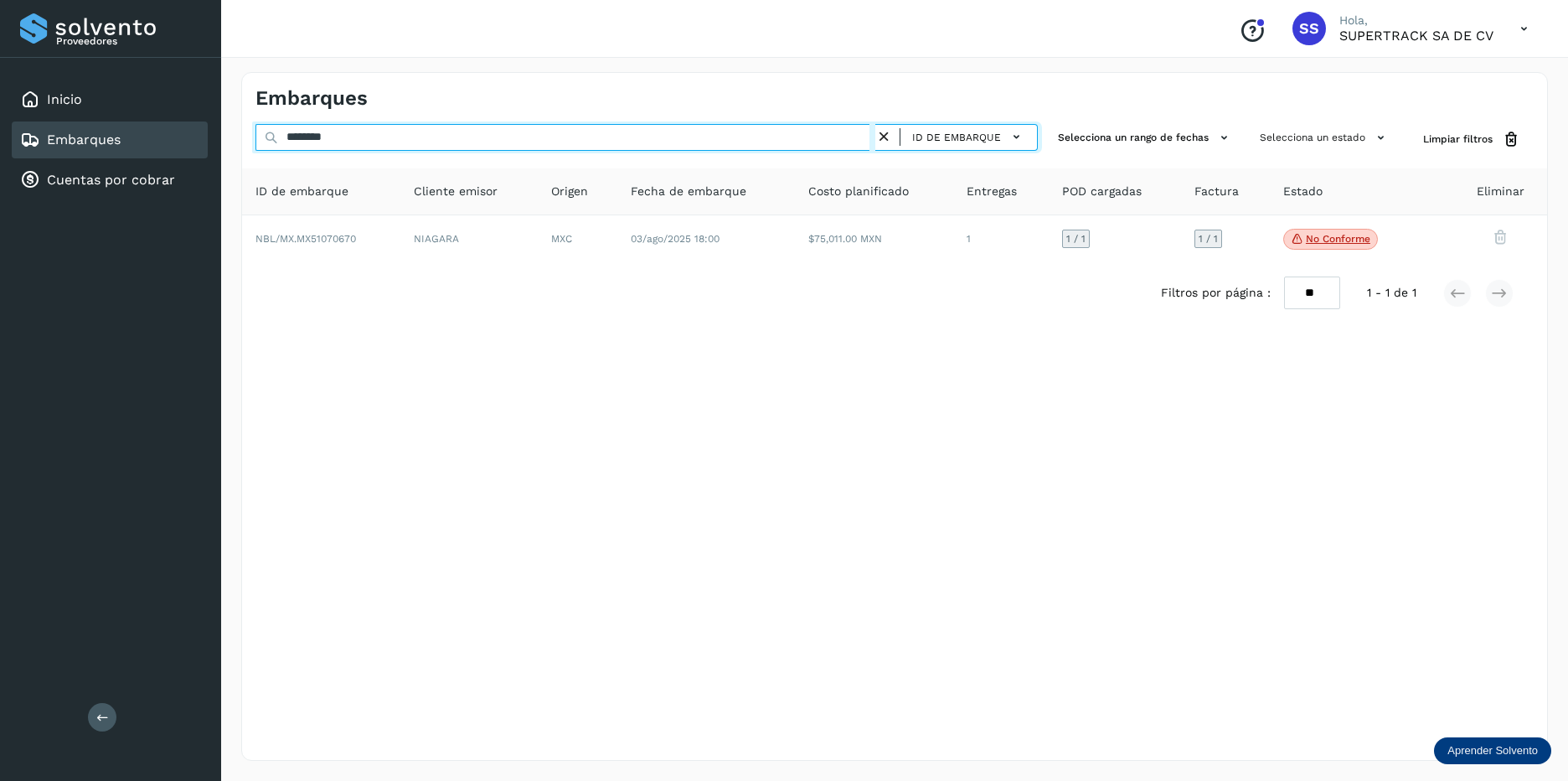
drag, startPoint x: 364, startPoint y: 135, endPoint x: 150, endPoint y: 120, distance: 214.5
click at [150, 120] on div "Proveedores Inicio Embarques Cuentas por cobrar Salir Conoce nuestros beneficio…" at bounding box center [784, 390] width 1568 height 781
drag, startPoint x: 379, startPoint y: 147, endPoint x: 228, endPoint y: 127, distance: 152.3
click at [229, 127] on div "Embarques ******** ID de embarque Selecciona un rango de fechas Selecciona un e…" at bounding box center [895, 416] width 1347 height 729
type input "*"
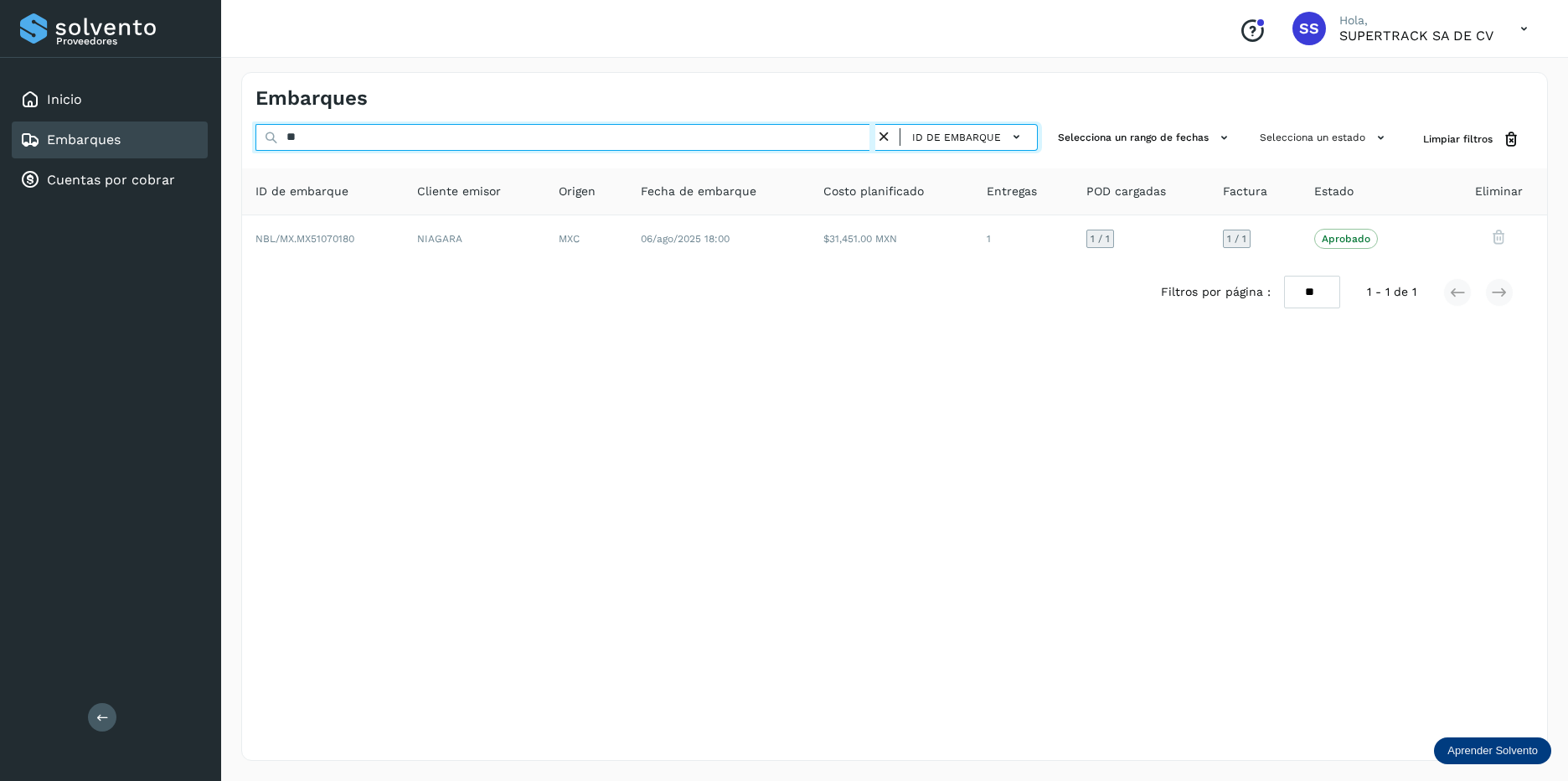
type input "*"
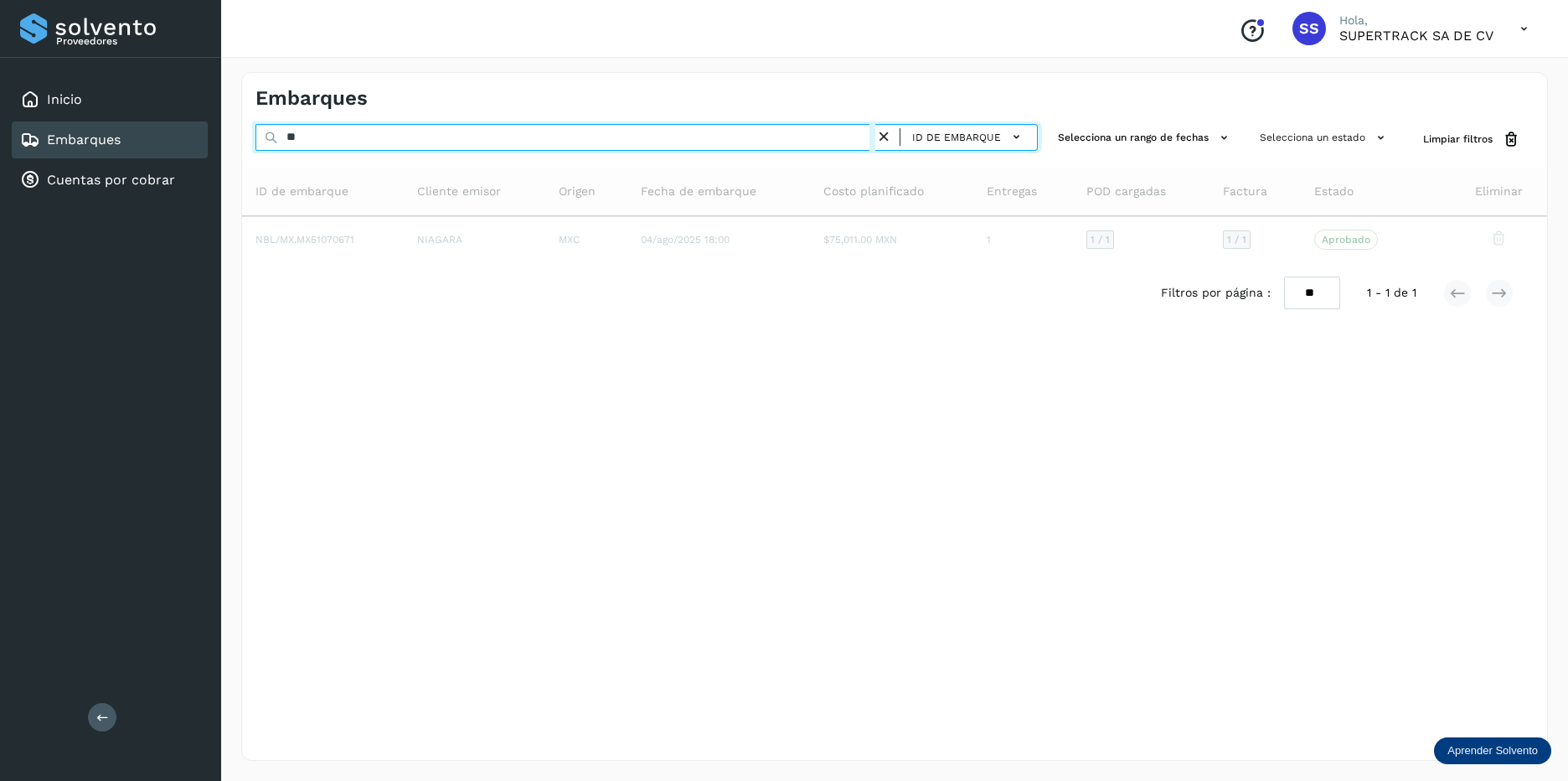
type input "*"
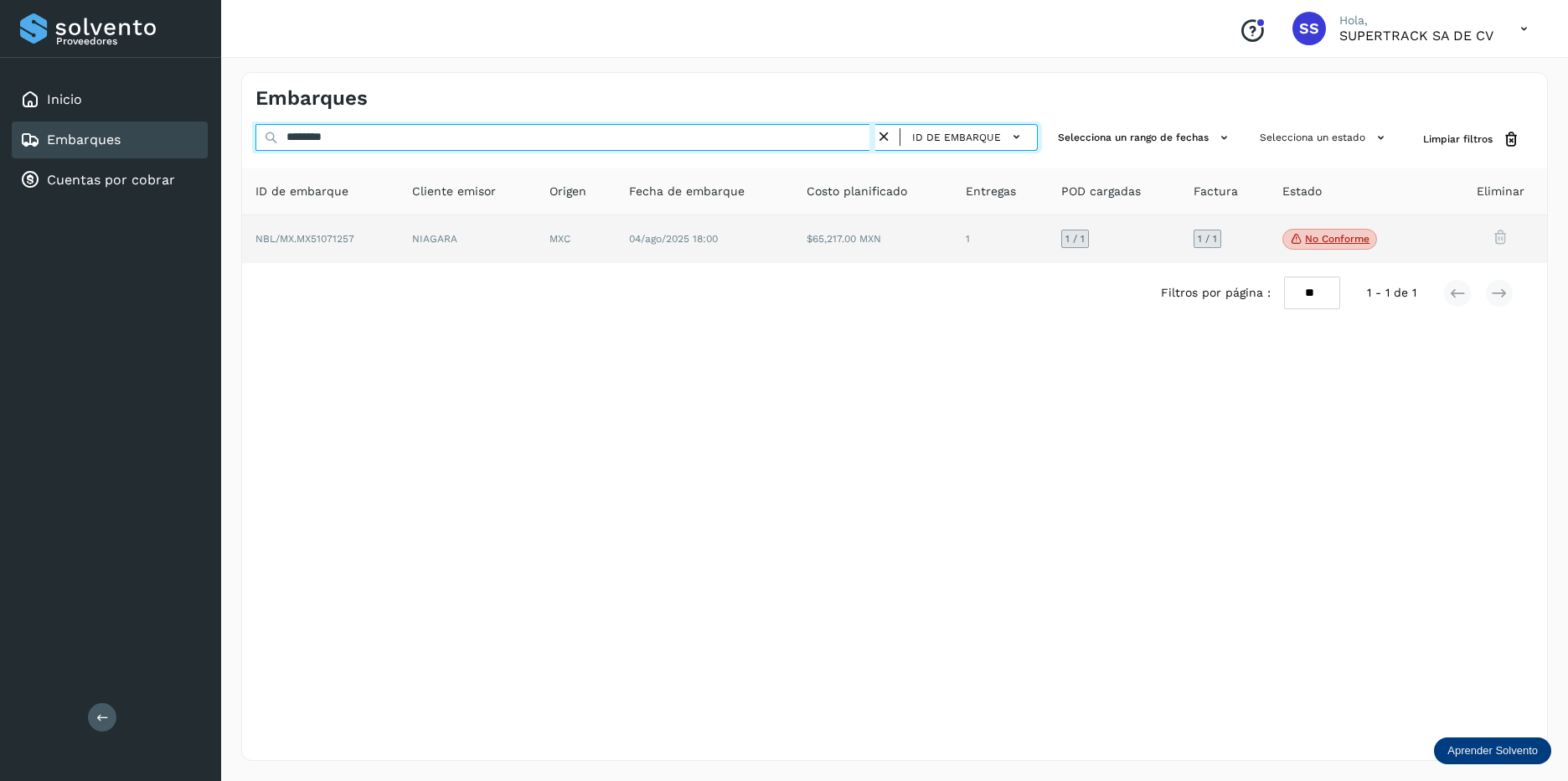
type input "********"
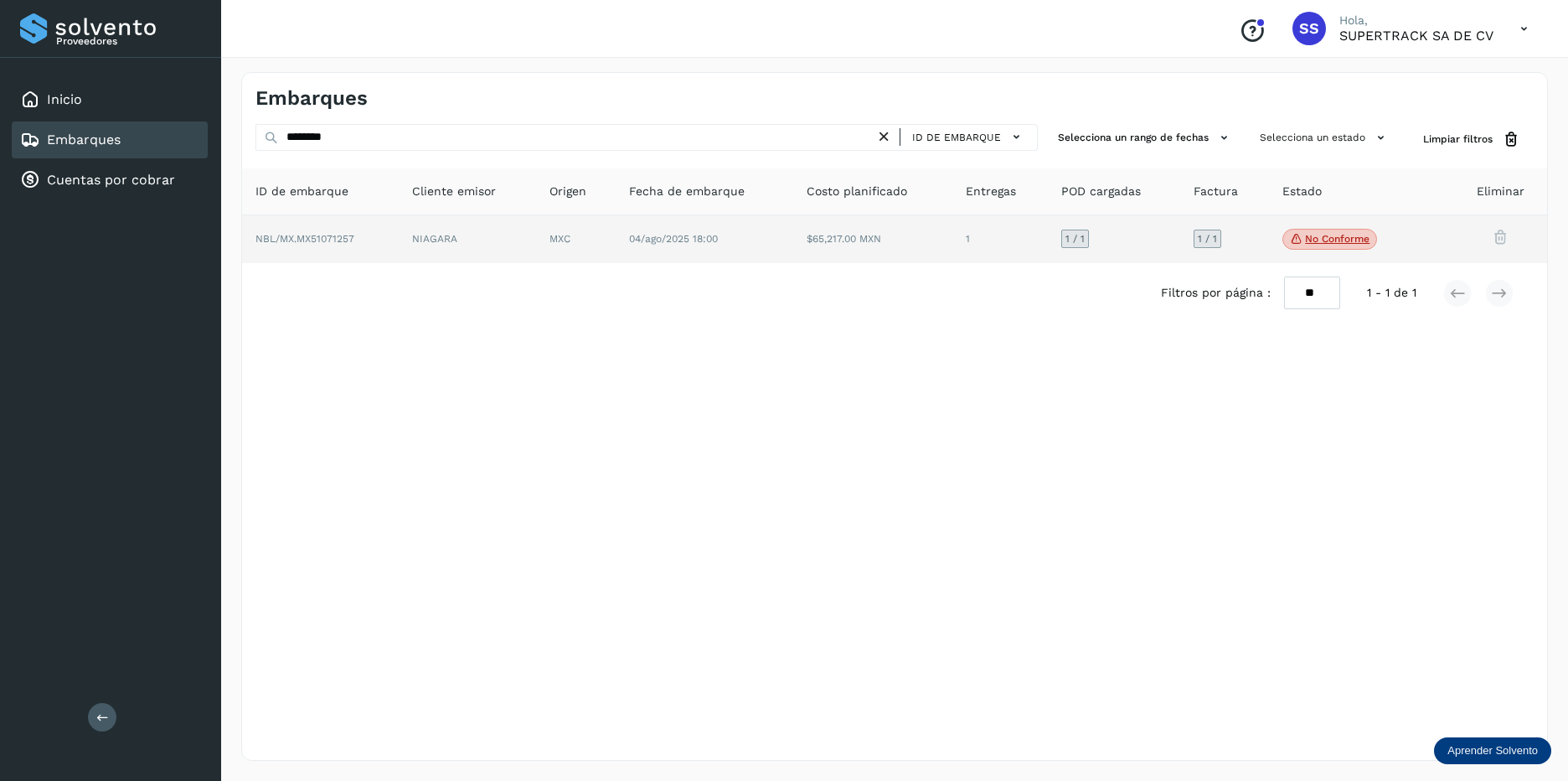
click at [616, 243] on td "MXC" at bounding box center [704, 240] width 177 height 48
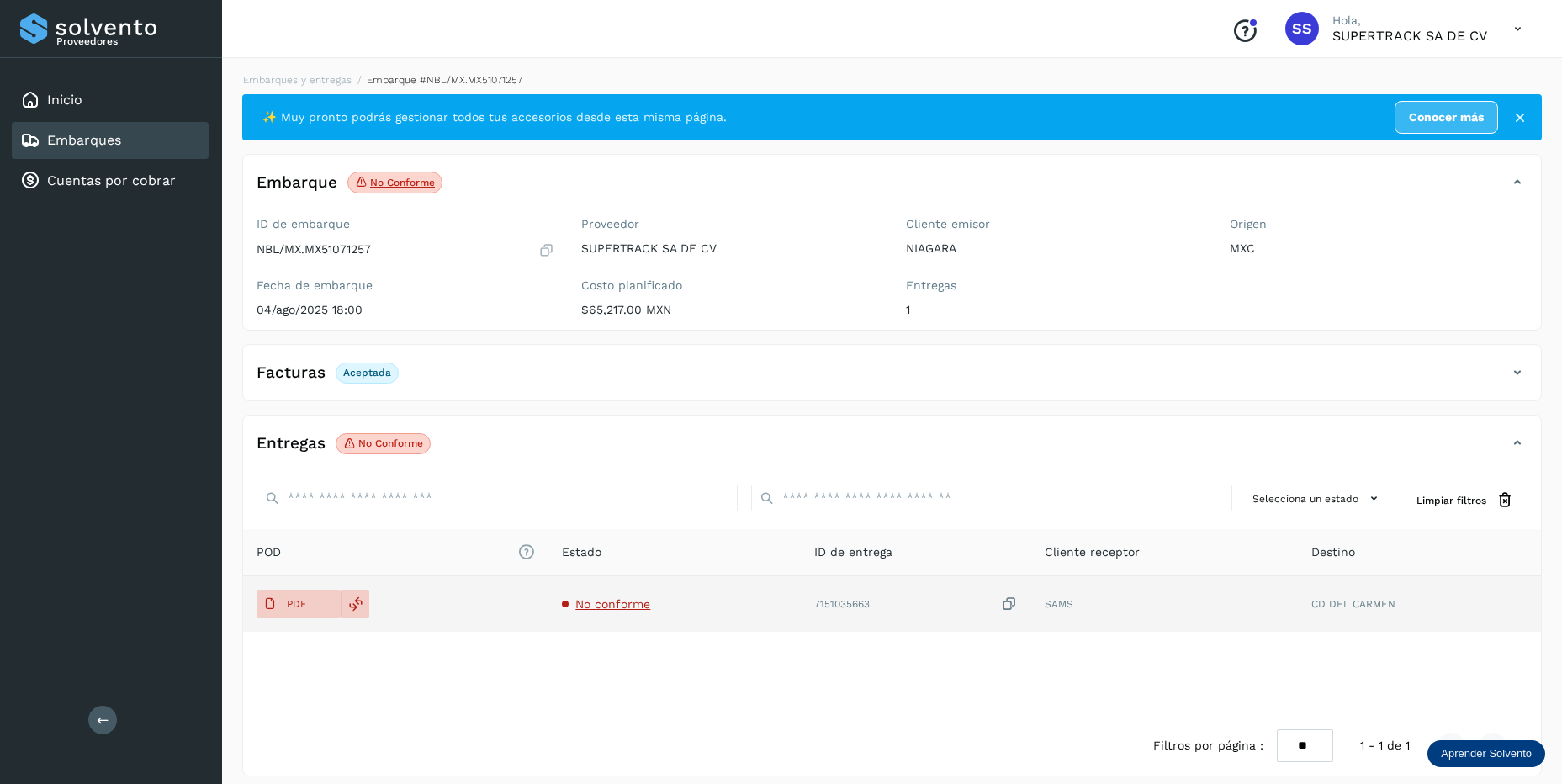
click at [624, 611] on span "No conforme" at bounding box center [613, 603] width 75 height 13
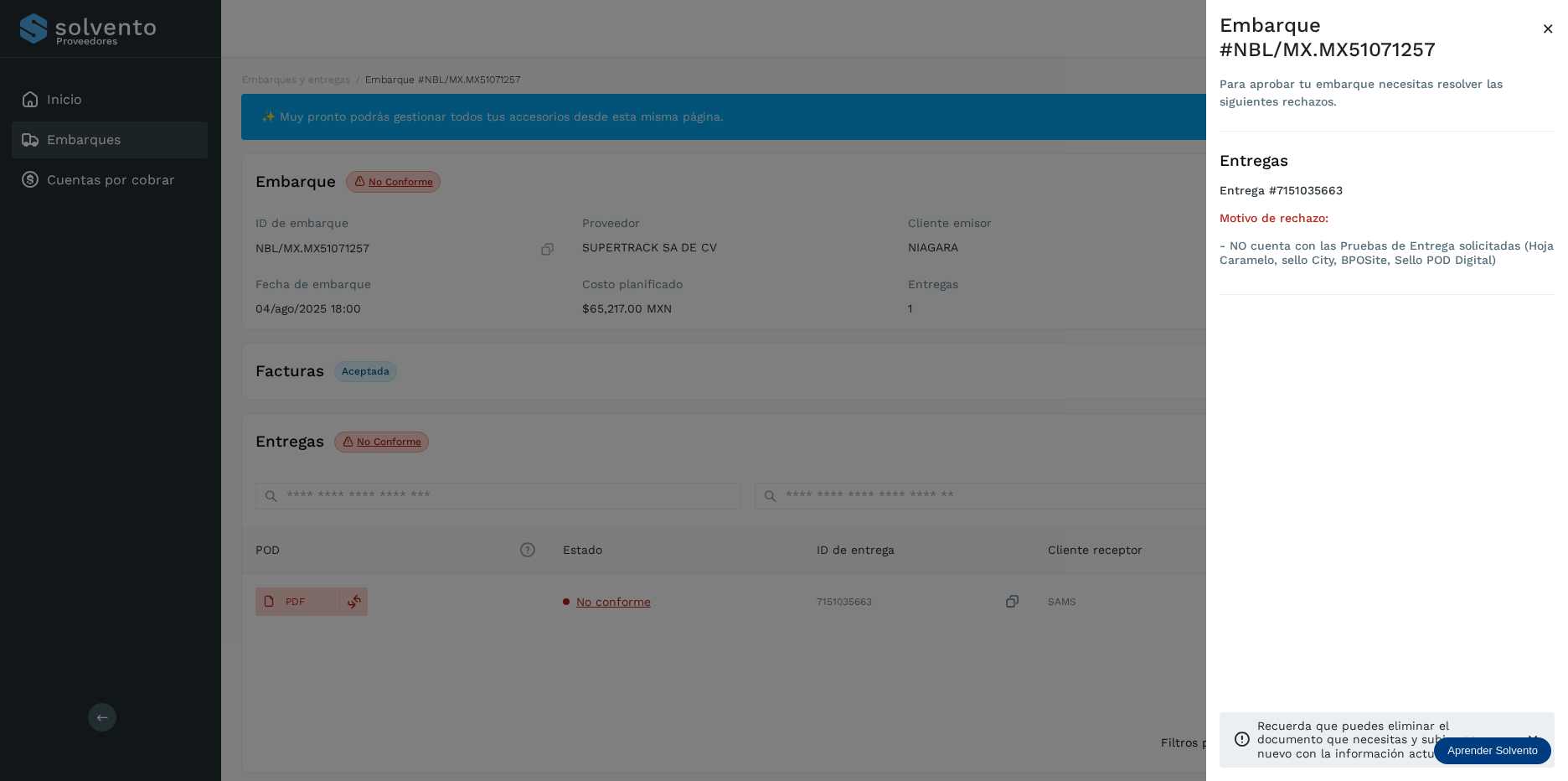
click at [753, 525] on div at bounding box center [784, 390] width 1568 height 781
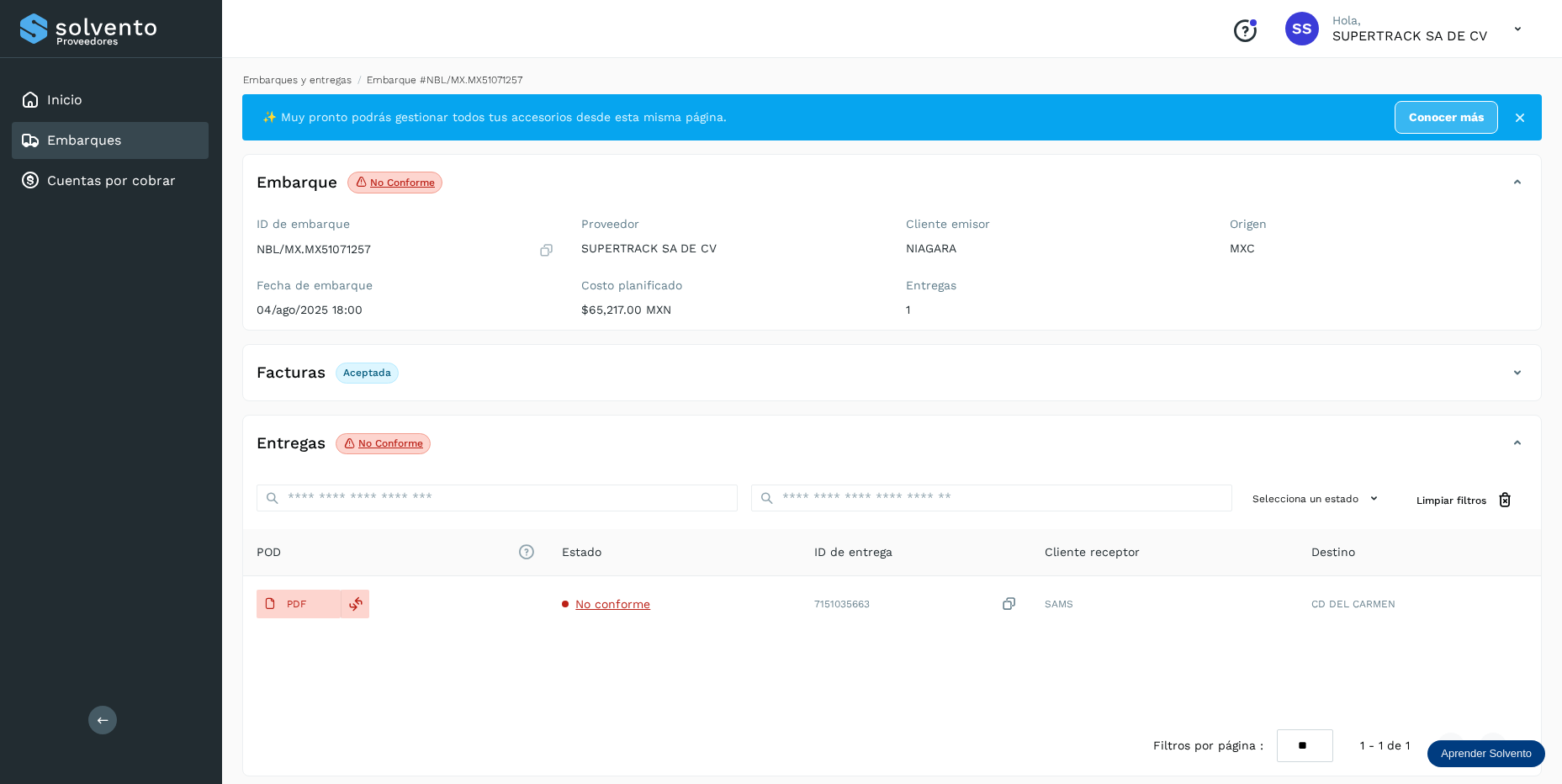
click at [315, 78] on link "Embarques y entregas" at bounding box center [297, 79] width 108 height 12
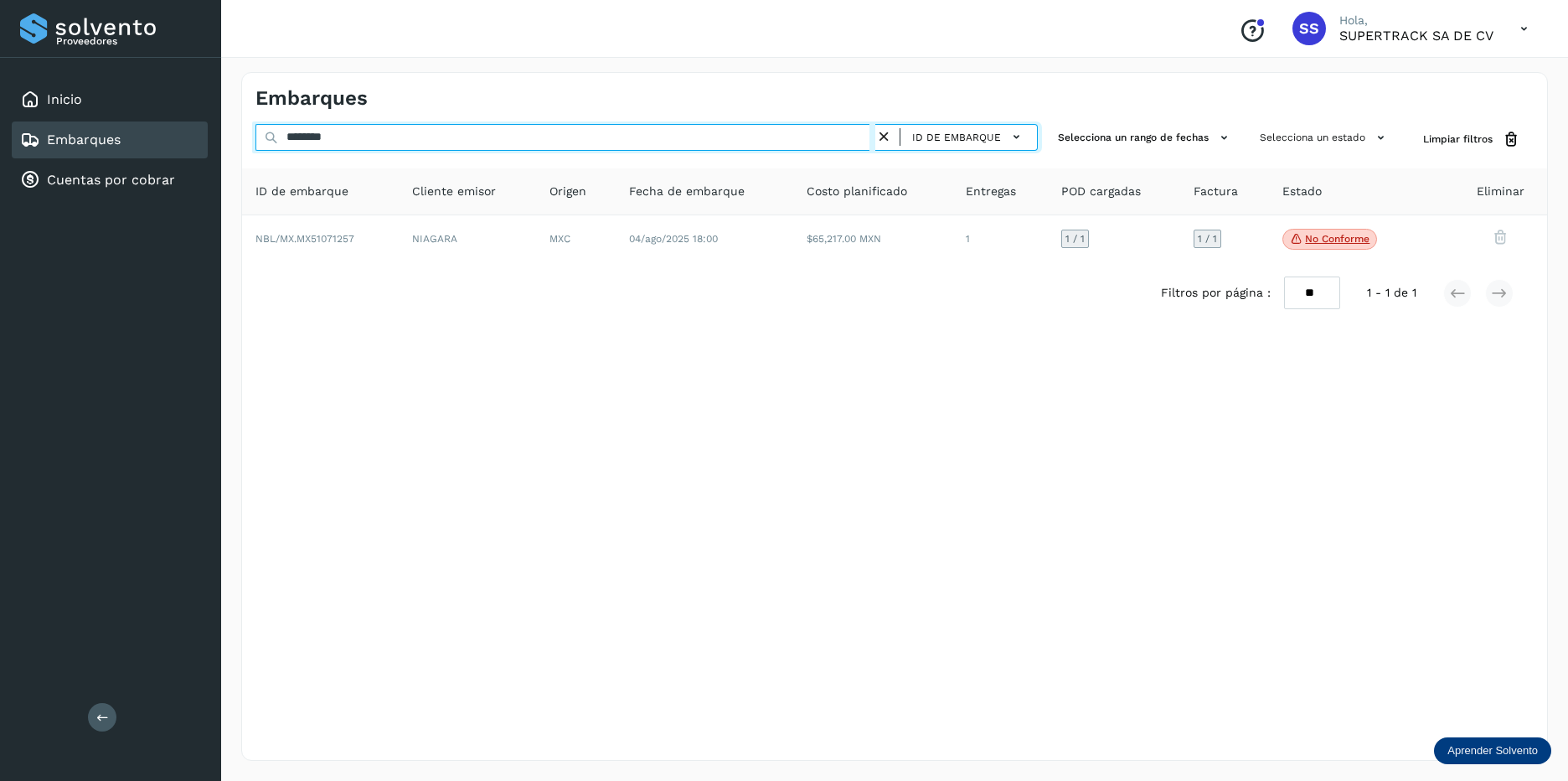
drag, startPoint x: 372, startPoint y: 135, endPoint x: 116, endPoint y: 141, distance: 256.1
click at [116, 141] on div "Proveedores Inicio Embarques Cuentas por cobrar Salir Conoce nuestros beneficio…" at bounding box center [784, 390] width 1568 height 781
type input "*"
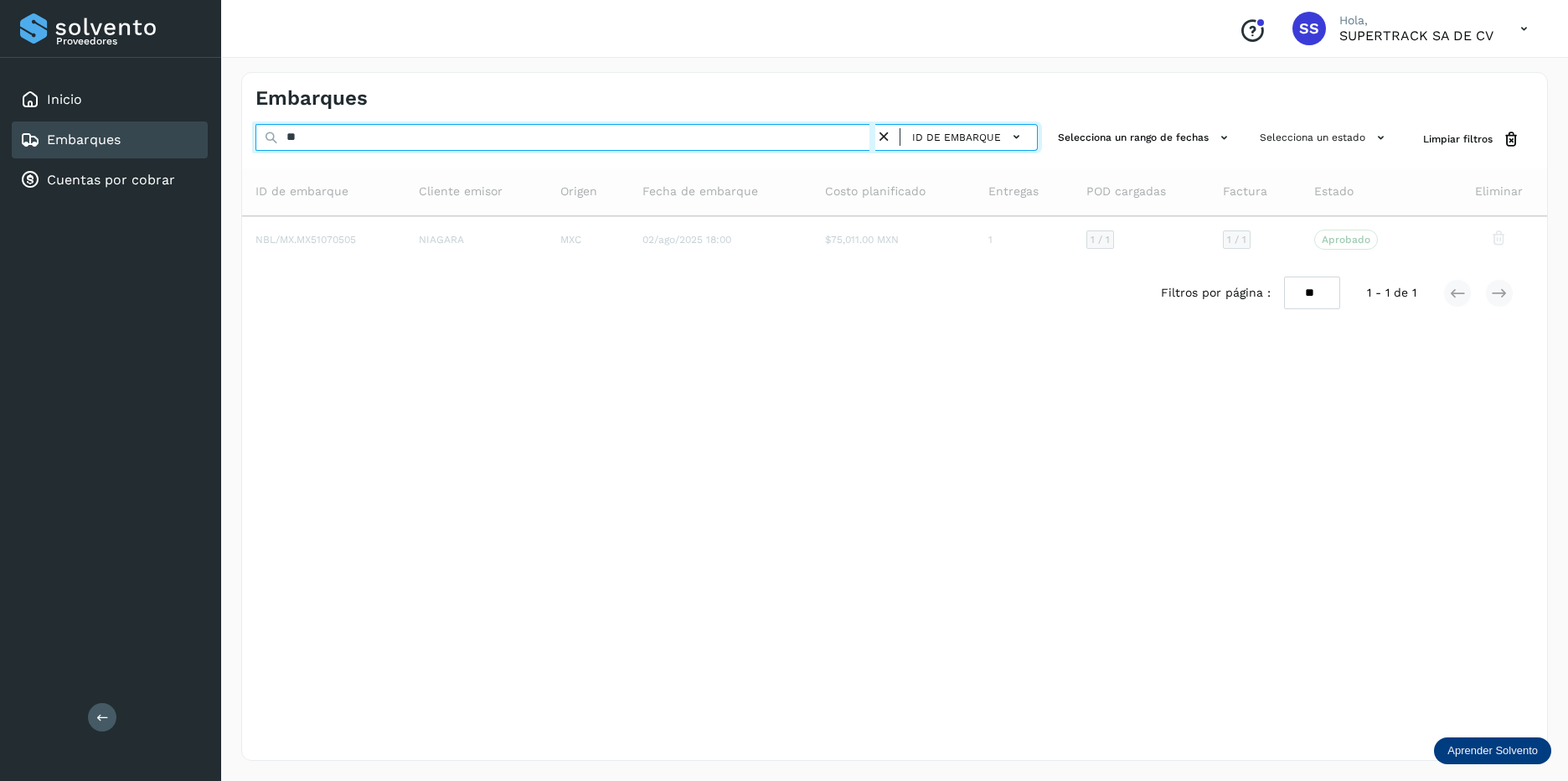
type input "*"
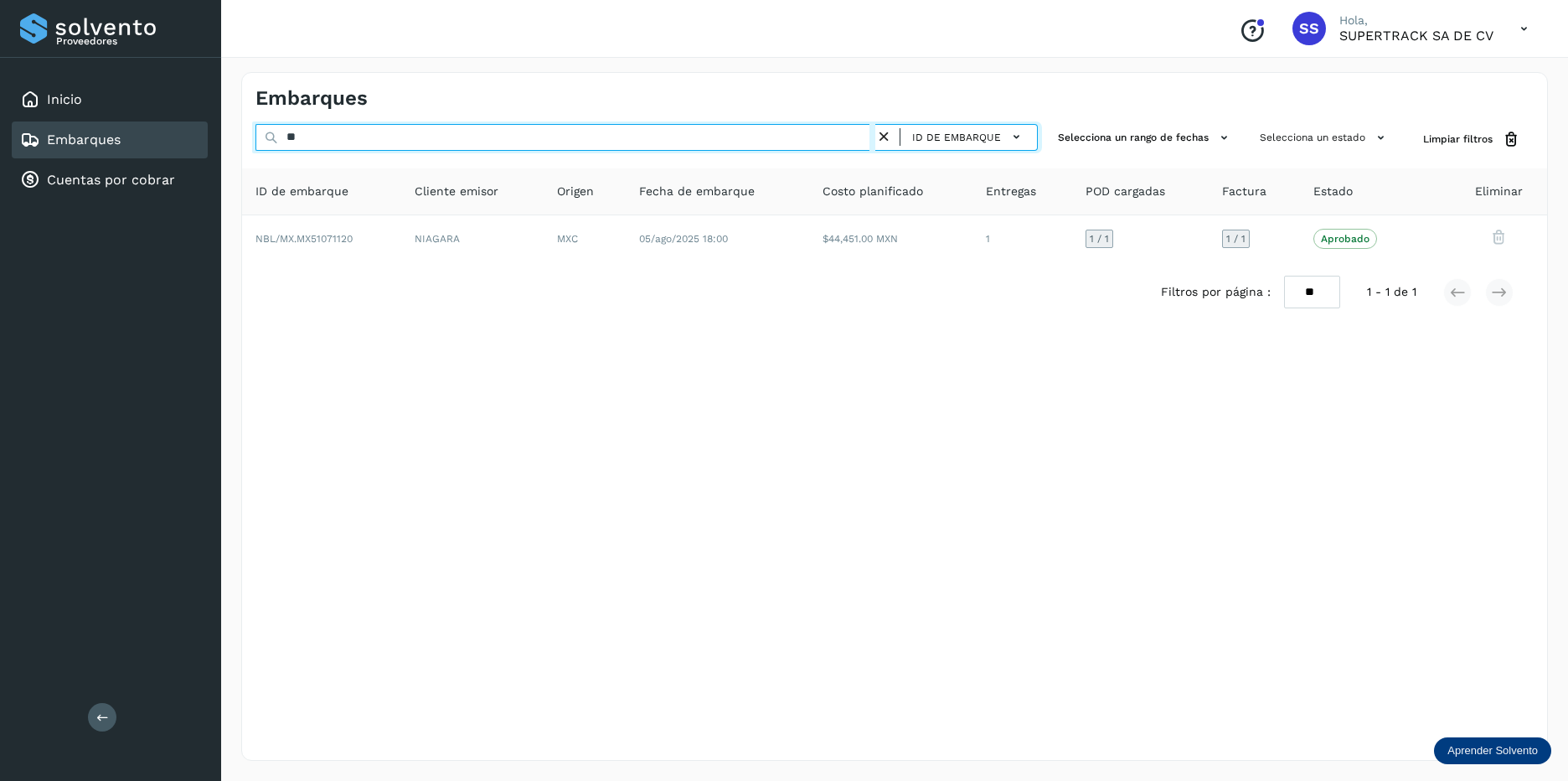
type input "*"
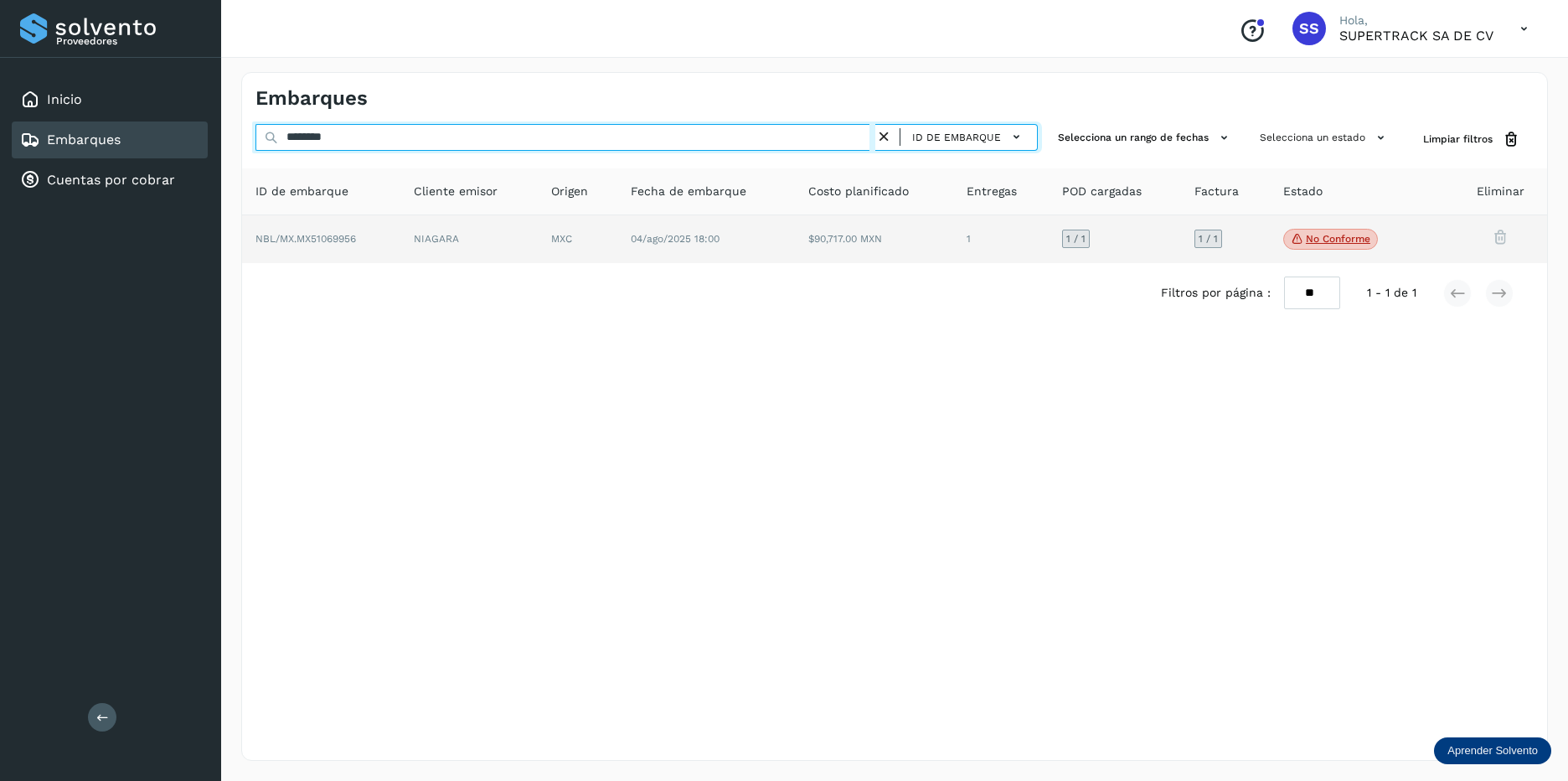
type input "********"
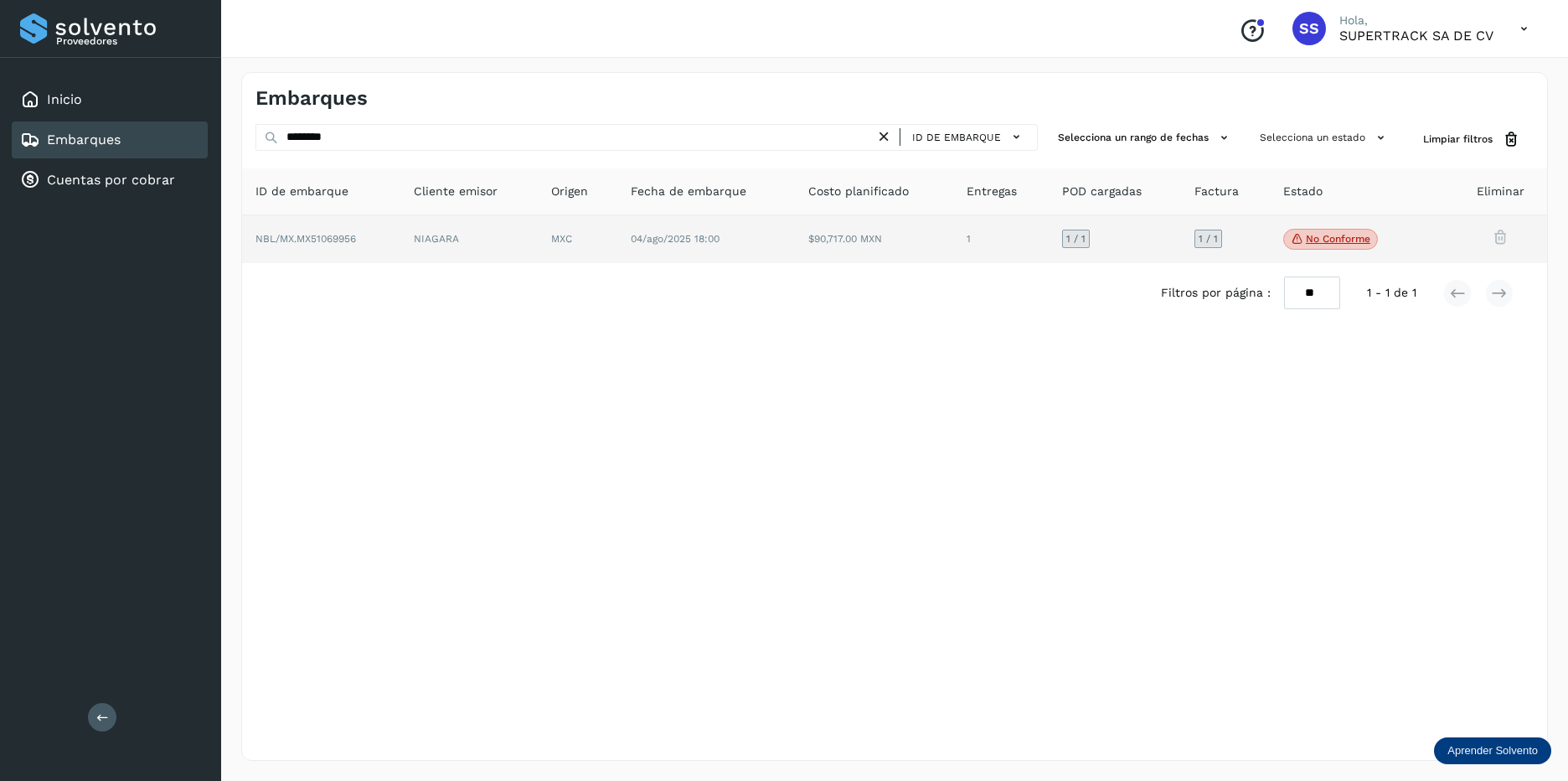
click at [795, 220] on td "04/ago/2025 18:00" at bounding box center [874, 240] width 158 height 48
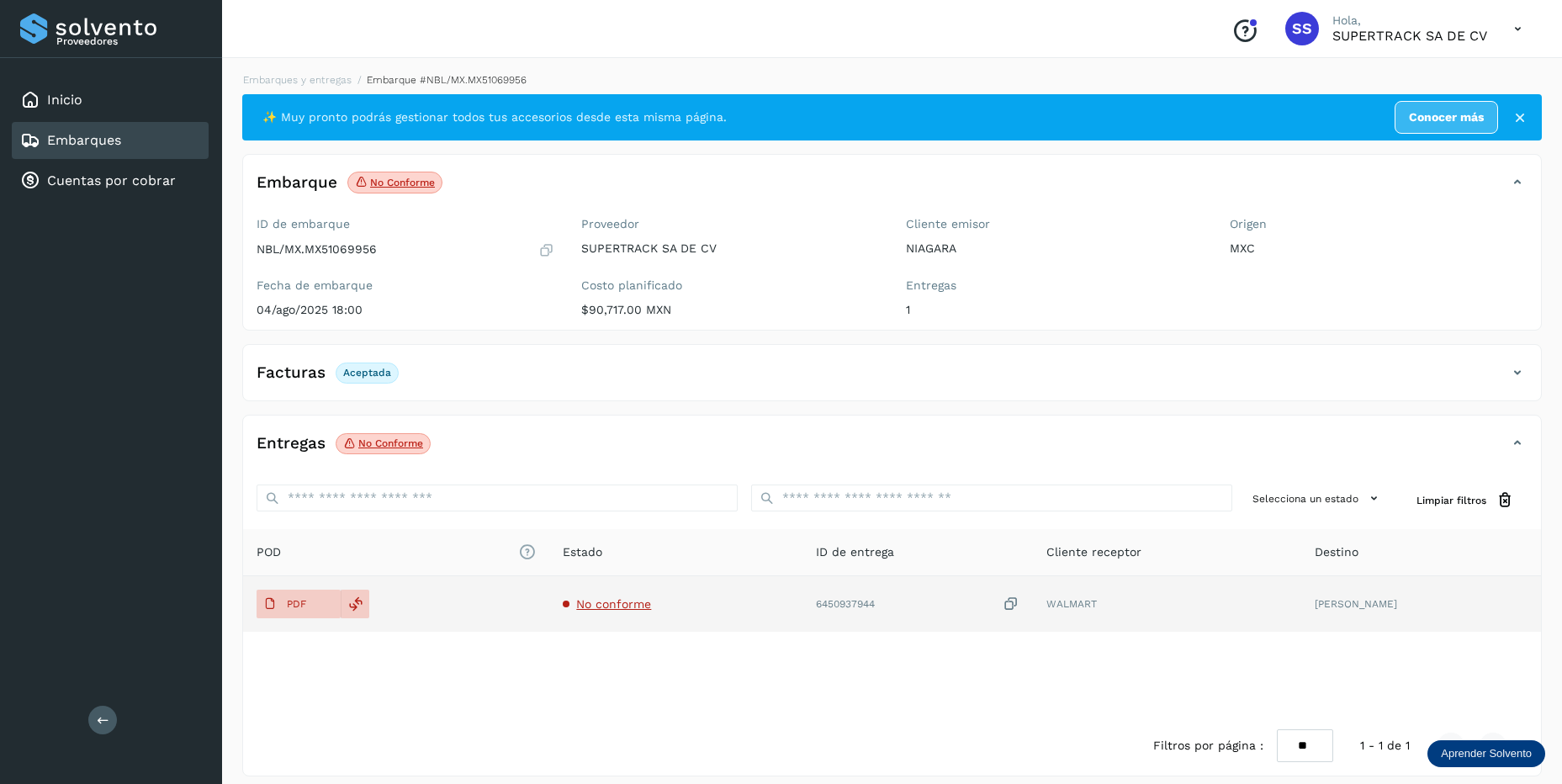
click at [570, 604] on span at bounding box center [565, 603] width 7 height 7
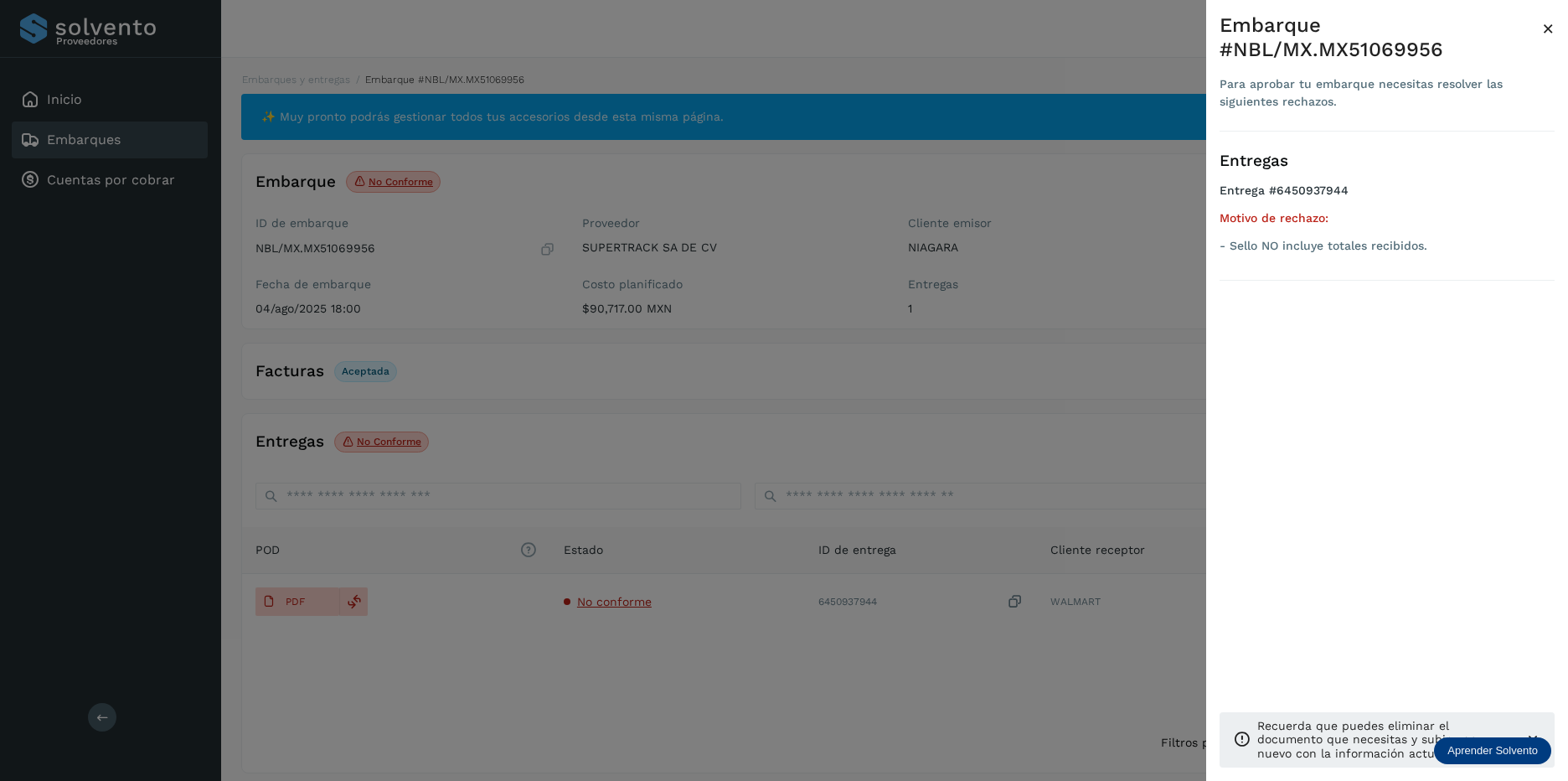
click at [576, 470] on div at bounding box center [784, 390] width 1568 height 781
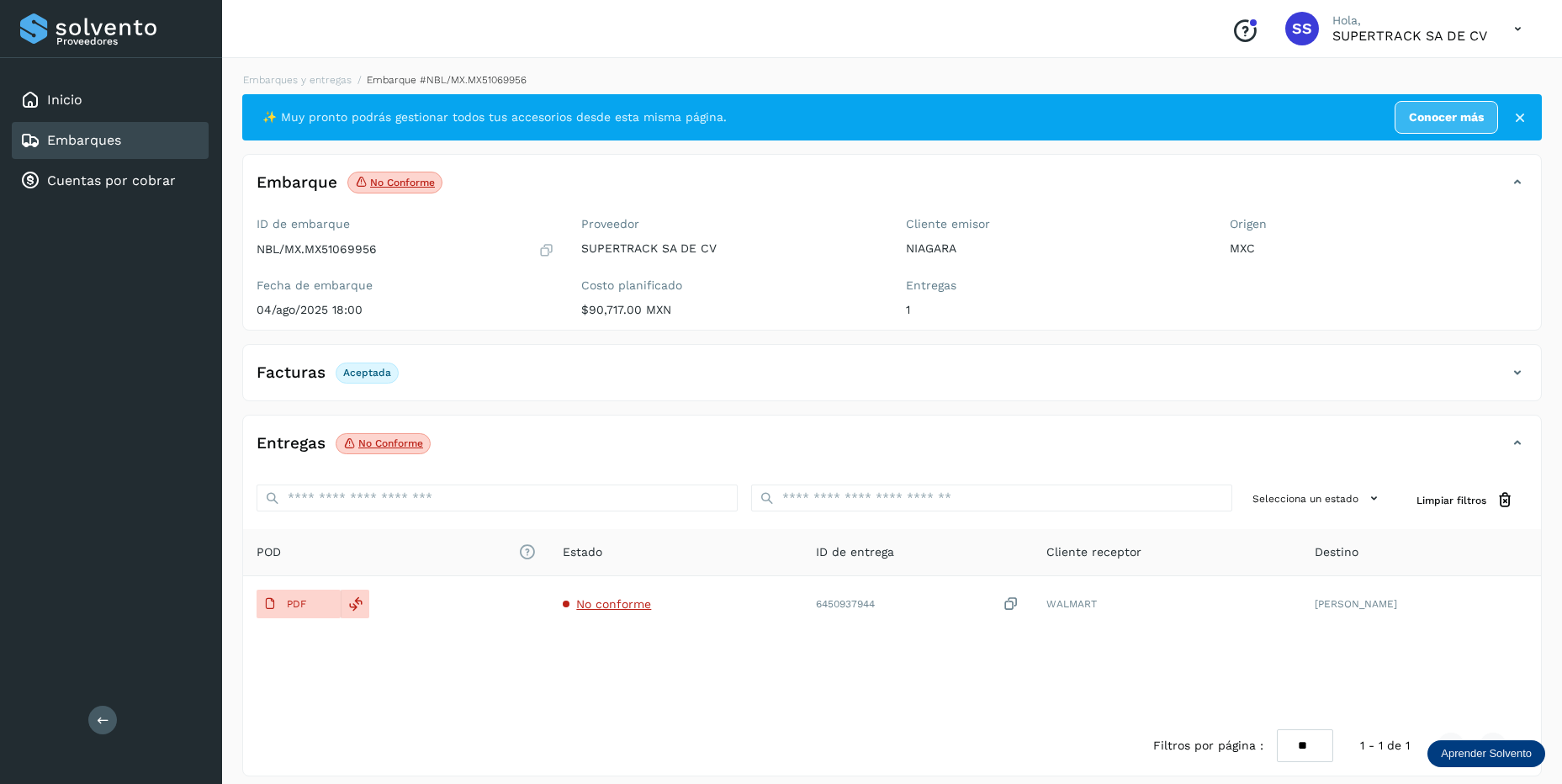
click at [309, 69] on div "Embarques y entregas Embarque #NBL/MX.MX51069956 ✨ Muy pronto podrás gestionar …" at bounding box center [892, 424] width 1340 height 744
click at [352, 73] on li "Embarques y entregas" at bounding box center [439, 80] width 175 height 15
click at [314, 77] on link "Embarques y entregas" at bounding box center [297, 79] width 108 height 12
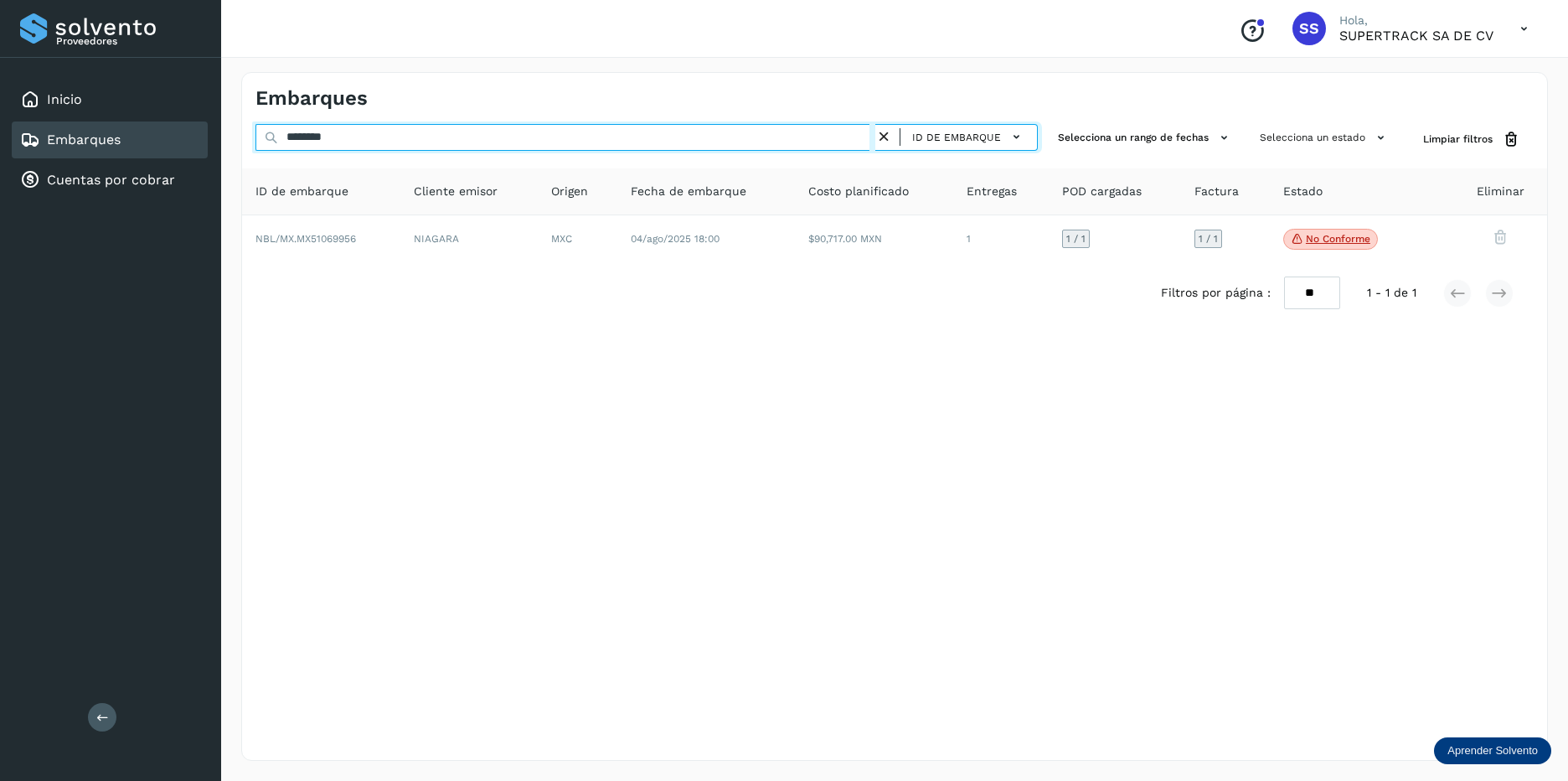
drag, startPoint x: 367, startPoint y: 133, endPoint x: 135, endPoint y: 155, distance: 233.0
click at [100, 147] on div "Proveedores Inicio Embarques Cuentas por cobrar Salir Conoce nuestros beneficio…" at bounding box center [784, 390] width 1568 height 781
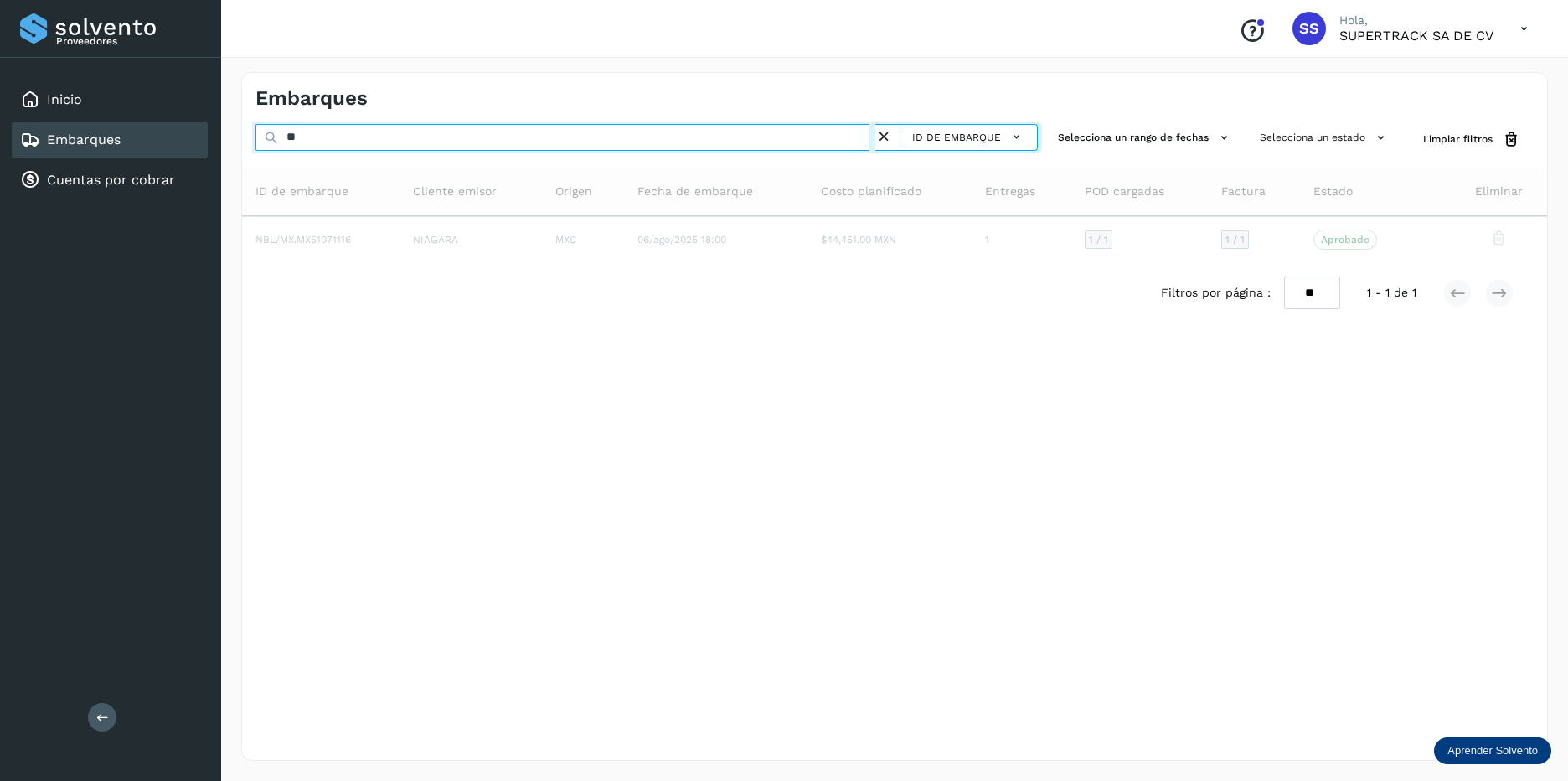
type input "*"
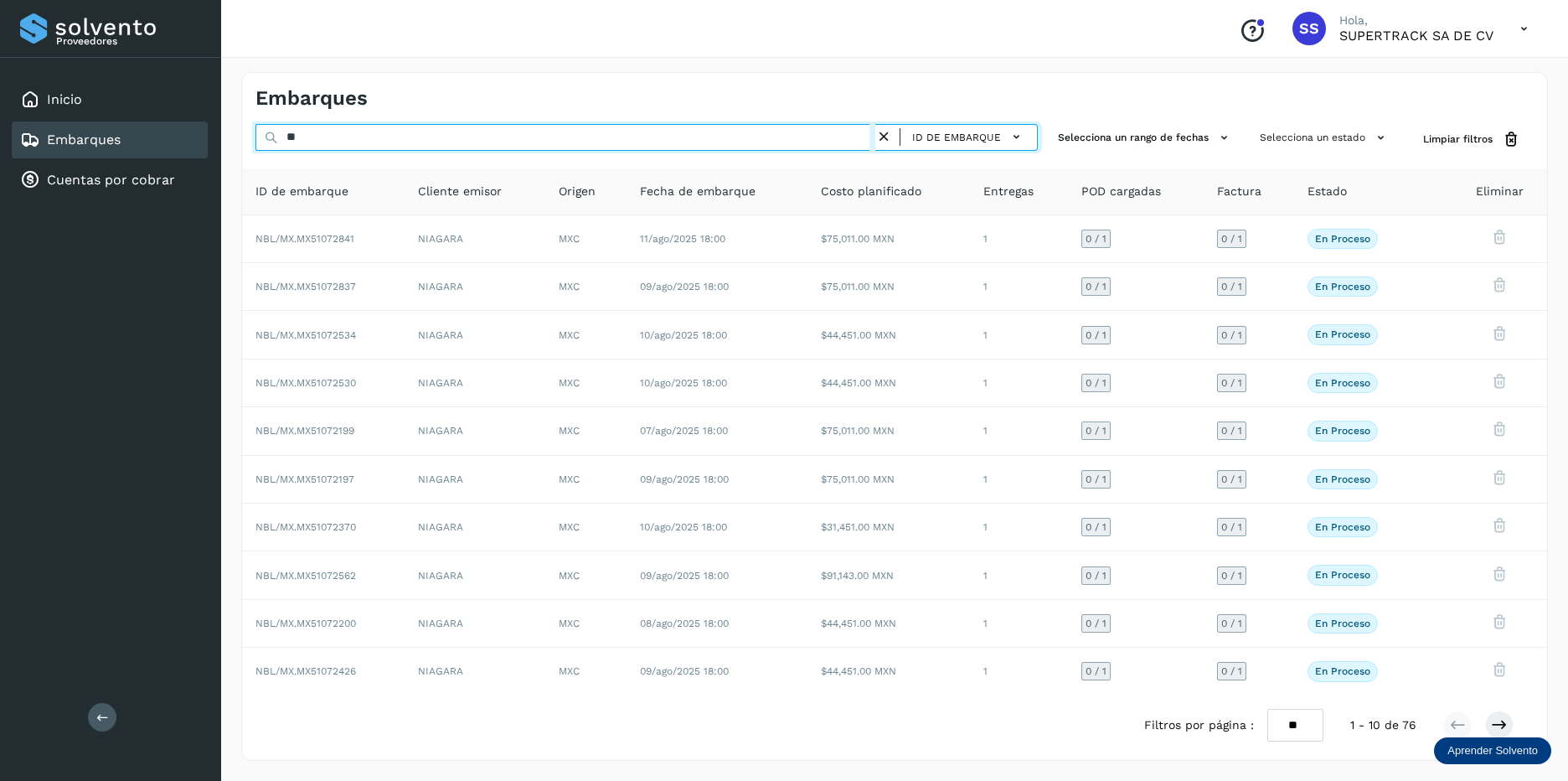
type input "*"
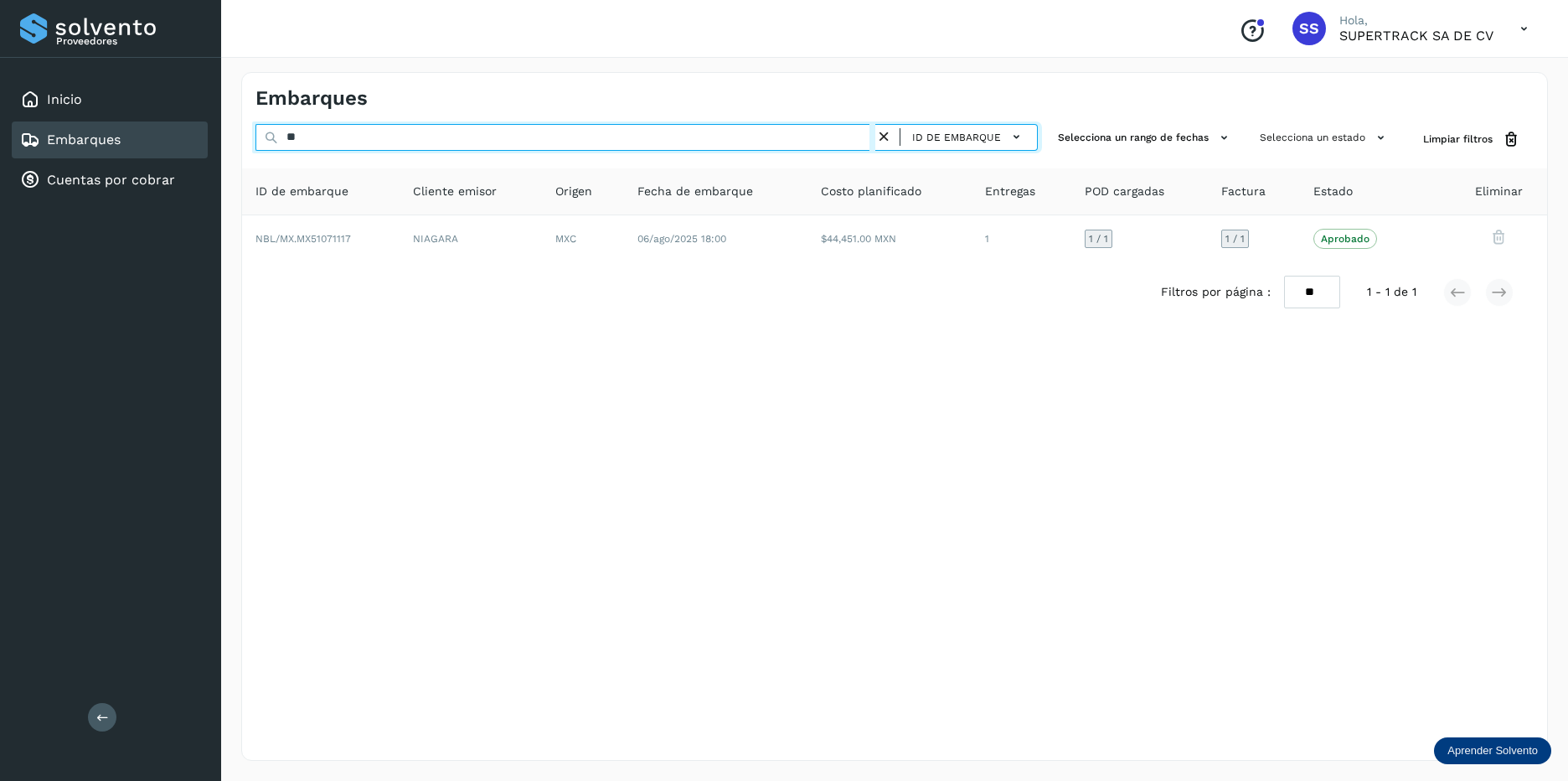
type input "*"
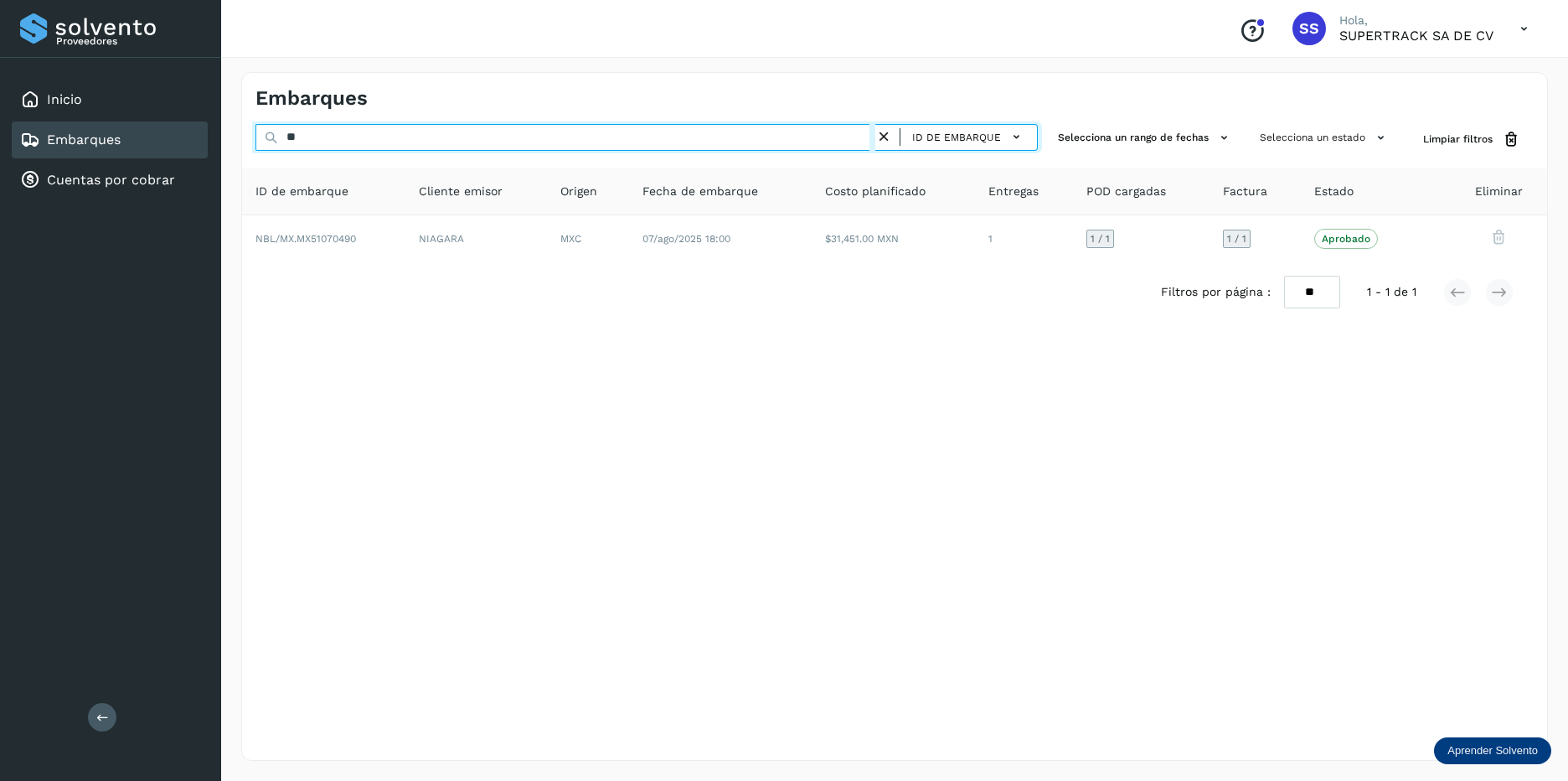
type input "*"
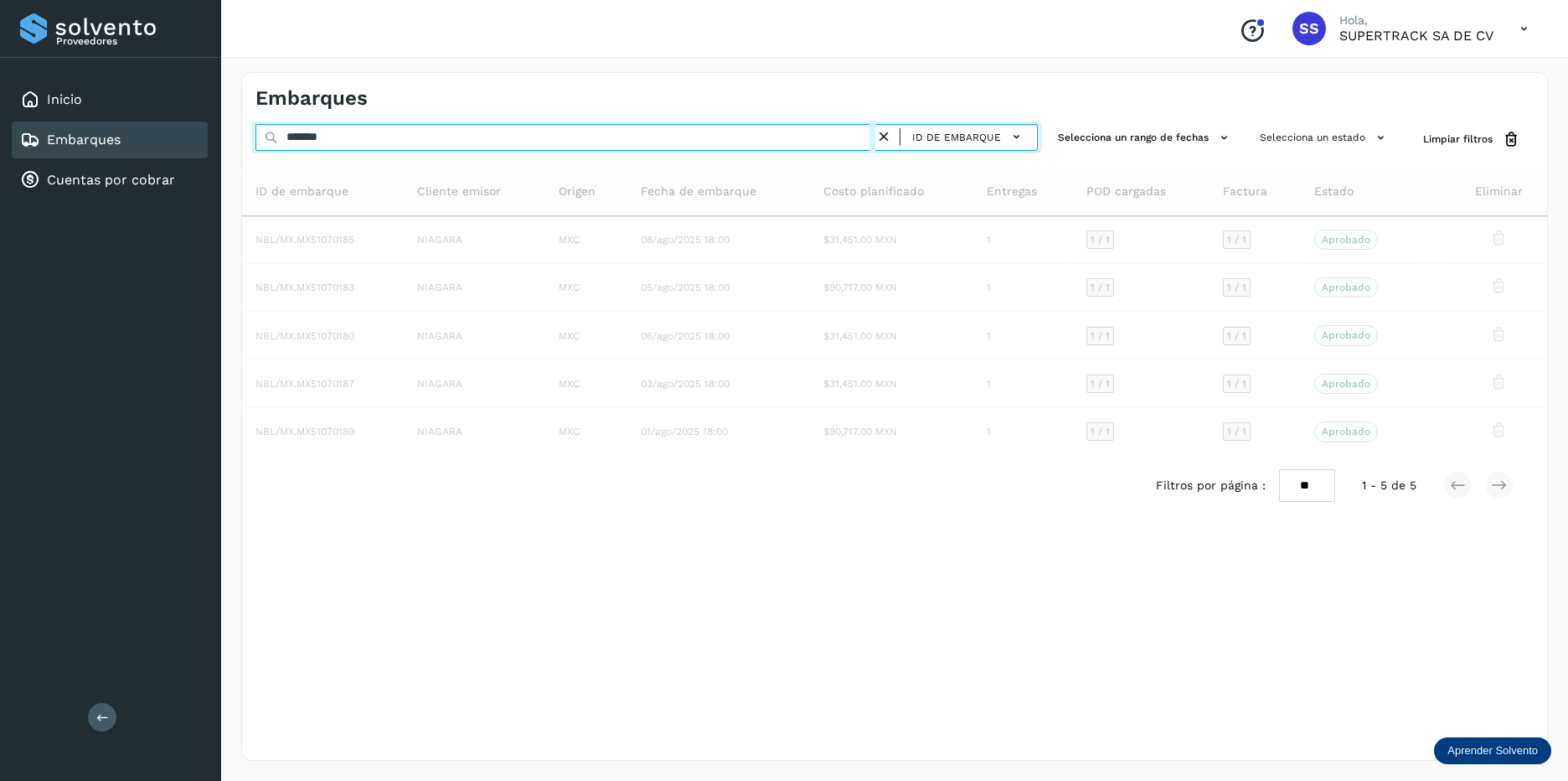
type input "********"
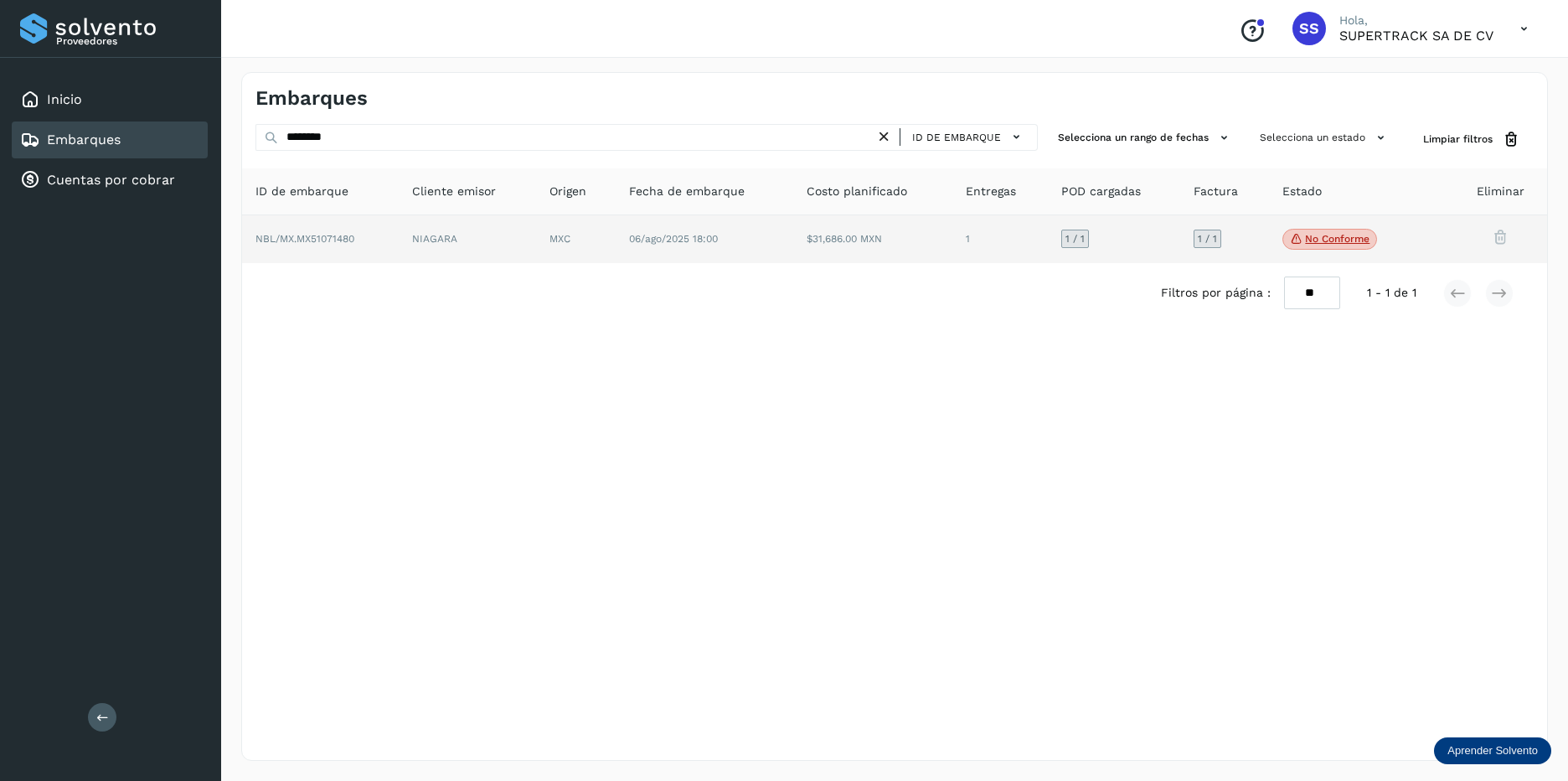
click at [793, 251] on td "06/ago/2025 18:00" at bounding box center [872, 240] width 158 height 48
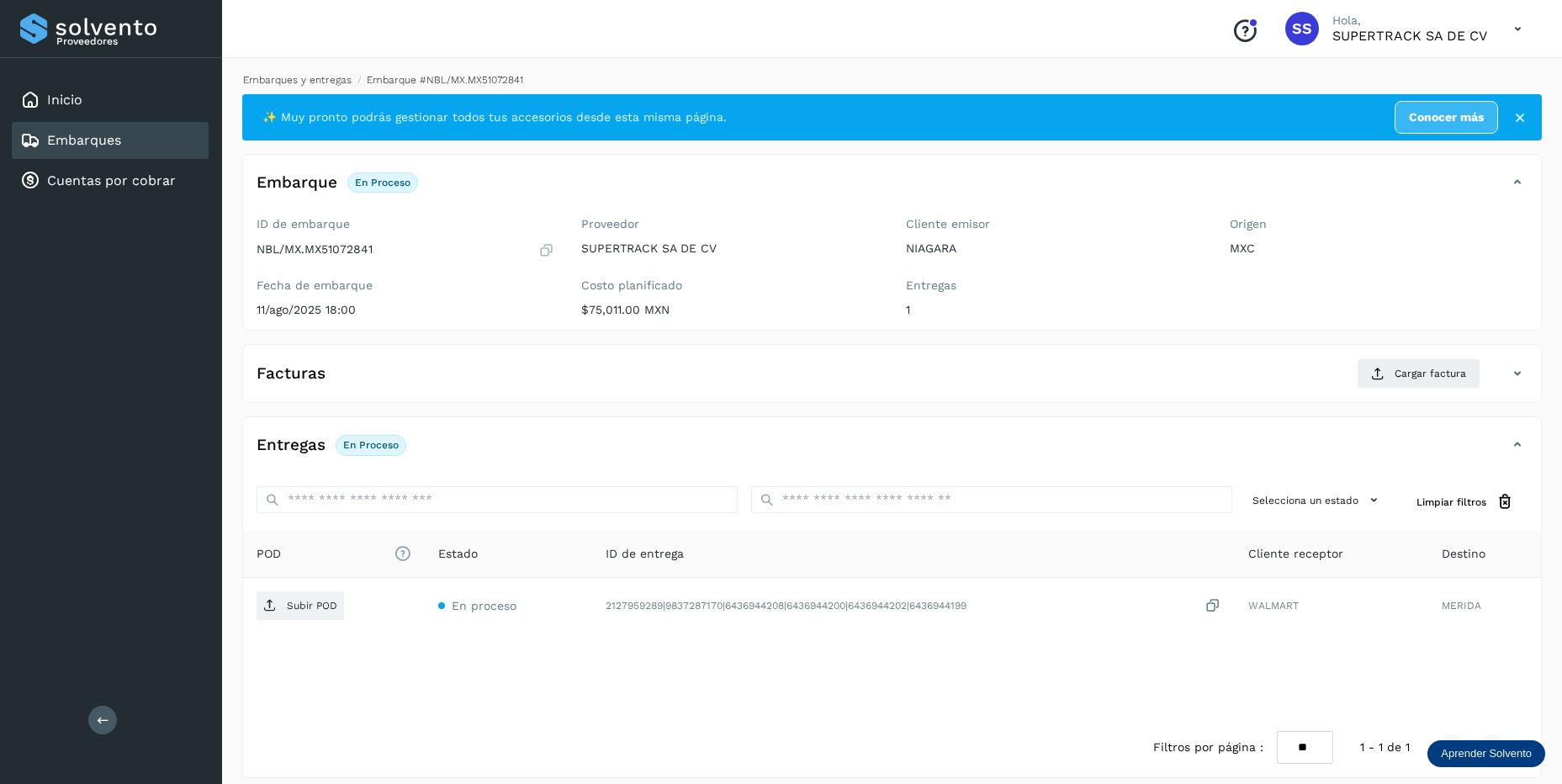
click at [325, 81] on link "Embarques y entregas" at bounding box center [297, 79] width 108 height 12
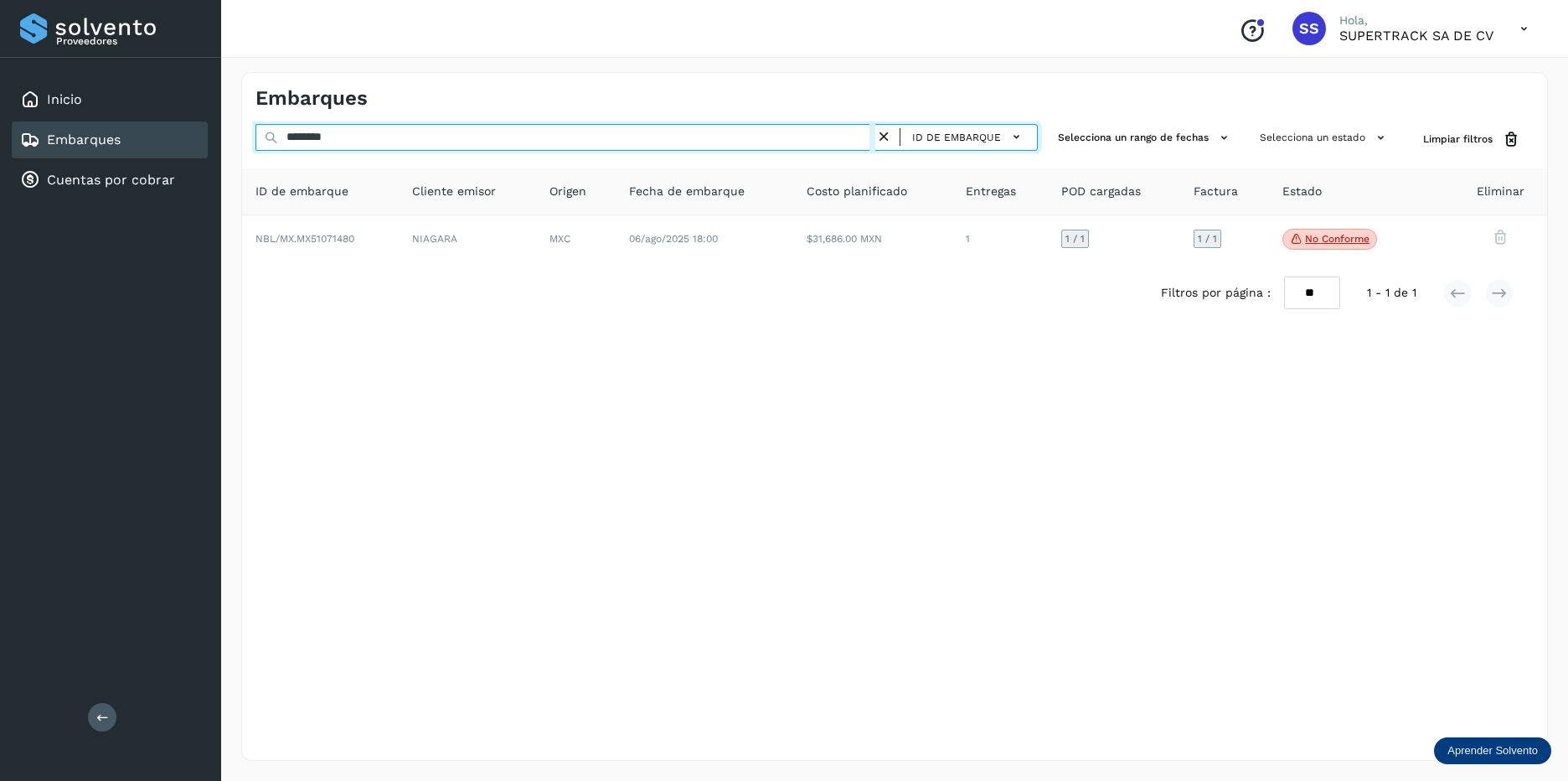
click at [408, 149] on input "********" at bounding box center [565, 137] width 620 height 27
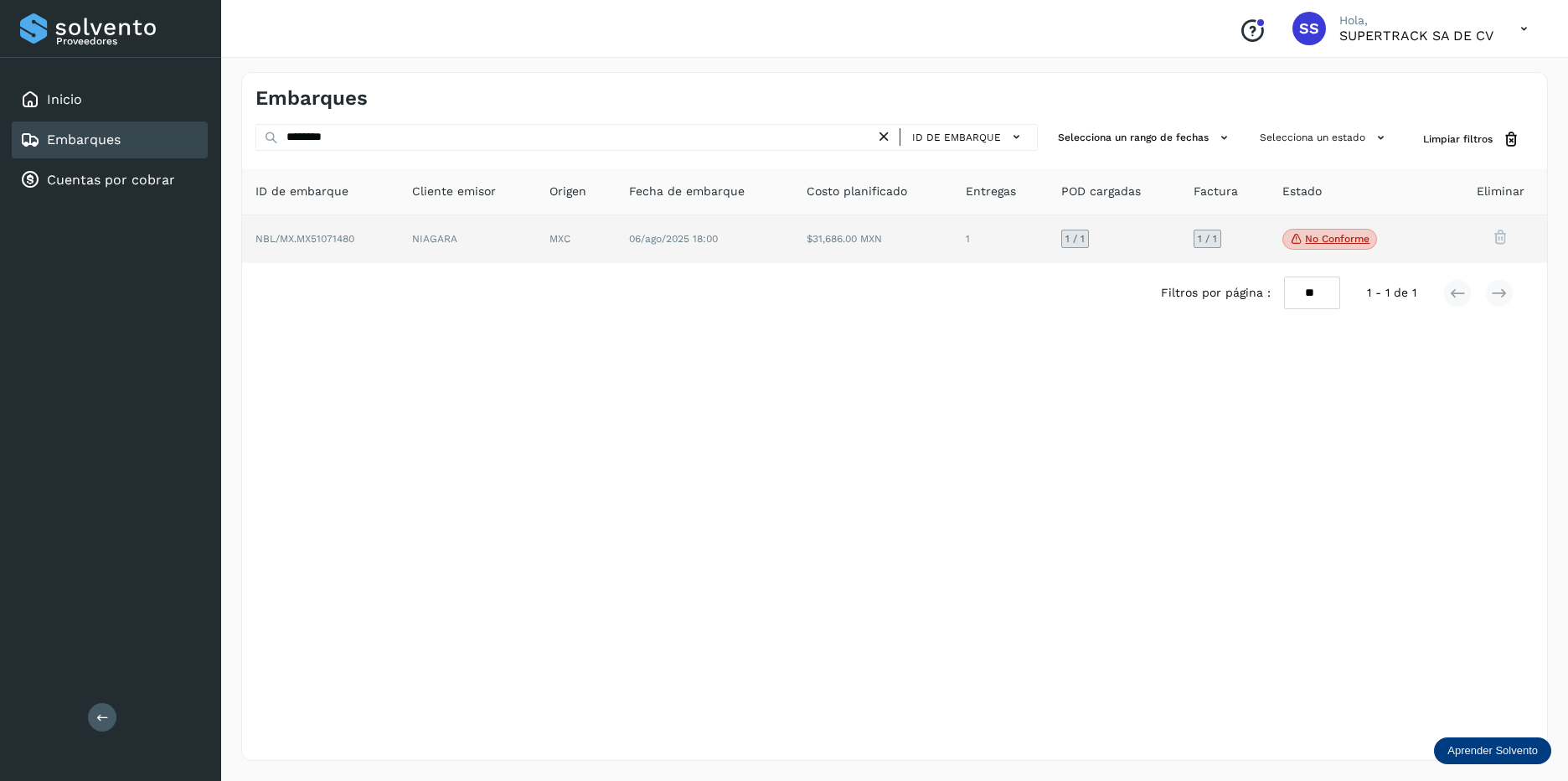
click at [538, 231] on td "NIAGARA" at bounding box center [576, 240] width 80 height 48
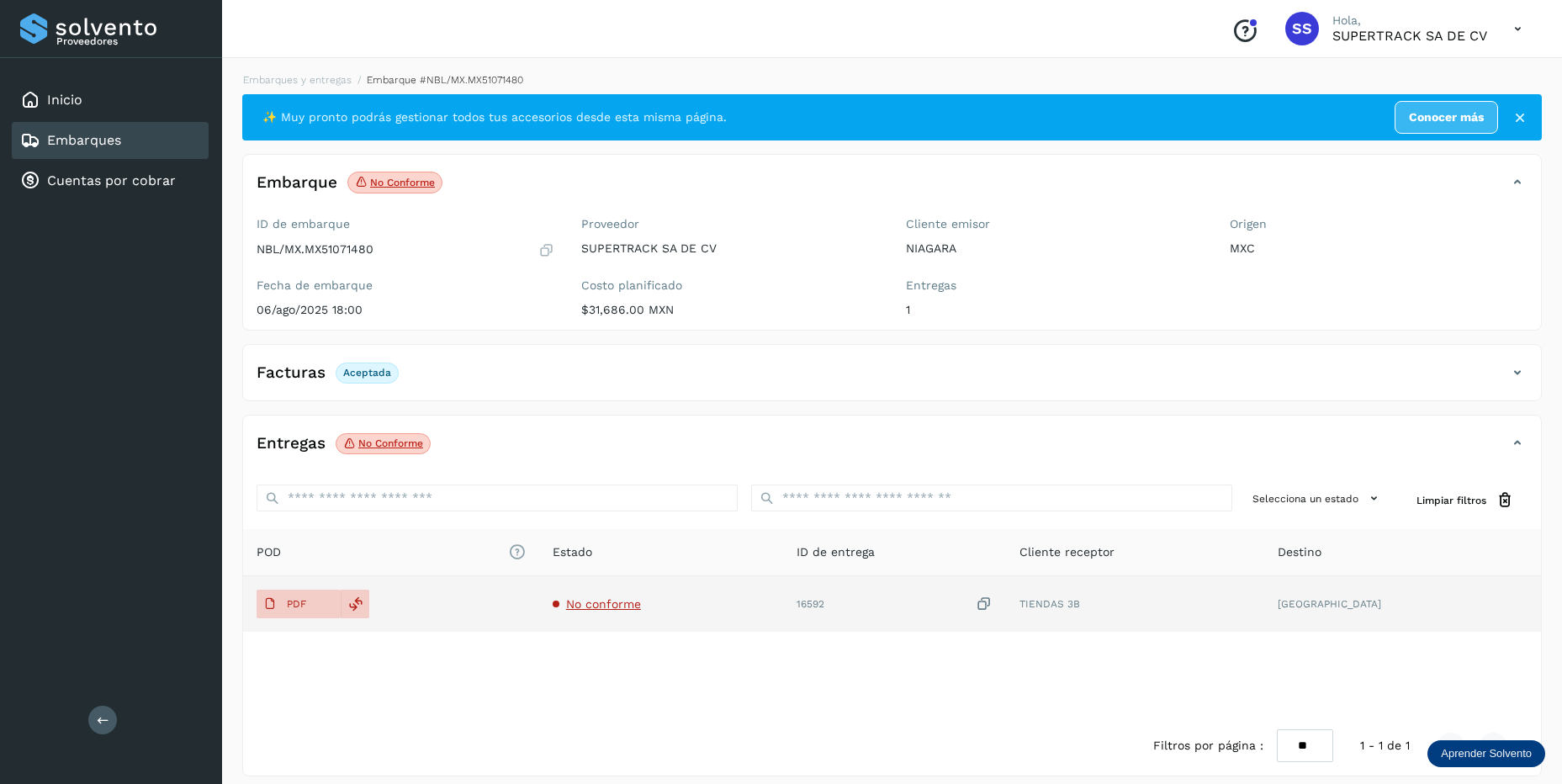
click at [626, 604] on span "No conforme" at bounding box center [603, 603] width 75 height 13
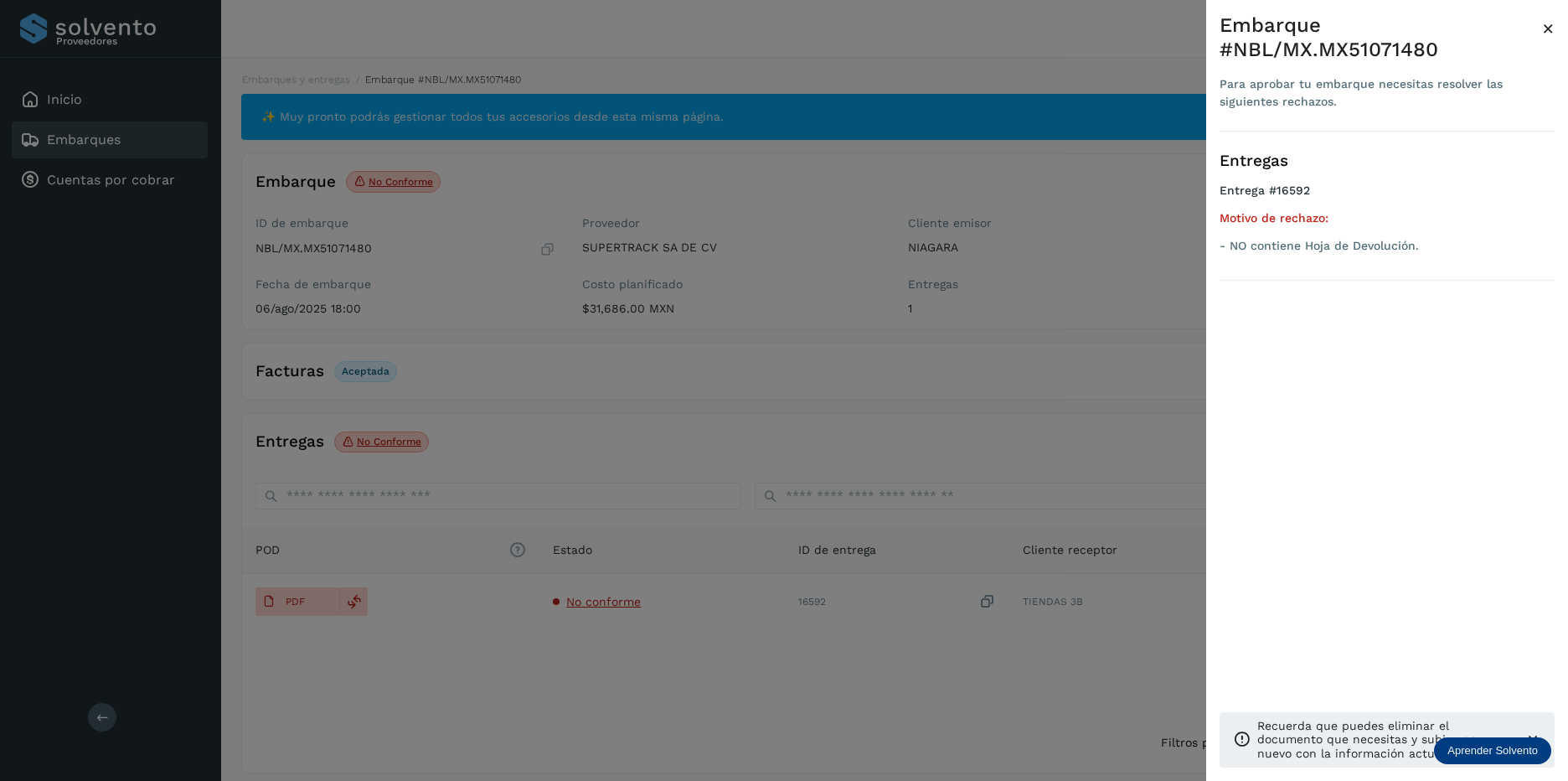
click at [621, 600] on div at bounding box center [784, 390] width 1568 height 781
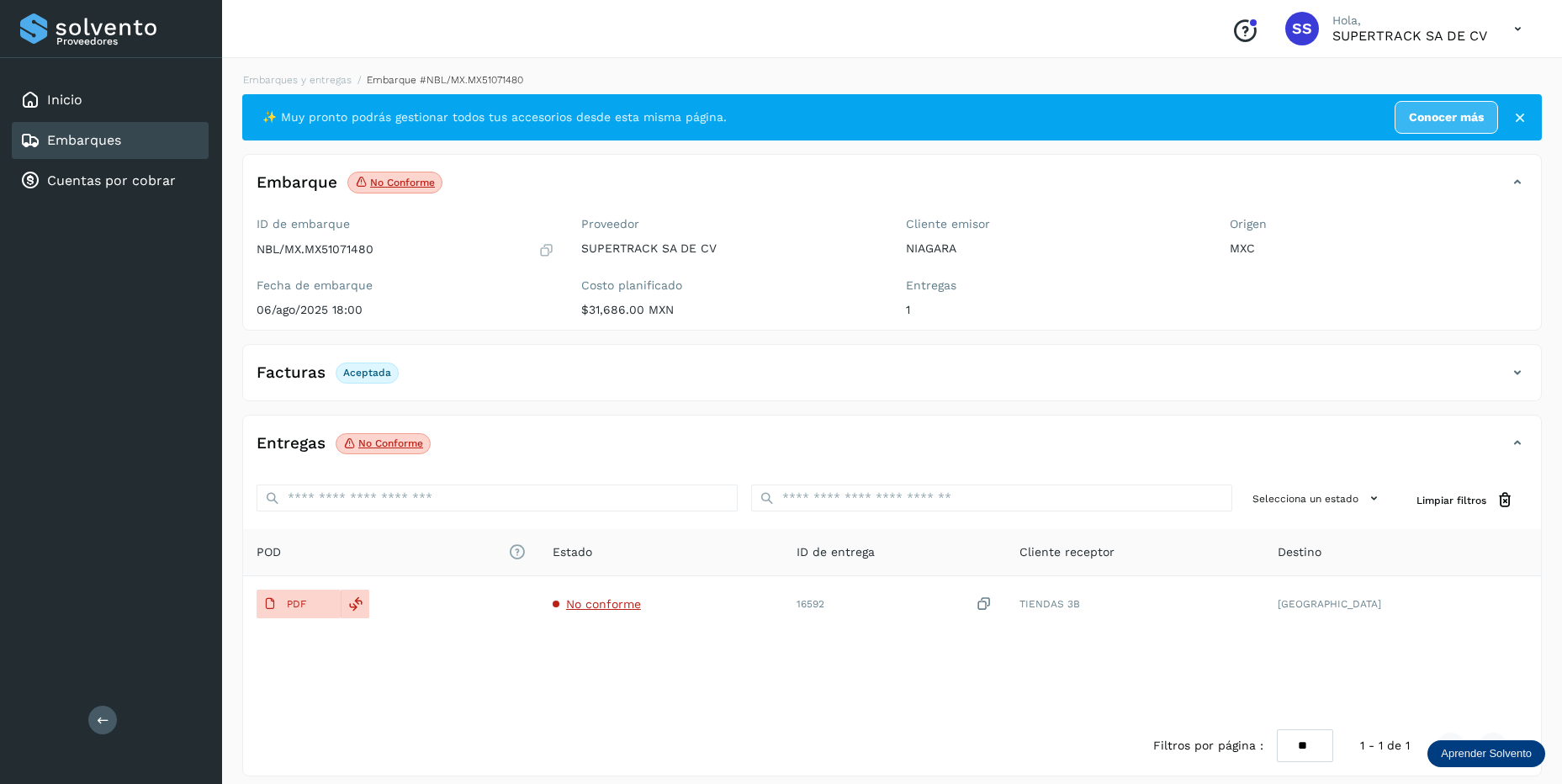
click at [327, 72] on div "Embarques y entregas Embarque #NBL/MX.MX51071480 ✨ Muy pronto podrás gestionar …" at bounding box center [892, 424] width 1340 height 744
click at [328, 72] on div "Embarques y entregas Embarque #NBL/MX.MX51071480 ✨ Muy pronto podrás gestionar …" at bounding box center [892, 424] width 1340 height 744
click at [352, 87] on li "Embarques y entregas" at bounding box center [437, 80] width 172 height 15
click at [326, 84] on link "Embarques y entregas" at bounding box center [297, 79] width 108 height 12
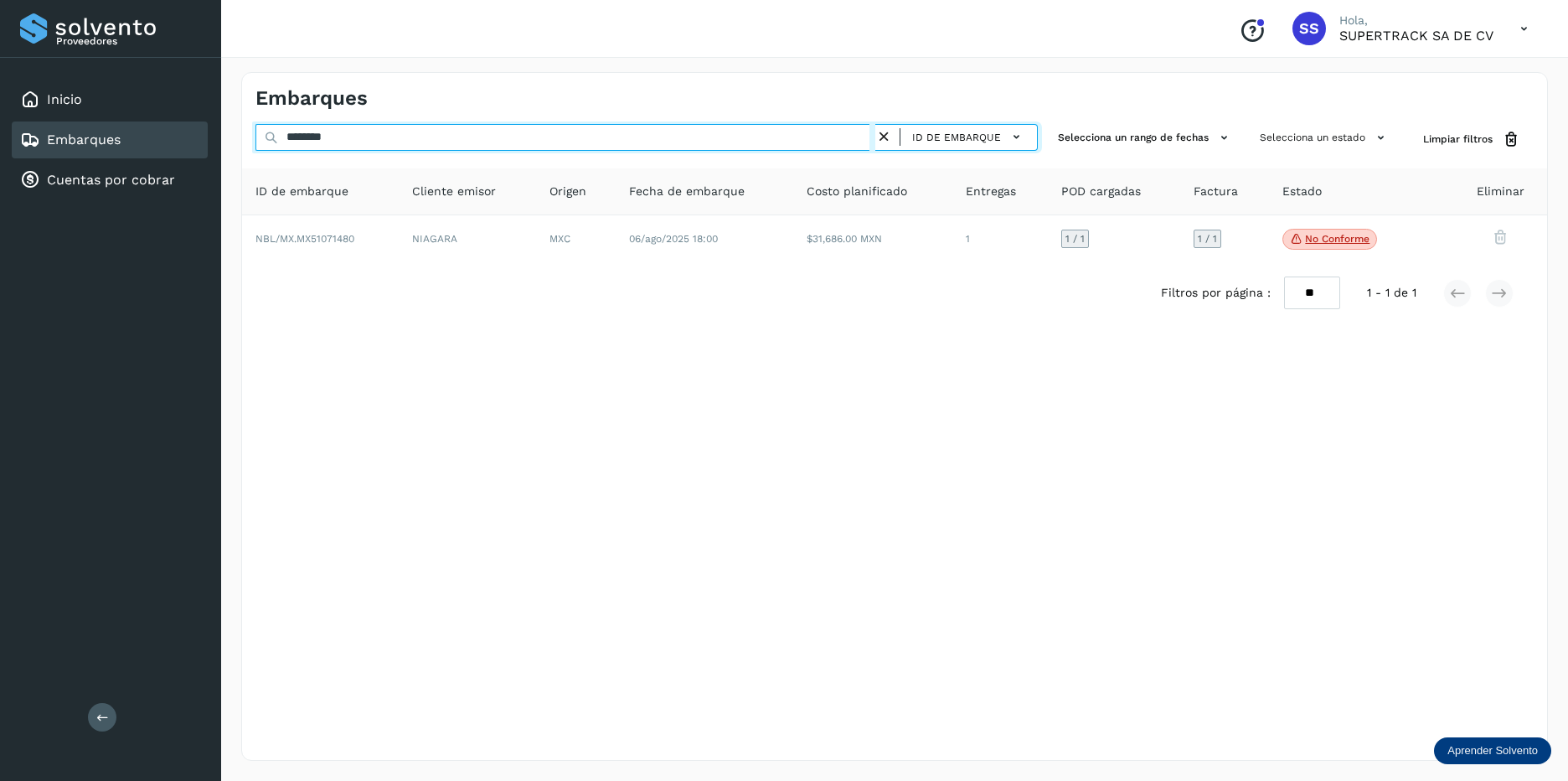
drag, startPoint x: 370, startPoint y: 133, endPoint x: -4, endPoint y: 133, distance: 374.0
click at [0, 133] on html "Proveedores Inicio Embarques Cuentas por cobrar Salir Conoce nuestros beneficio…" at bounding box center [784, 390] width 1568 height 781
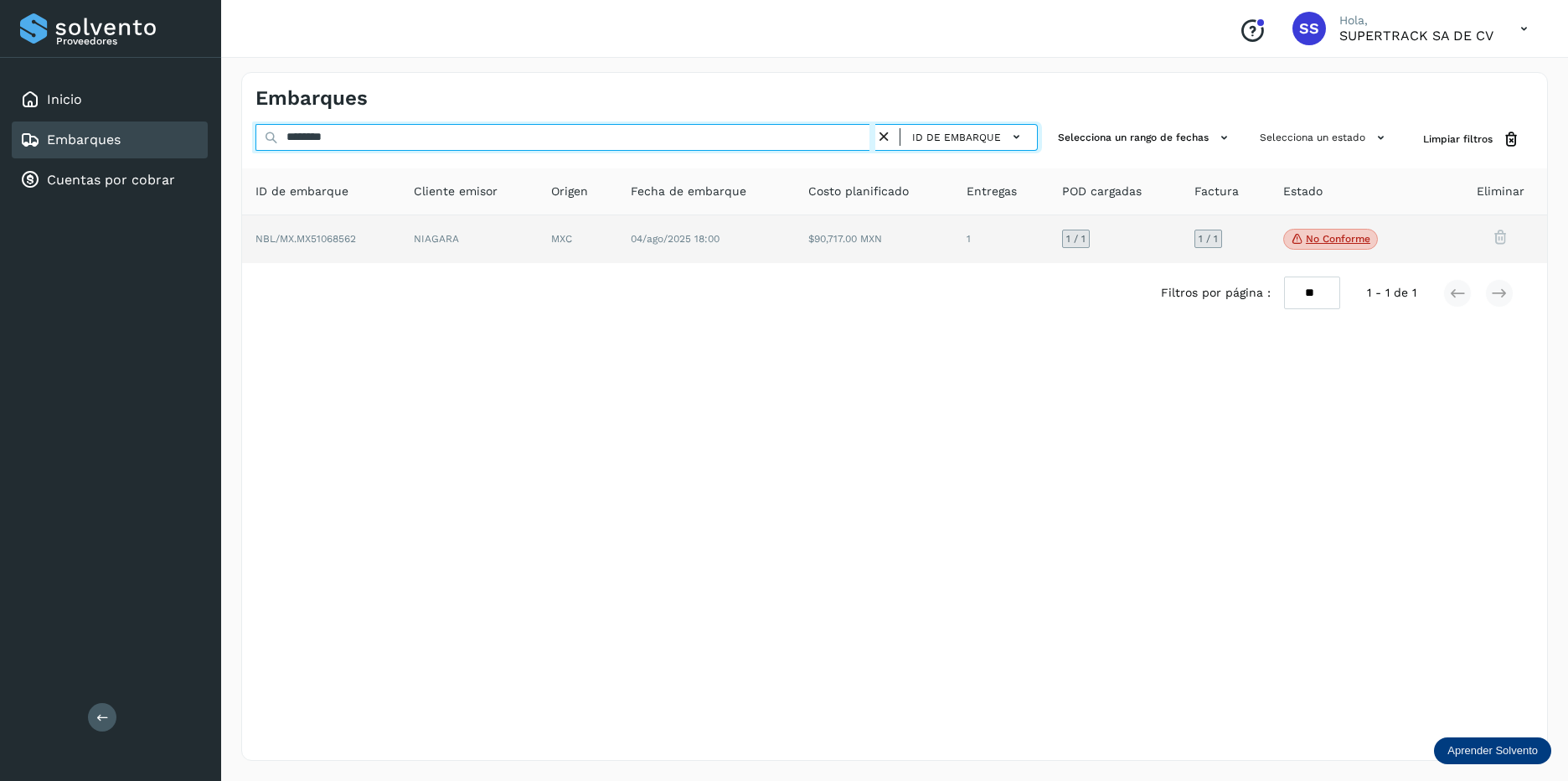
type input "********"
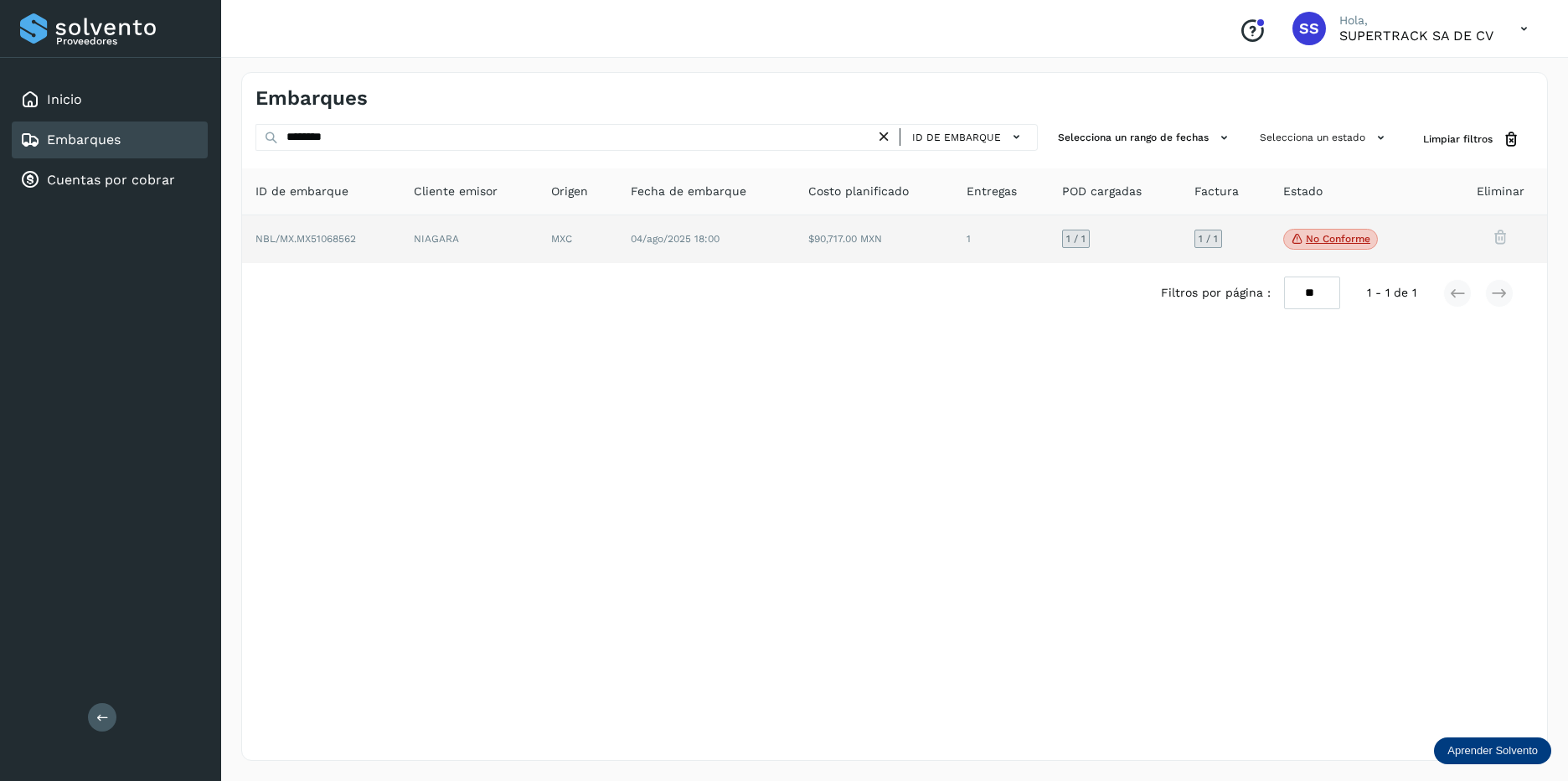
click at [400, 256] on td "NBL/MX.MX51068562" at bounding box center [469, 240] width 137 height 48
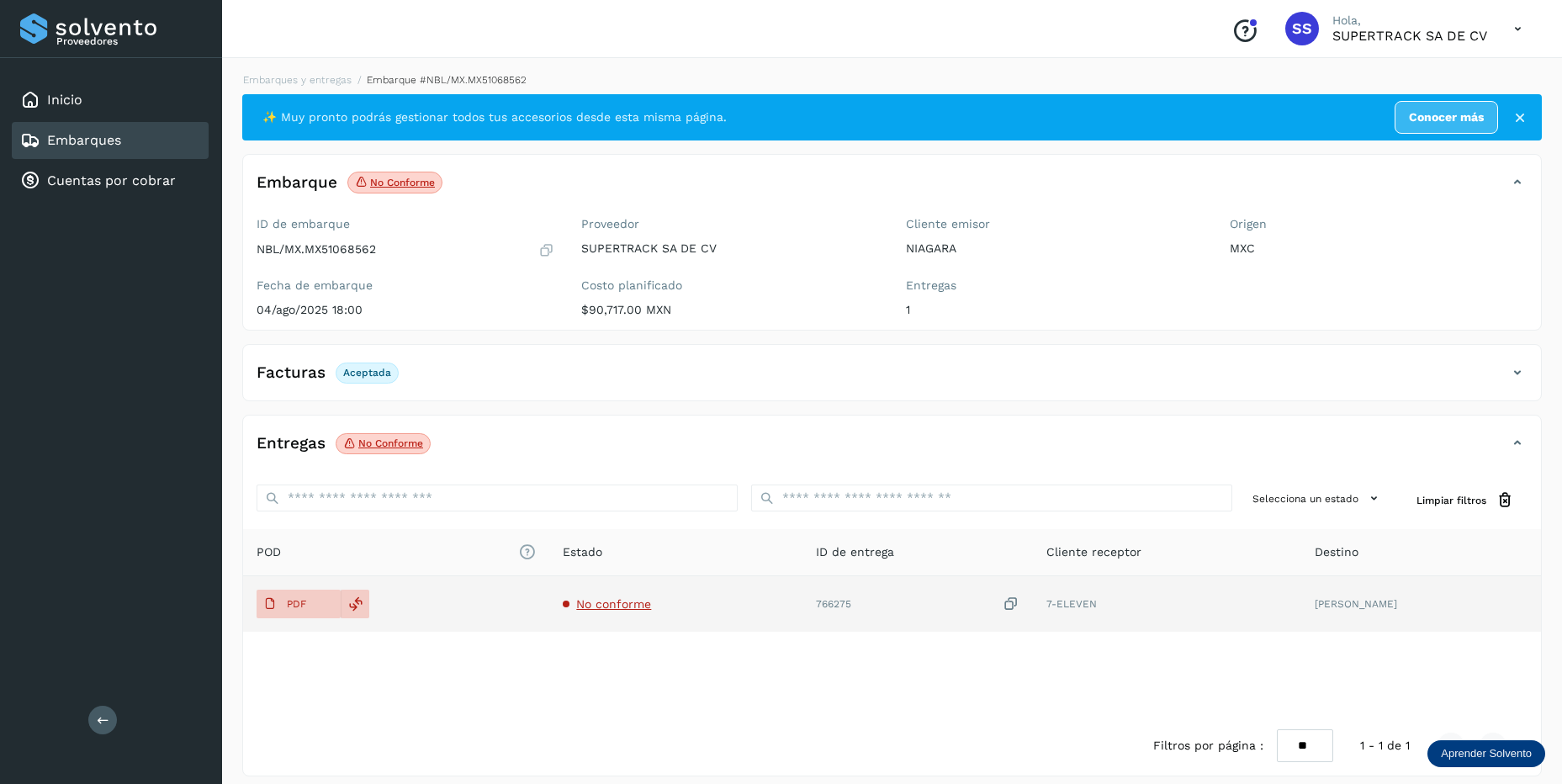
click at [613, 602] on span "No conforme" at bounding box center [614, 603] width 75 height 13
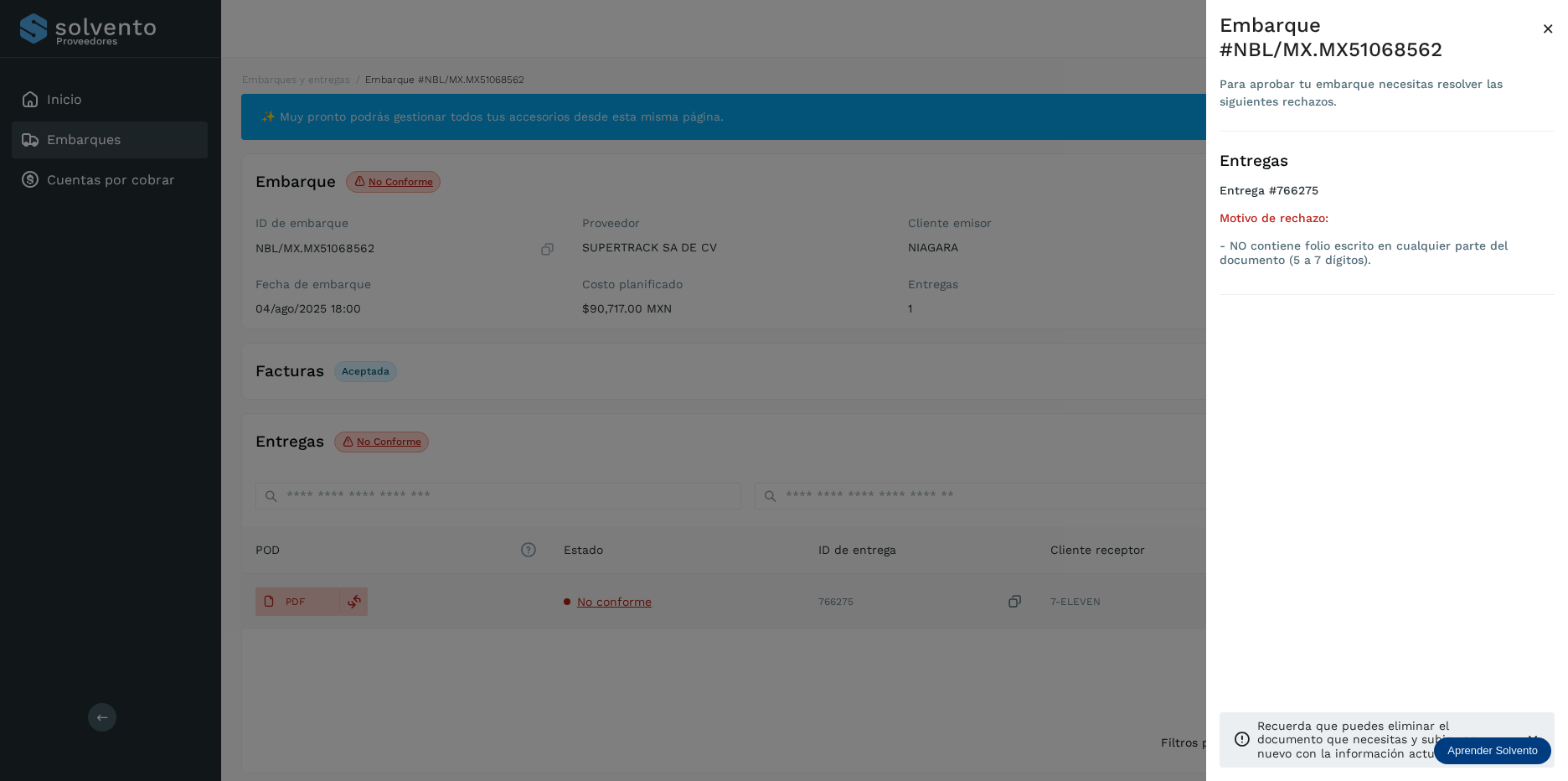
click at [599, 600] on div at bounding box center [784, 390] width 1568 height 781
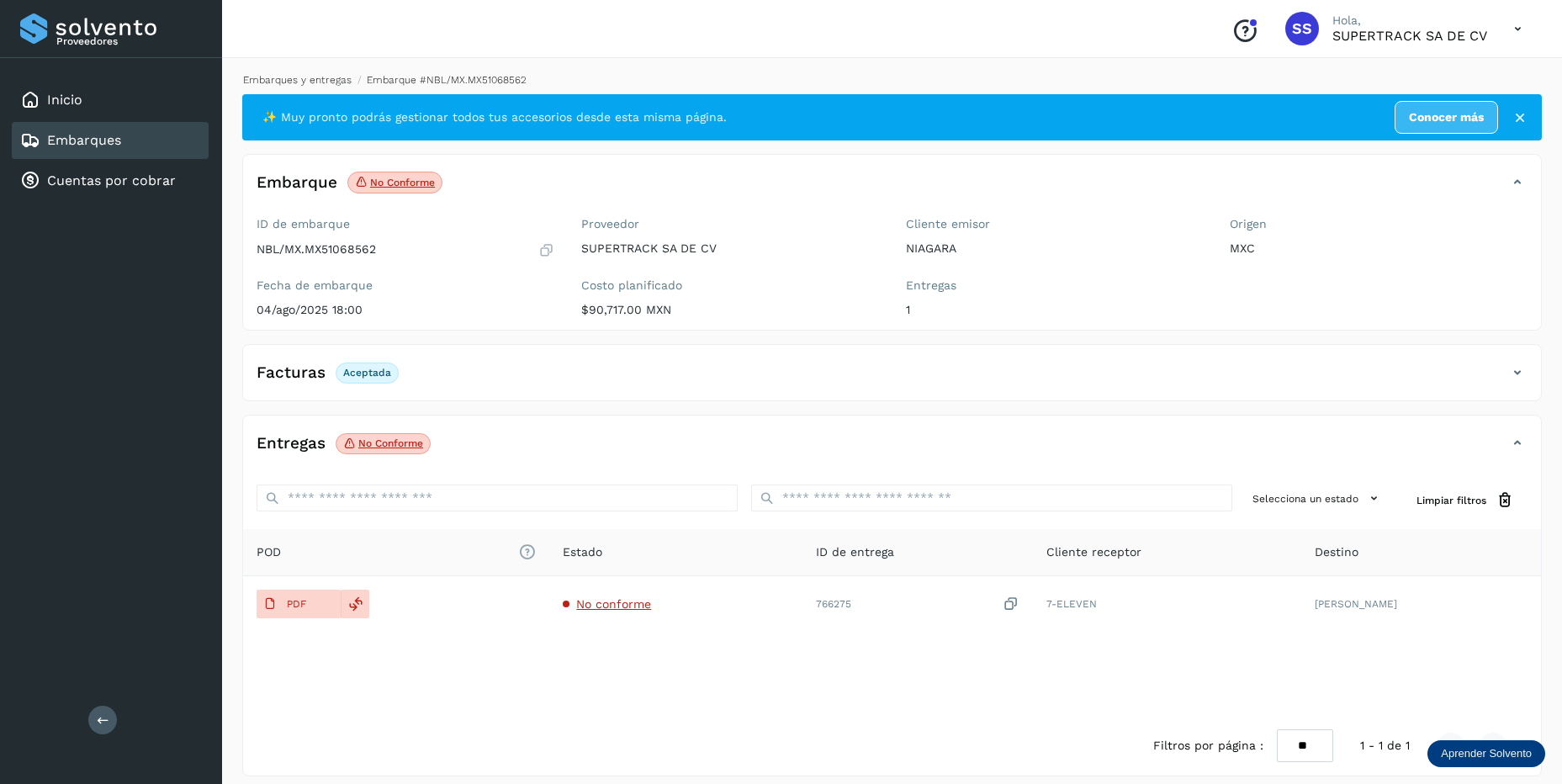
click at [330, 77] on link "Embarques y entregas" at bounding box center [297, 79] width 108 height 12
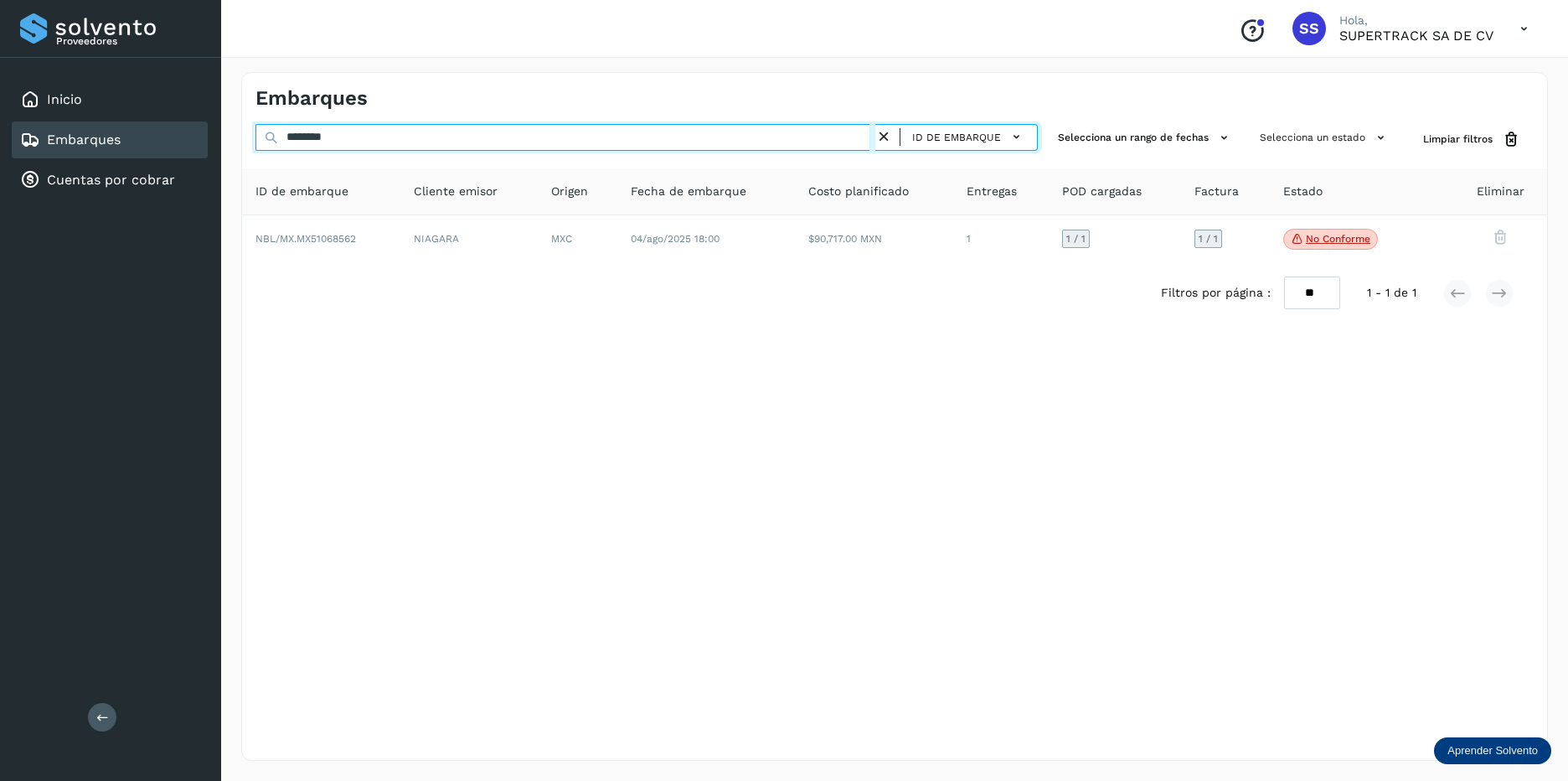
drag, startPoint x: 388, startPoint y: 138, endPoint x: 106, endPoint y: 153, distance: 282.4
click at [80, 138] on div "Proveedores Inicio Embarques Cuentas por cobrar Salir Conoce nuestros beneficio…" at bounding box center [784, 390] width 1568 height 781
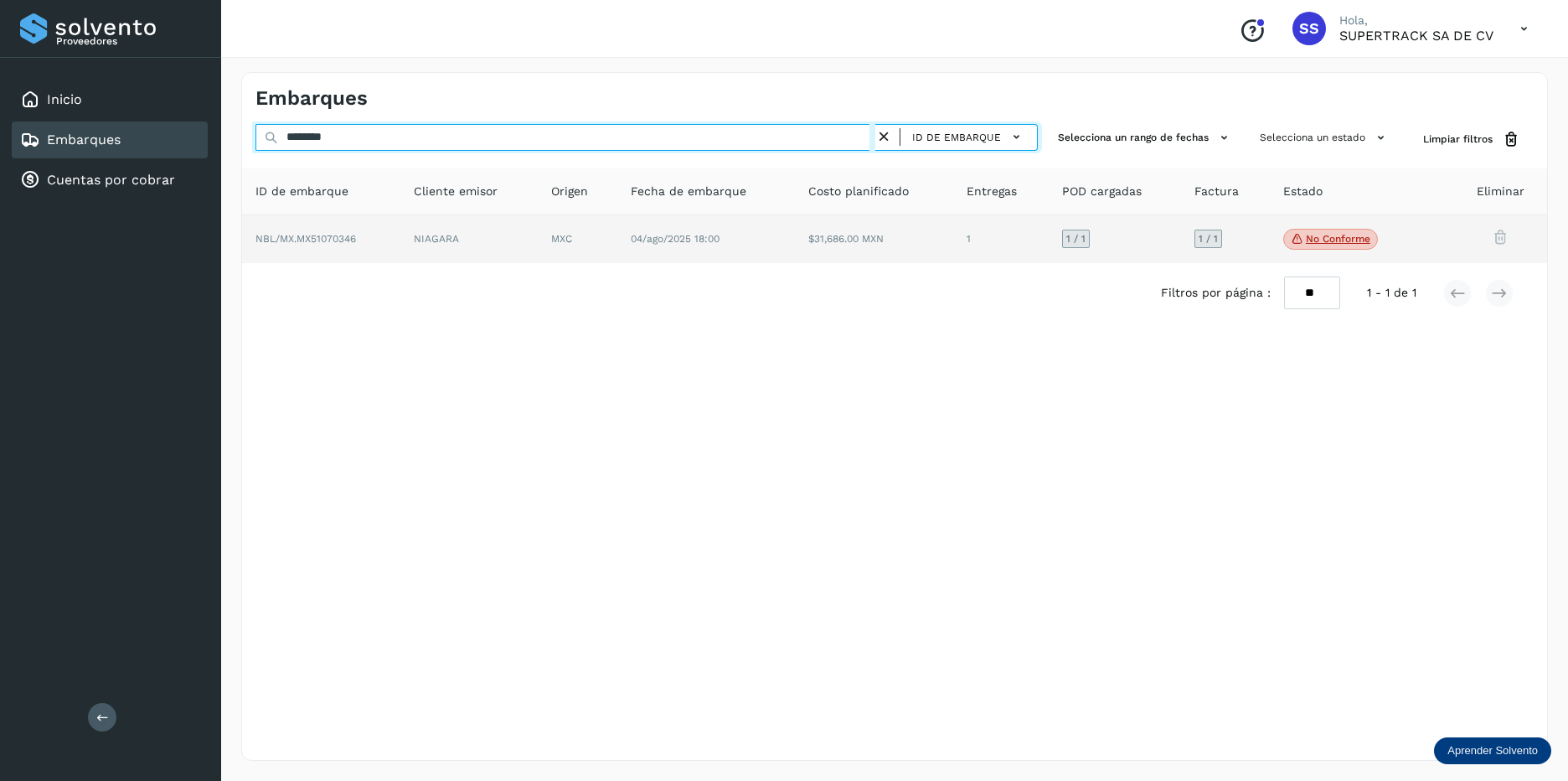
type input "********"
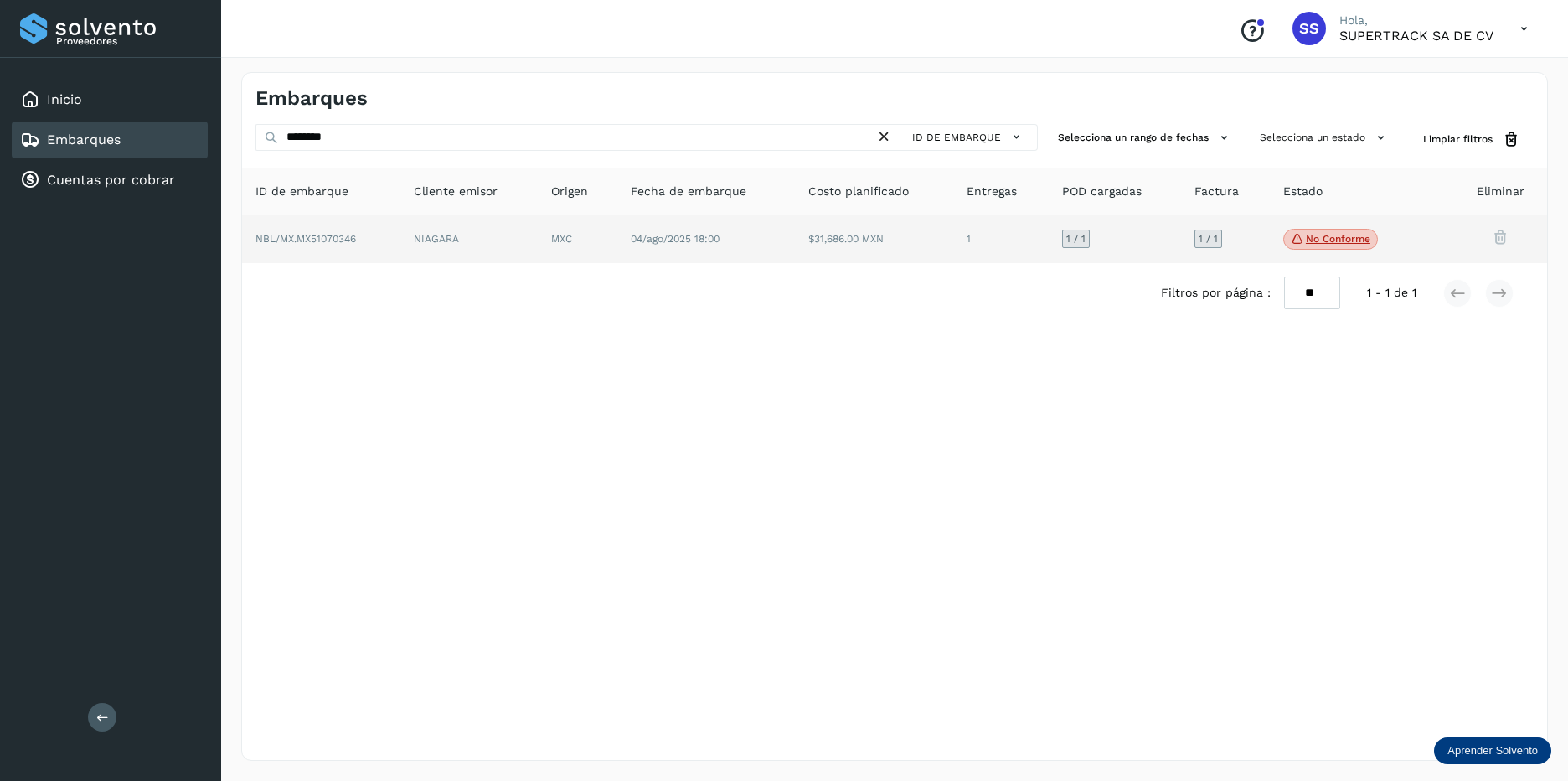
click at [795, 238] on td "04/ago/2025 18:00" at bounding box center [874, 240] width 158 height 48
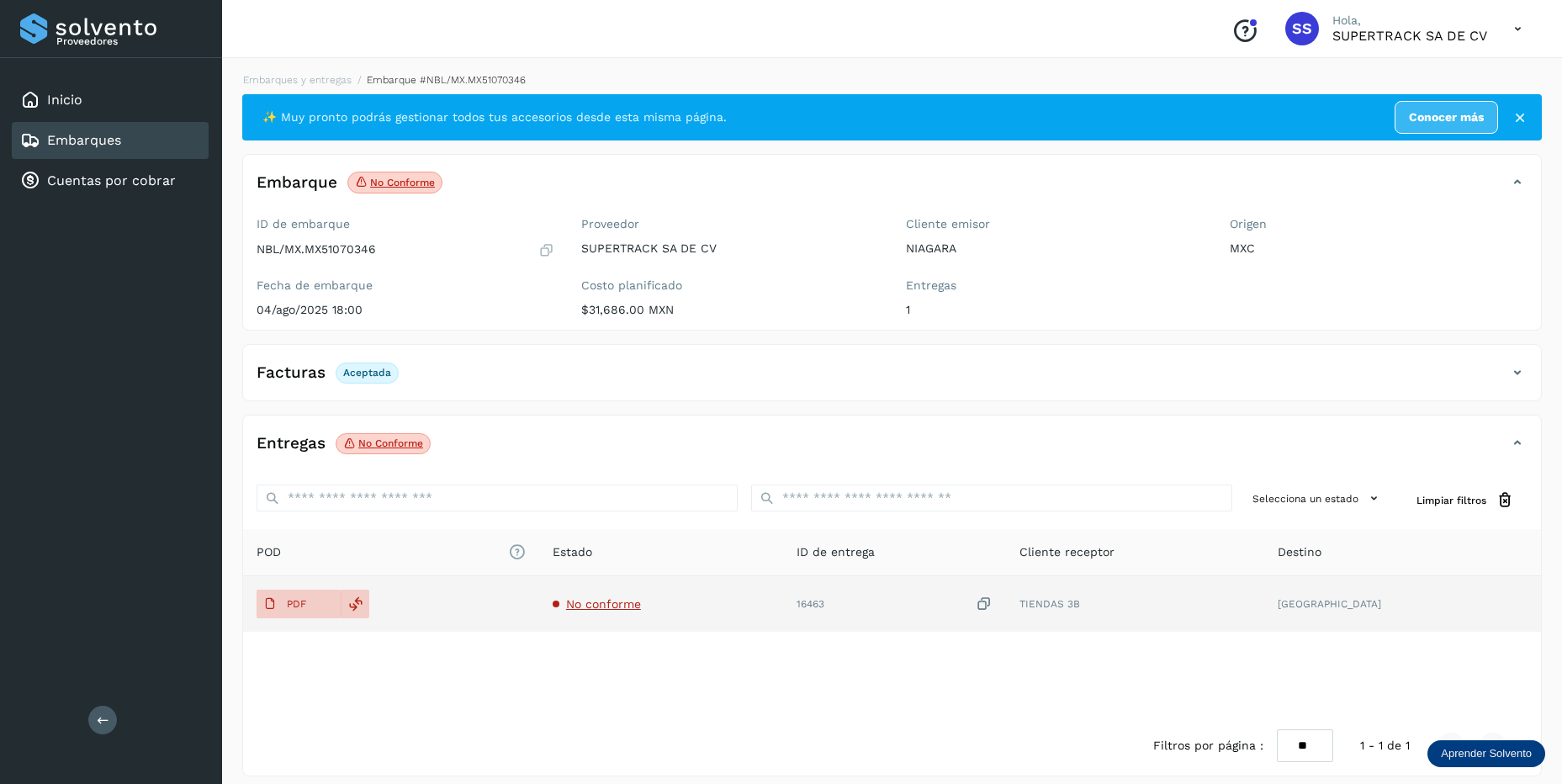
click at [636, 607] on span "No conforme" at bounding box center [603, 603] width 75 height 13
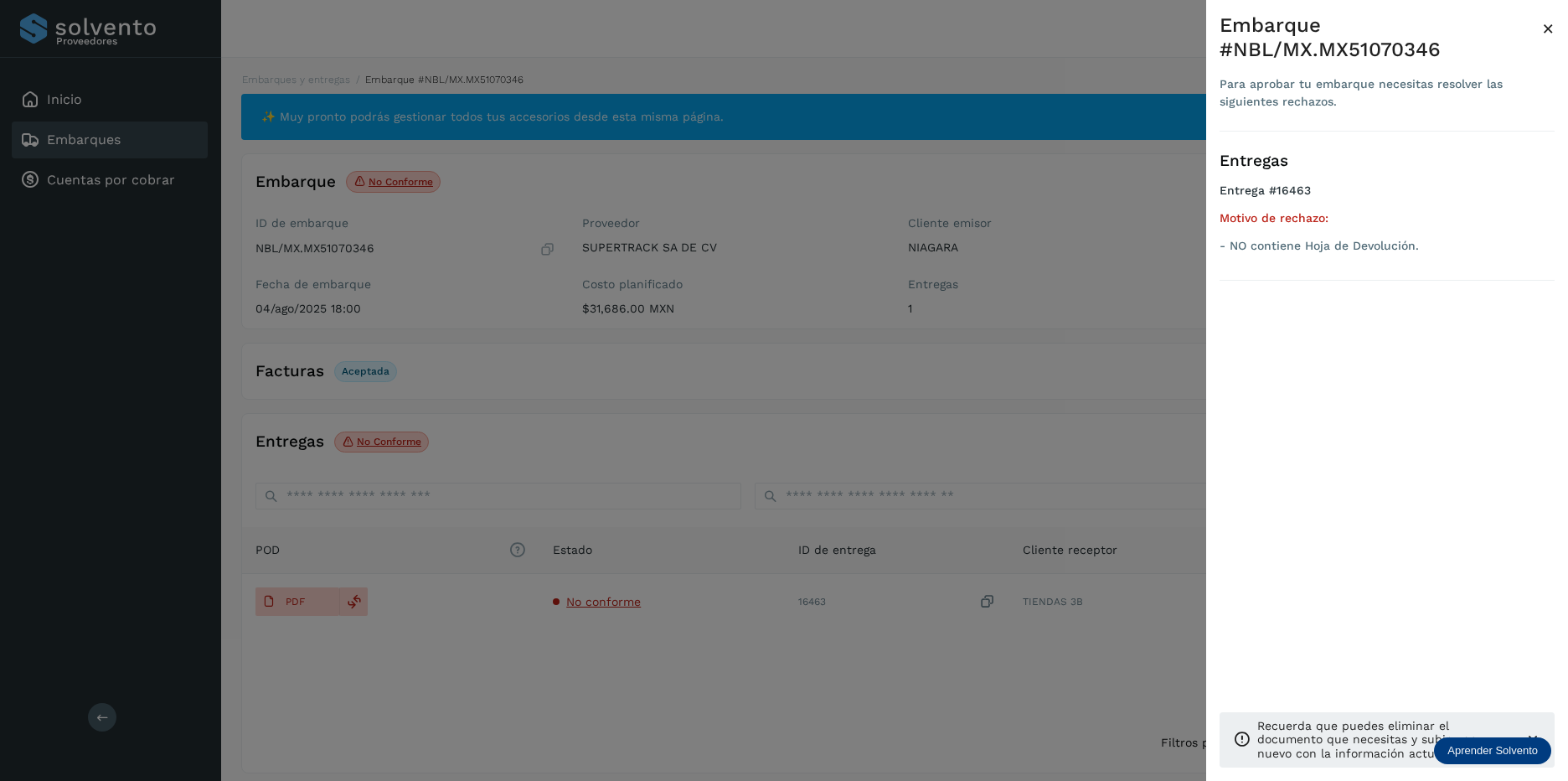
click at [626, 605] on div at bounding box center [784, 390] width 1568 height 781
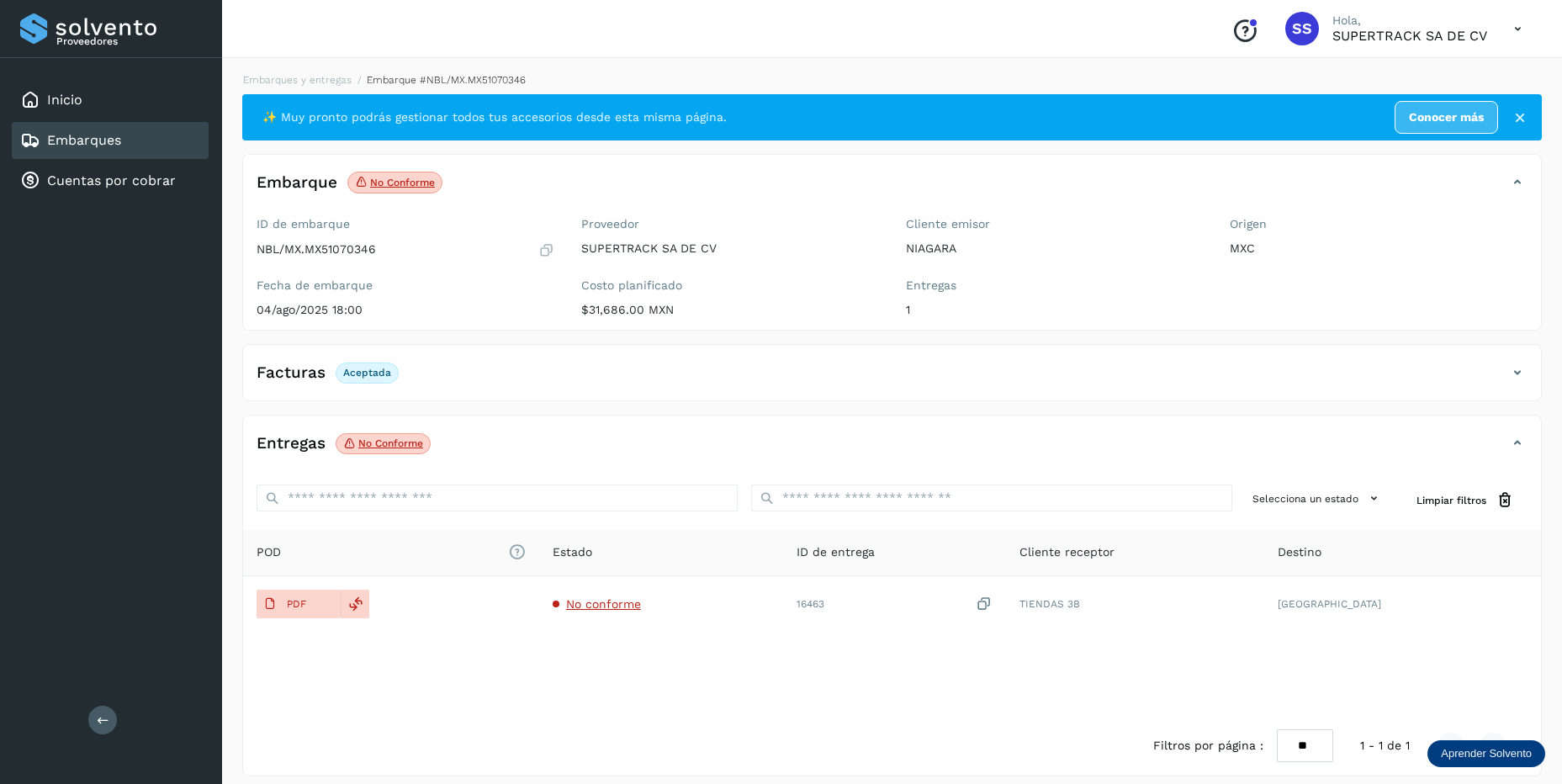
click at [293, 60] on div "Embarques y entregas Embarque #NBL/MX.MX51070346 ✨ Muy pronto podrás gestionar …" at bounding box center [892, 424] width 1340 height 744
click at [297, 88] on div "Embarques y entregas Embarque #NBL/MX.MX51070346 ✨ Muy pronto podrás gestionar …" at bounding box center [892, 424] width 1299 height 704
click at [301, 85] on link "Embarques y entregas" at bounding box center [297, 79] width 108 height 12
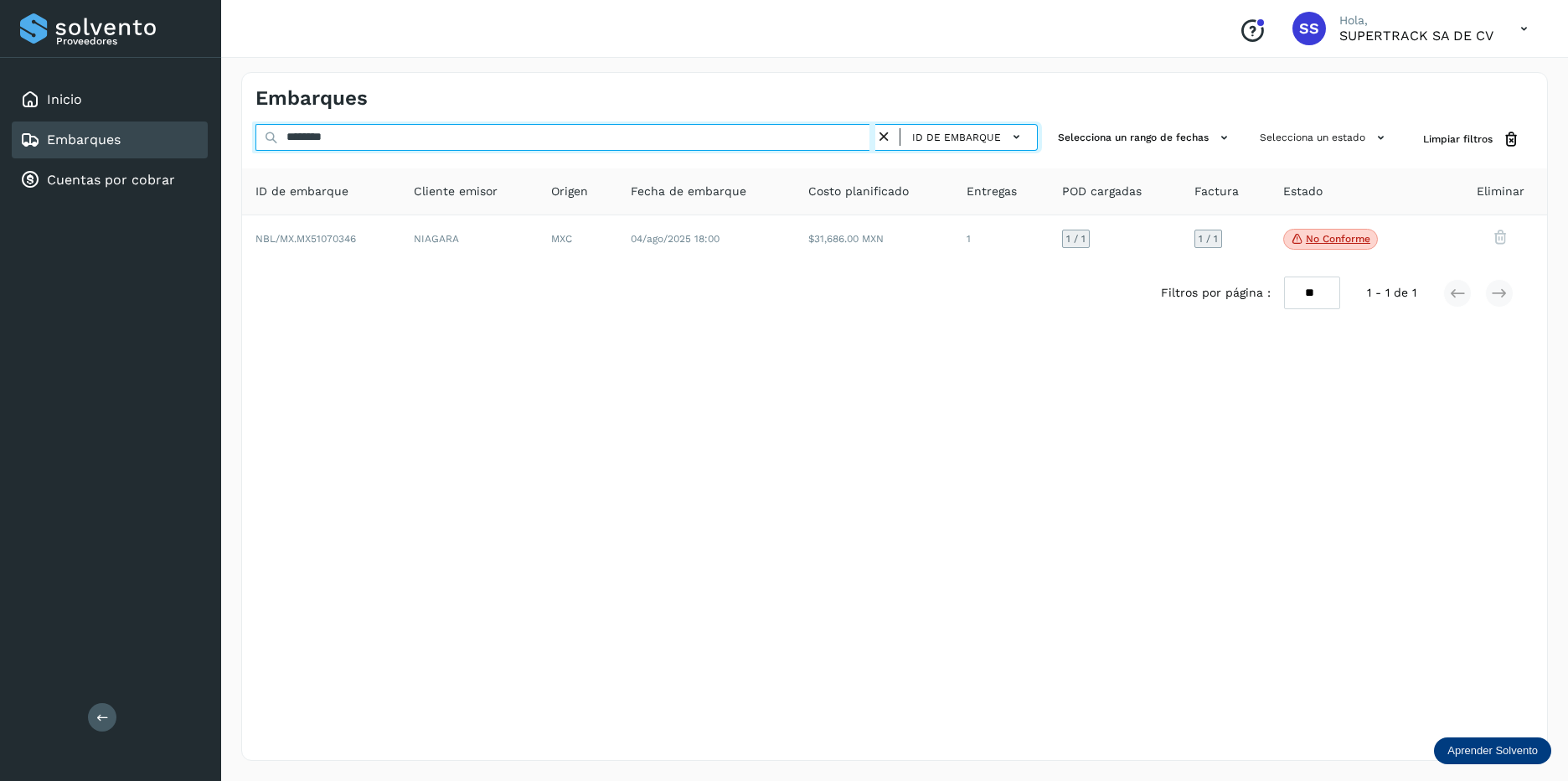
drag, startPoint x: 389, startPoint y: 130, endPoint x: 30, endPoint y: 130, distance: 359.0
click at [33, 130] on div "Proveedores Inicio Embarques Cuentas por cobrar Salir Conoce nuestros beneficio…" at bounding box center [784, 390] width 1568 height 781
type input "********"
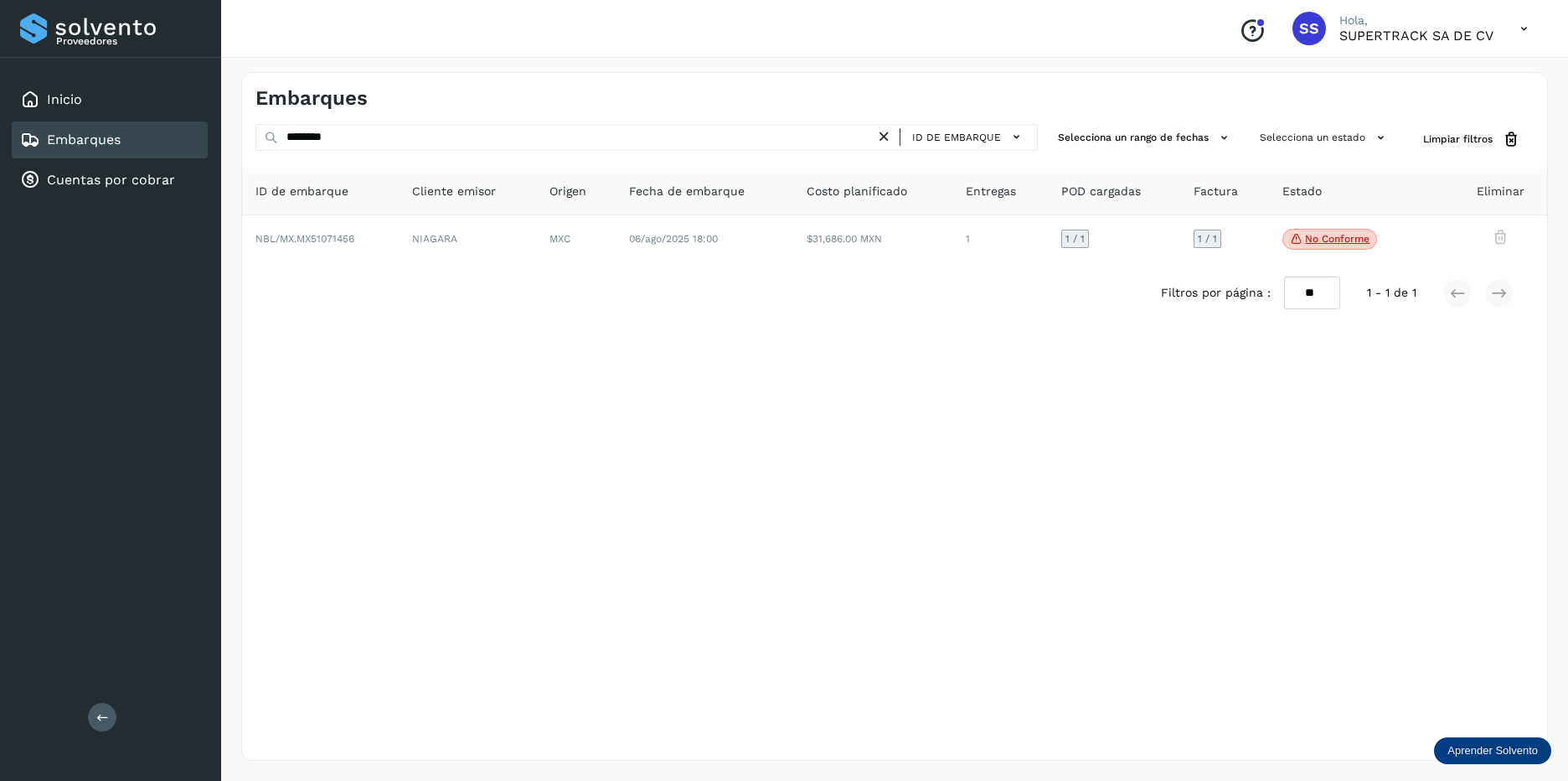
click at [437, 265] on div "Filtros por página : ** ** ** 1 - 1 de 1" at bounding box center [895, 293] width 1305 height 59
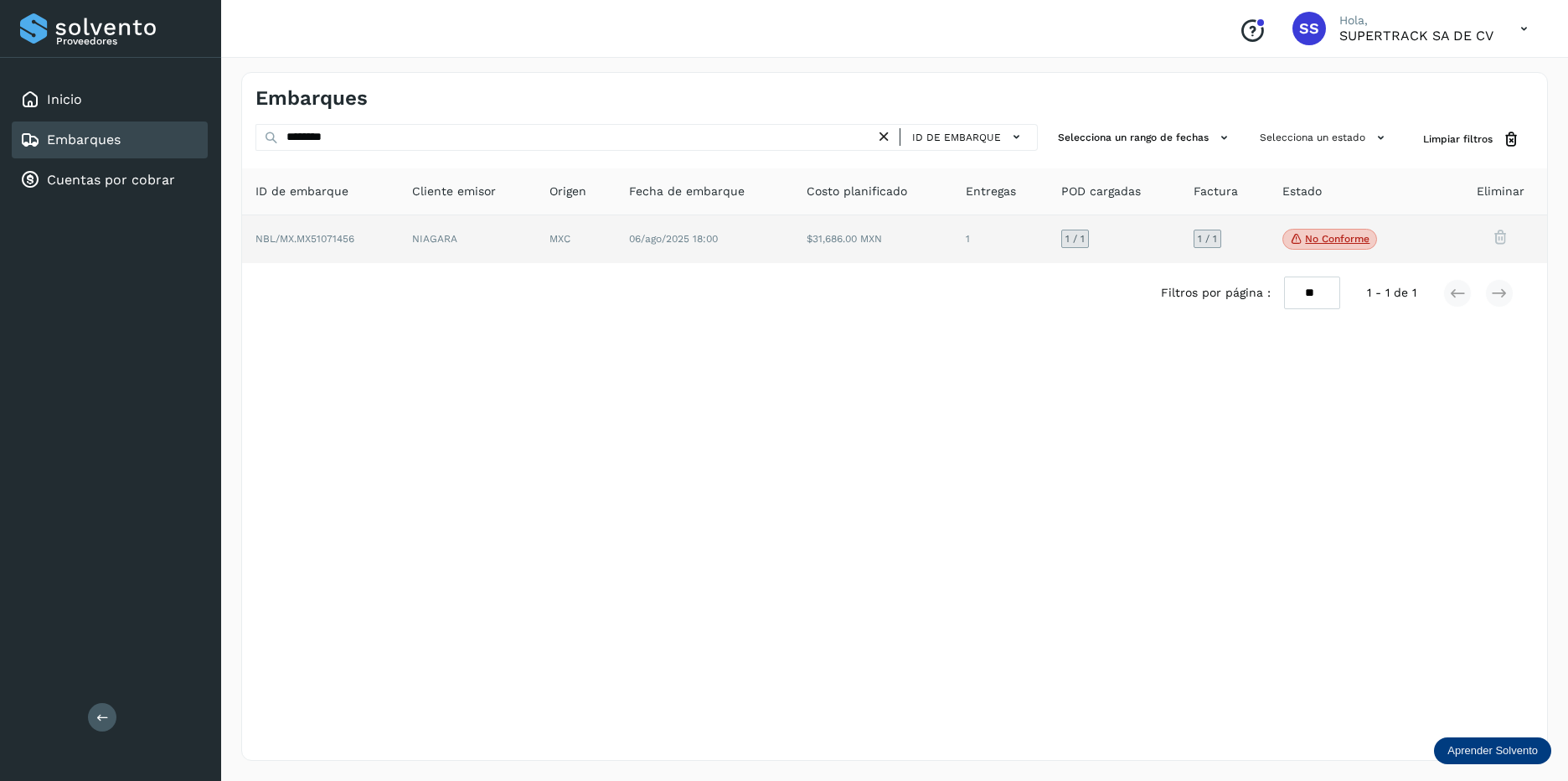
click at [536, 254] on td "NIAGARA" at bounding box center [576, 240] width 80 height 48
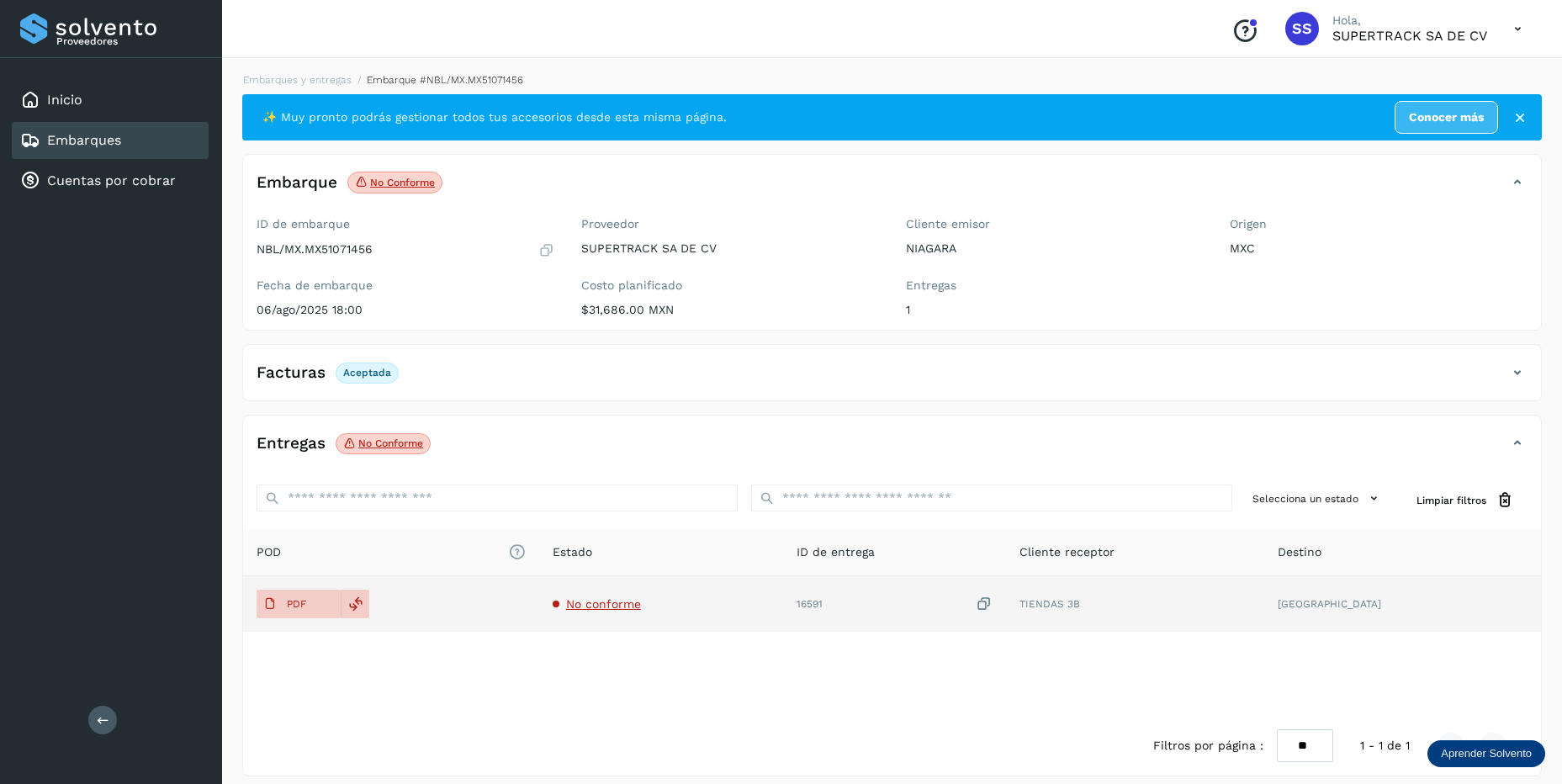
click at [632, 603] on span "No conforme" at bounding box center [603, 603] width 75 height 13
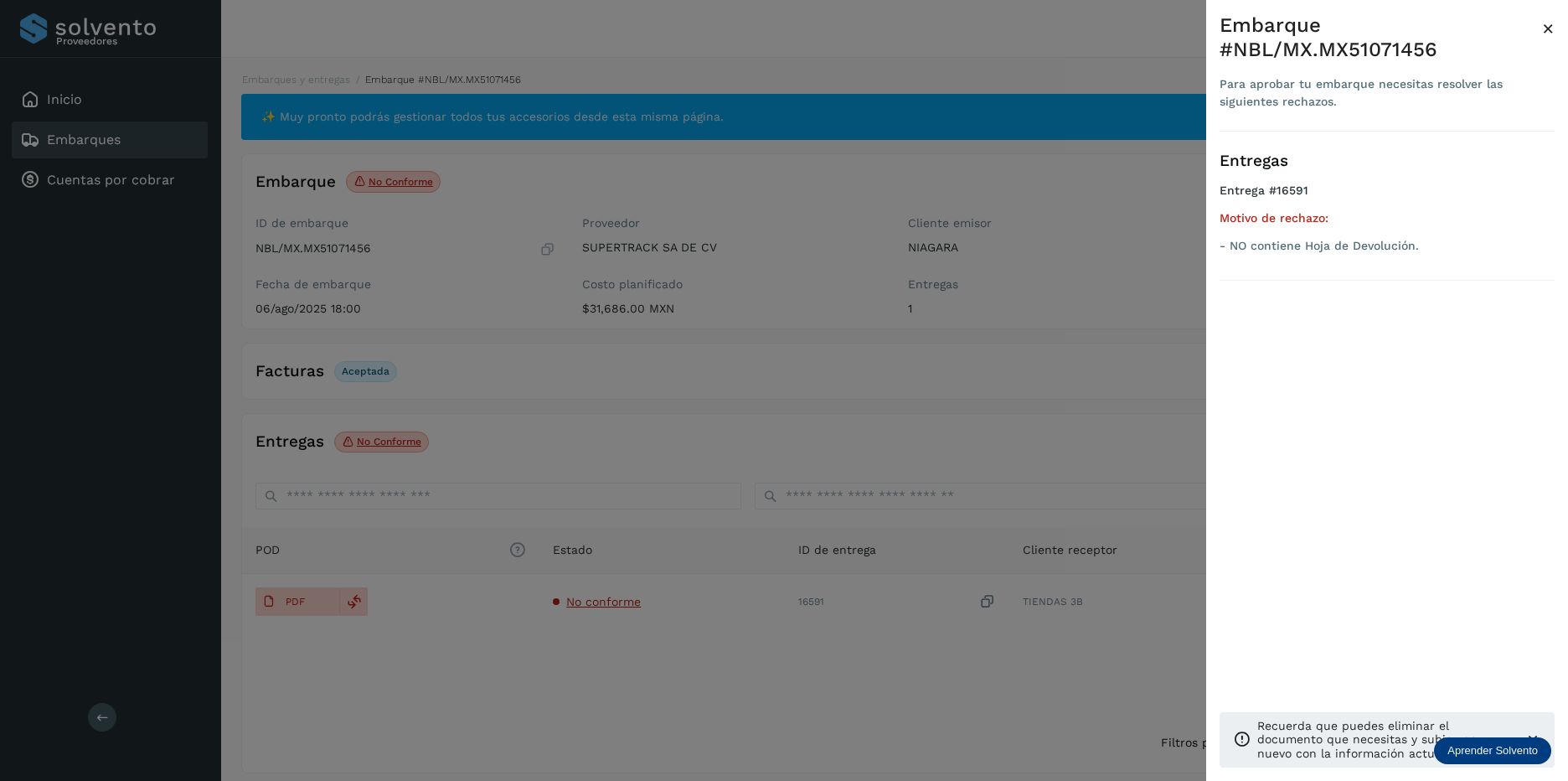
click at [438, 514] on div at bounding box center [784, 390] width 1568 height 781
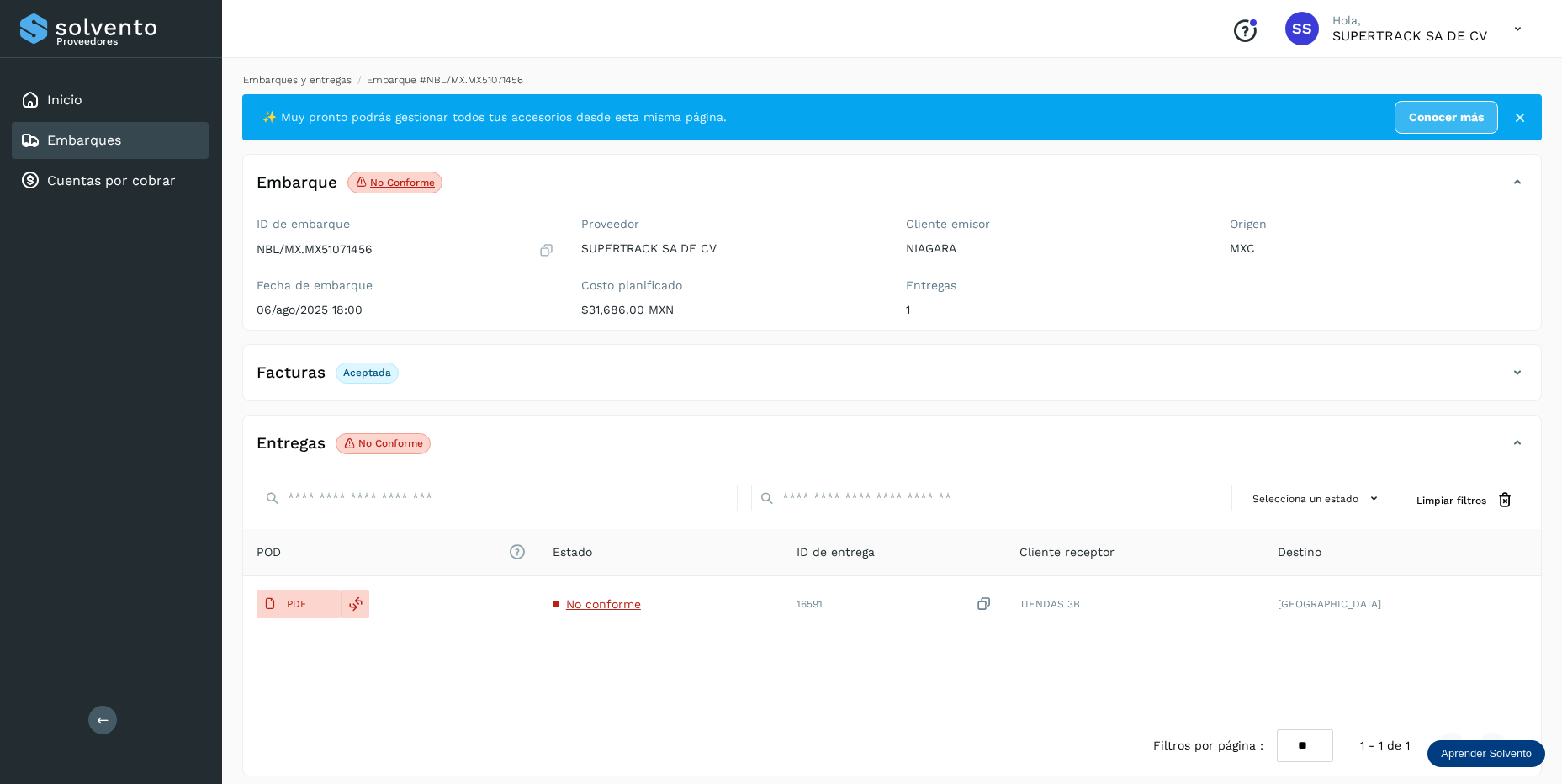
click at [295, 75] on link "Embarques y entregas" at bounding box center [297, 79] width 108 height 12
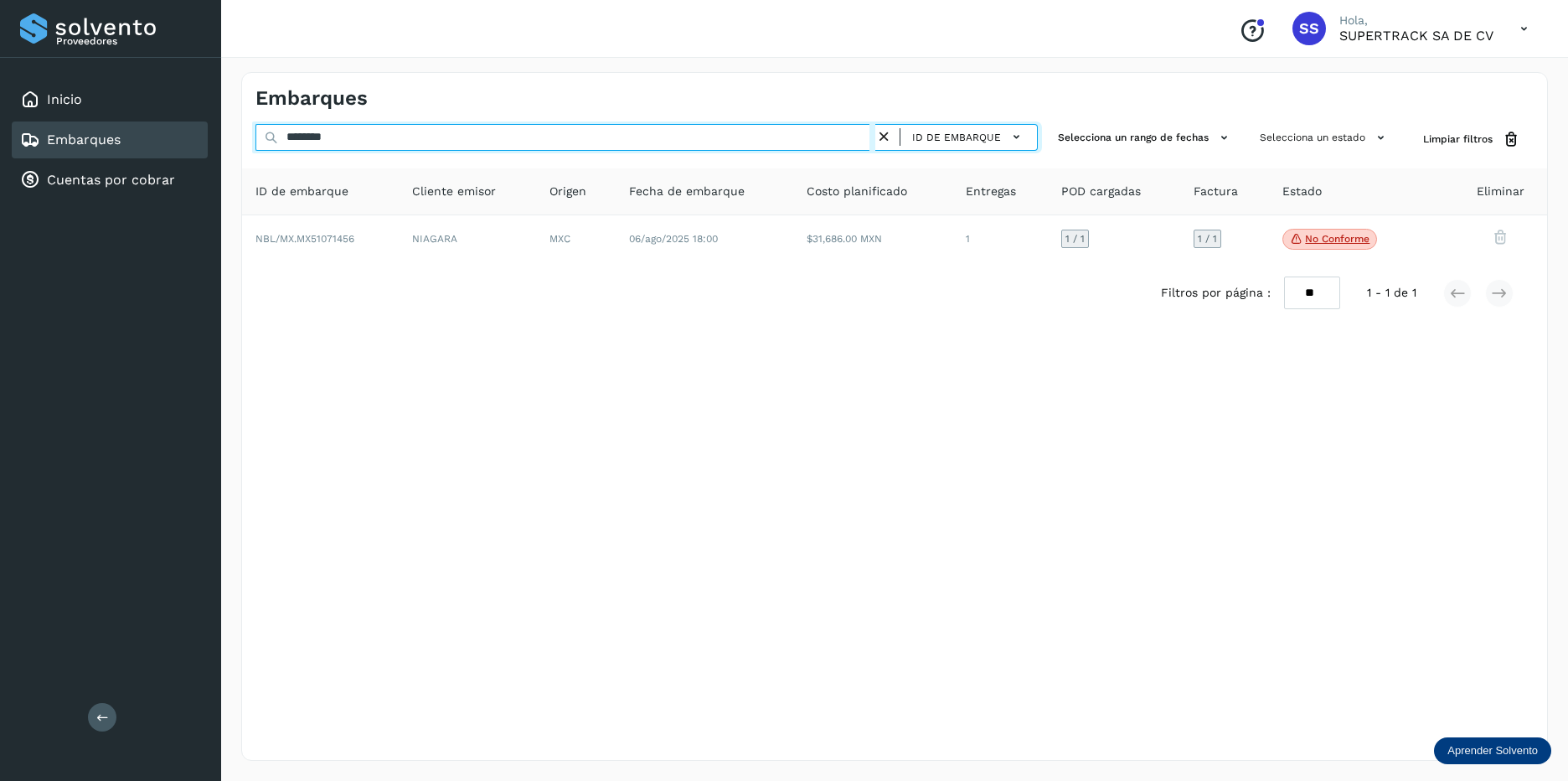
drag, startPoint x: 247, startPoint y: 137, endPoint x: -4, endPoint y: 194, distance: 257.4
click at [0, 194] on html "Proveedores Inicio Embarques Cuentas por cobrar Salir Conoce nuestros beneficio…" at bounding box center [784, 390] width 1568 height 781
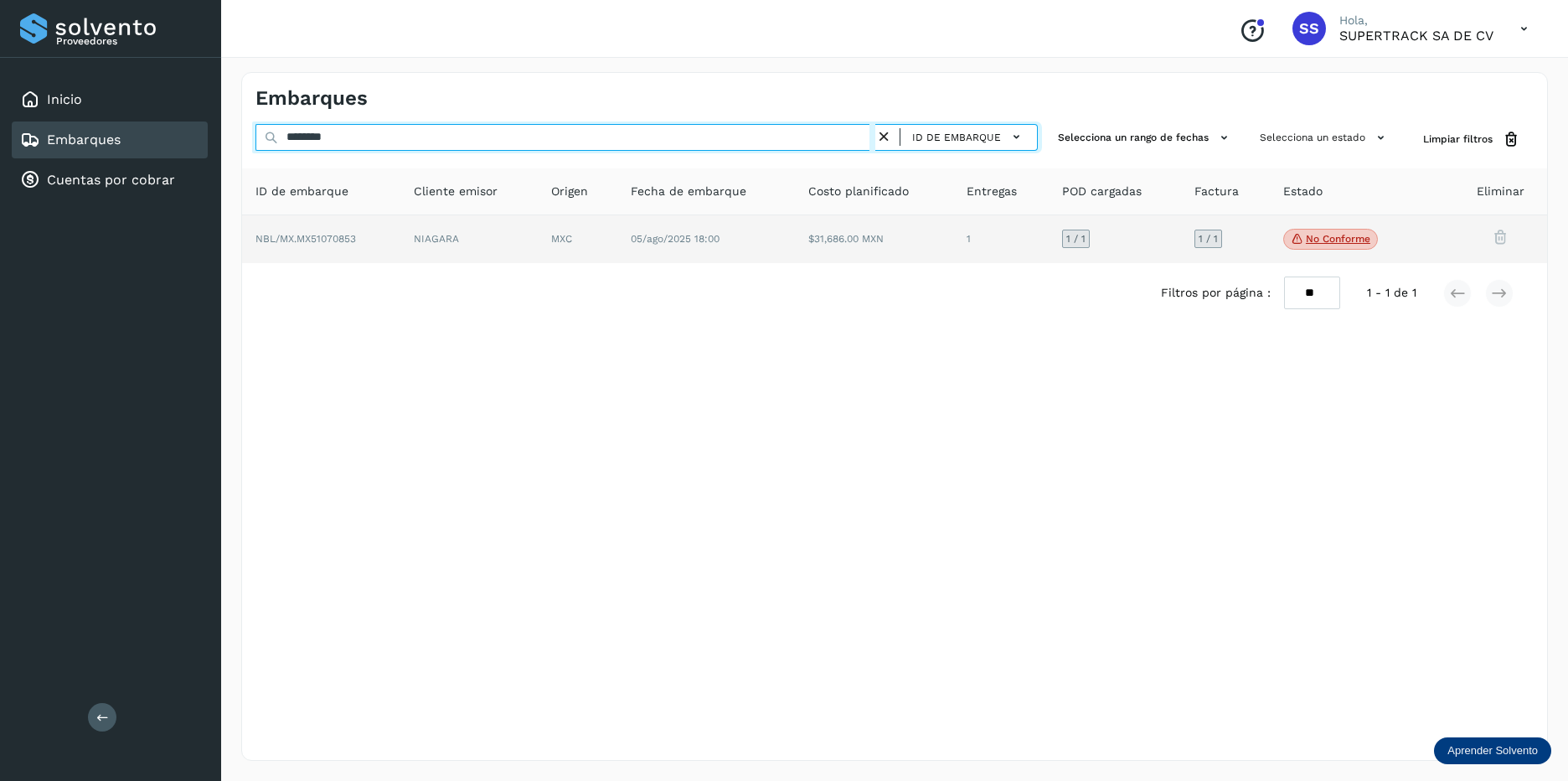
type input "********"
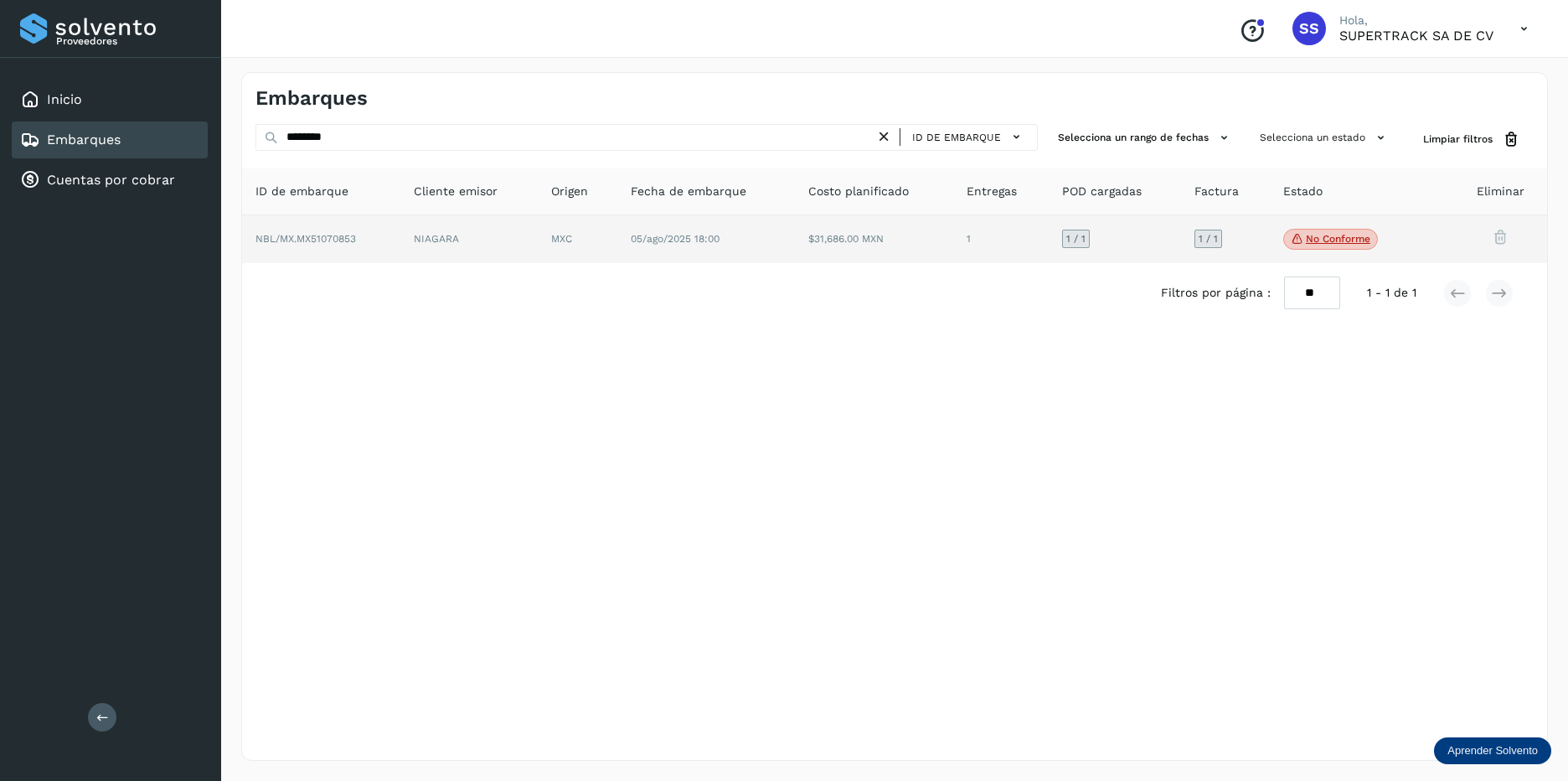
click at [400, 231] on td "NBL/MX.MX51070853" at bounding box center [469, 240] width 137 height 48
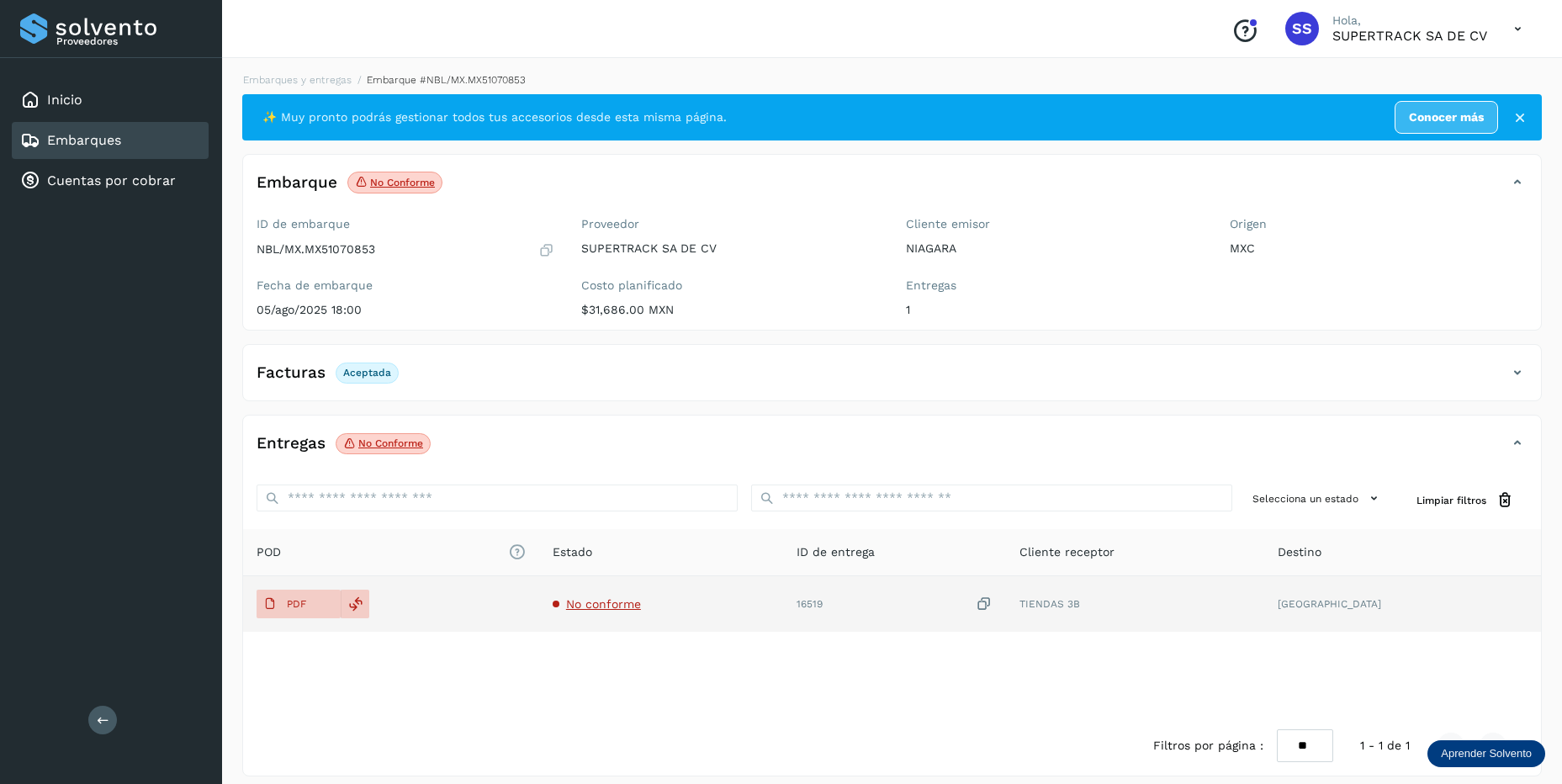
click at [603, 597] on span "No conforme" at bounding box center [603, 603] width 75 height 13
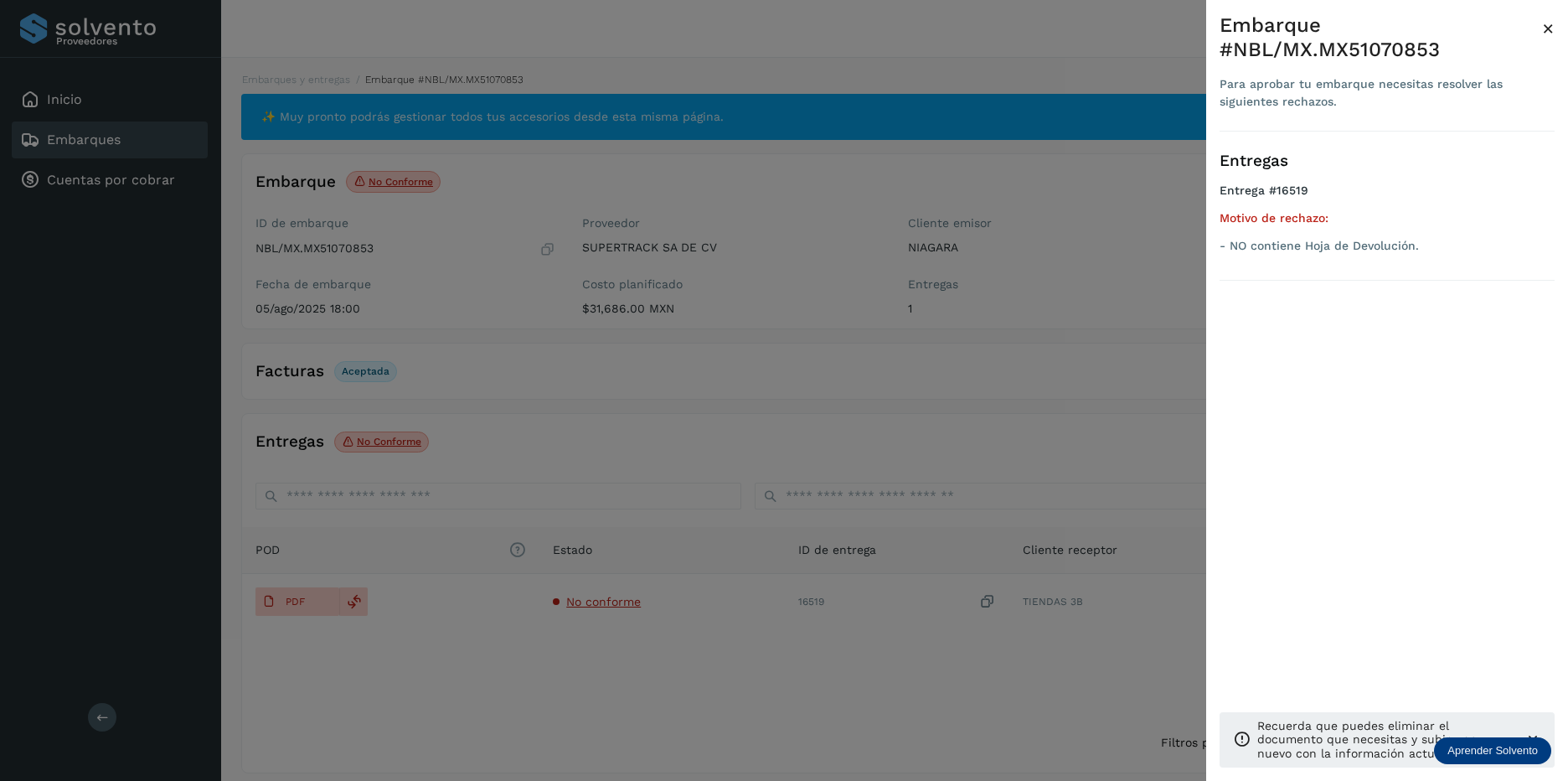
click at [961, 510] on div at bounding box center [784, 390] width 1568 height 781
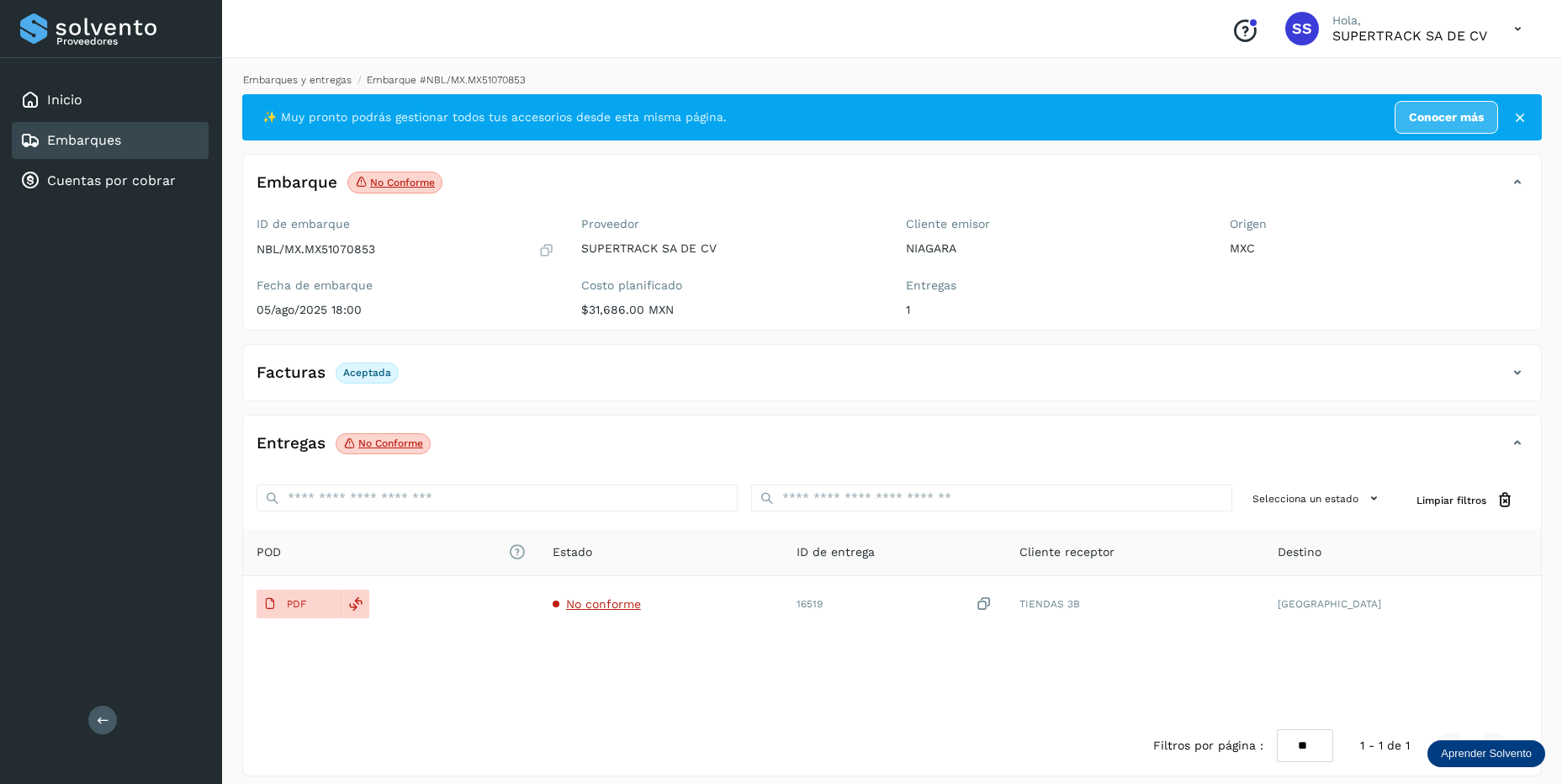
click at [324, 74] on link "Embarques y entregas" at bounding box center [297, 79] width 108 height 12
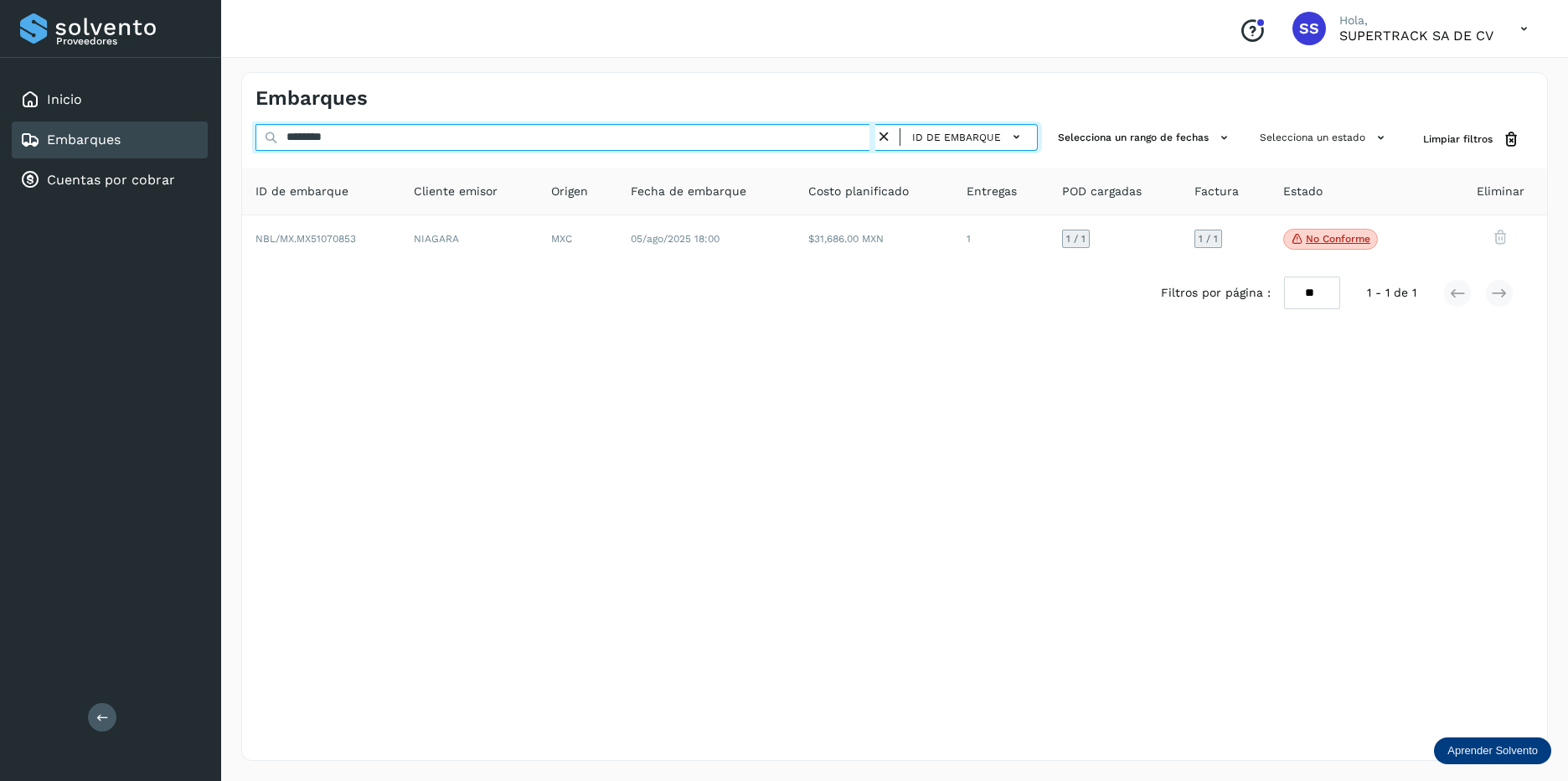
drag, startPoint x: 371, startPoint y: 130, endPoint x: 46, endPoint y: 144, distance: 325.3
click at [39, 139] on div "Proveedores Inicio Embarques Cuentas por cobrar Salir Conoce nuestros beneficio…" at bounding box center [784, 390] width 1568 height 781
type input "*"
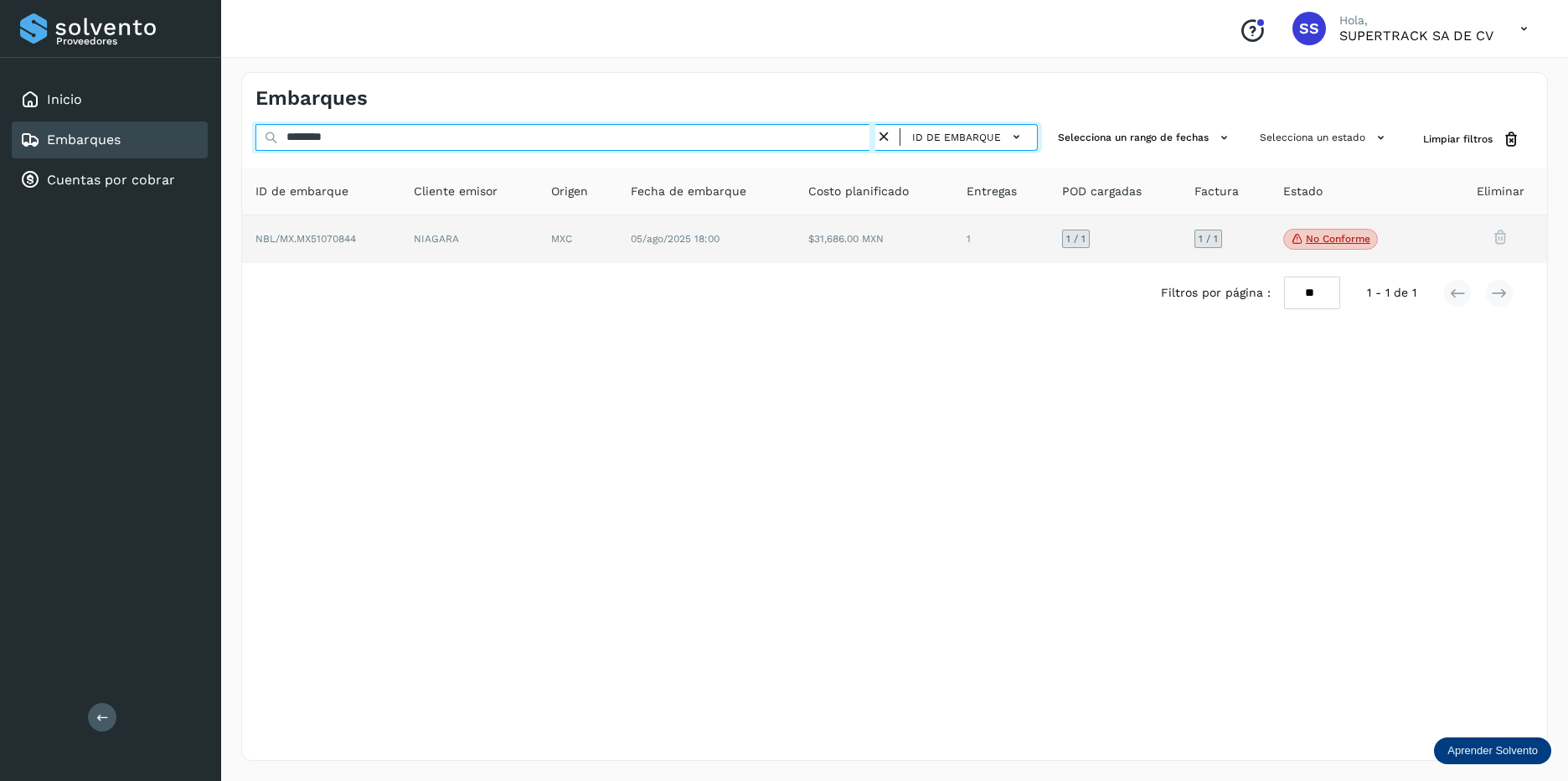
type input "********"
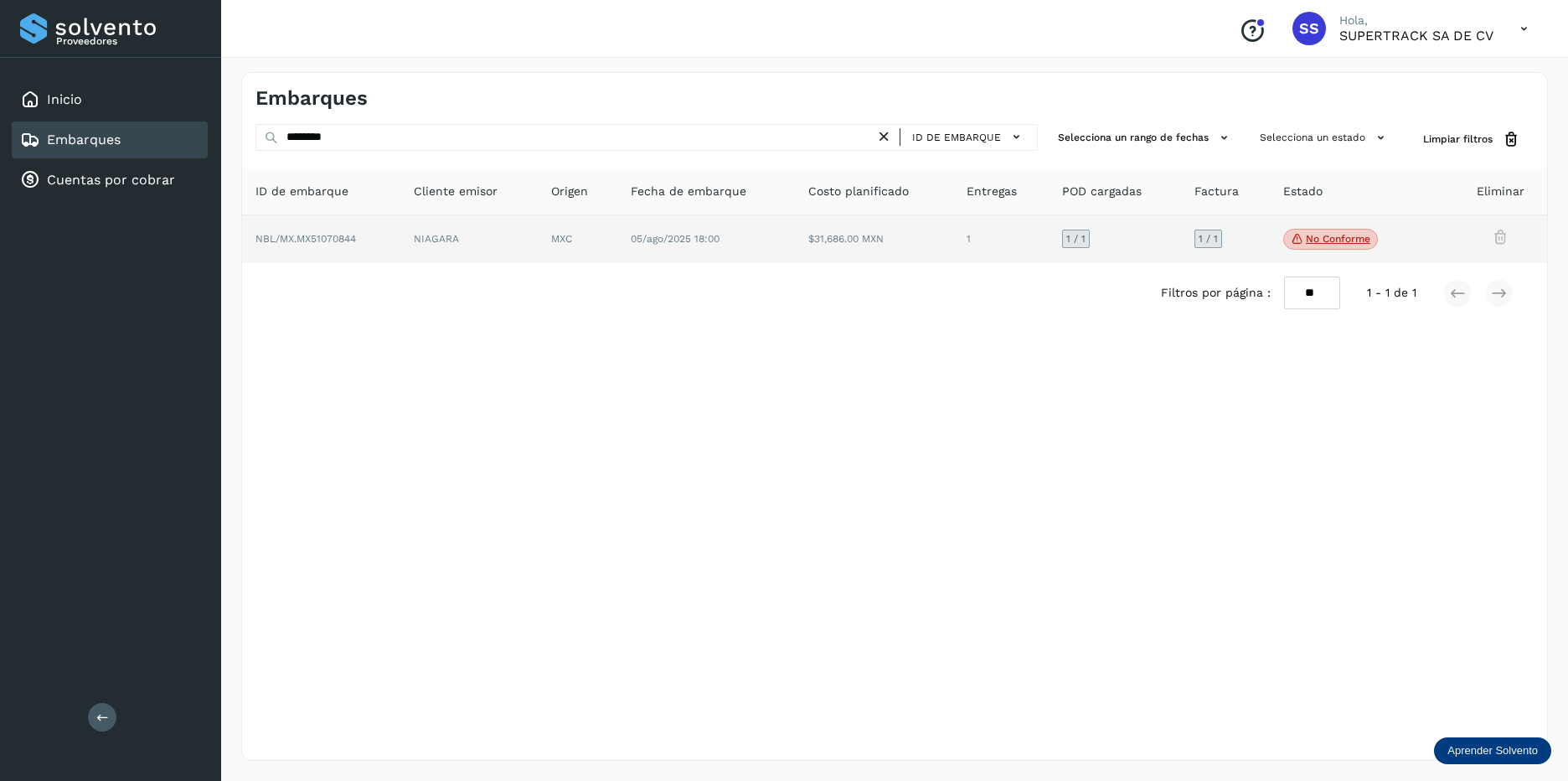
drag, startPoint x: 450, startPoint y: 243, endPoint x: 439, endPoint y: 241, distance: 11.2
click at [538, 241] on td "NIAGARA" at bounding box center [578, 240] width 80 height 48
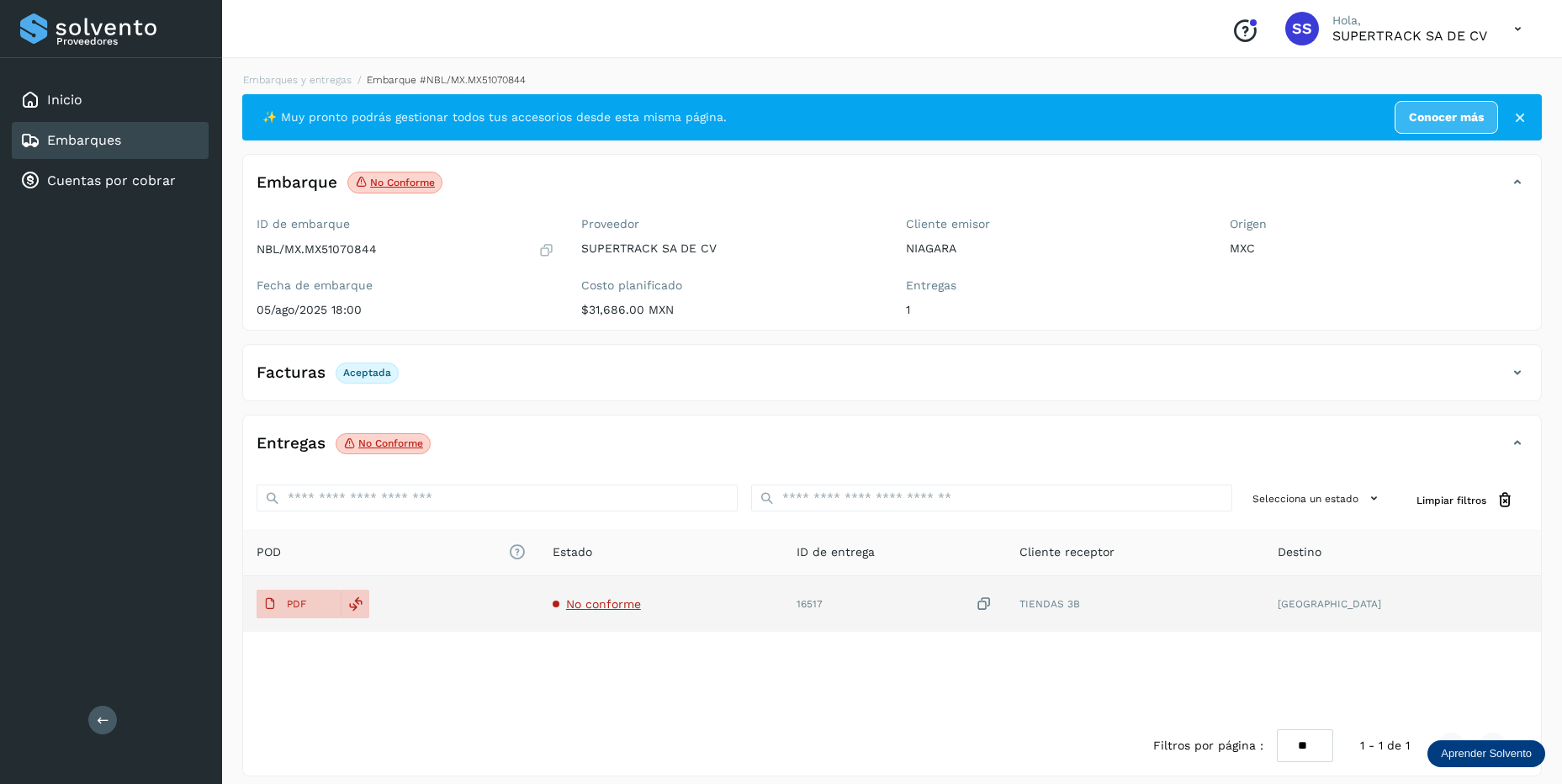
click at [641, 605] on span "No conforme" at bounding box center [603, 603] width 75 height 13
